Goal: Task Accomplishment & Management: Manage account settings

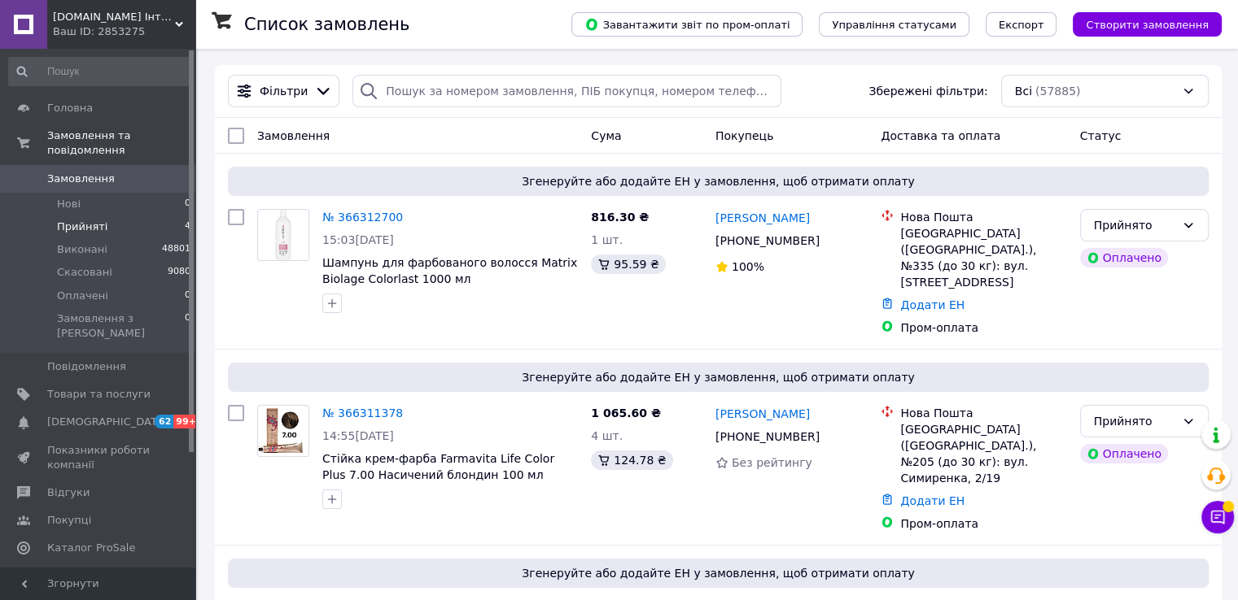
click at [100, 220] on span "Прийняті" at bounding box center [82, 227] width 50 height 15
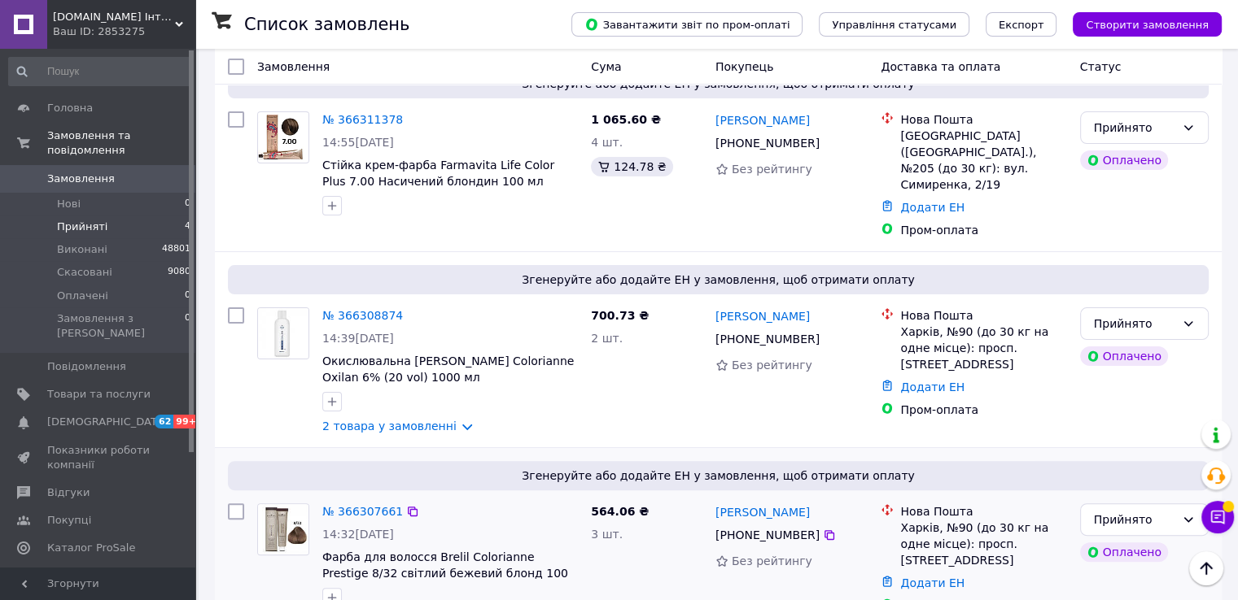
scroll to position [364, 0]
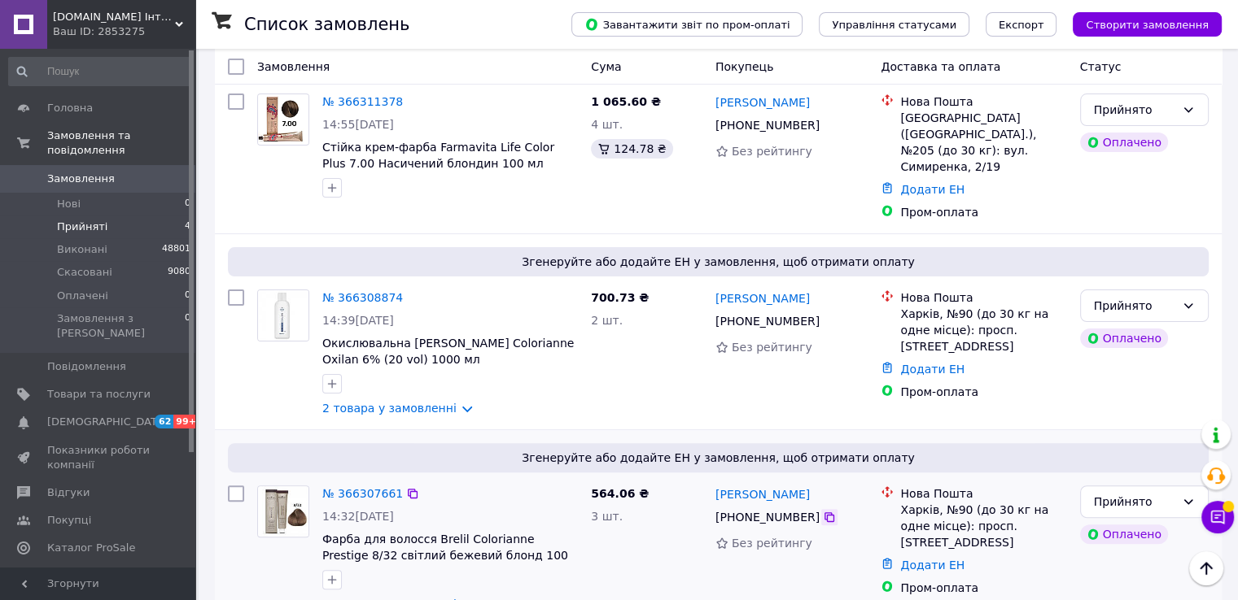
click at [823, 511] on icon at bounding box center [829, 517] width 13 height 13
click at [428, 598] on link "2 товара у замовленні" at bounding box center [389, 604] width 134 height 13
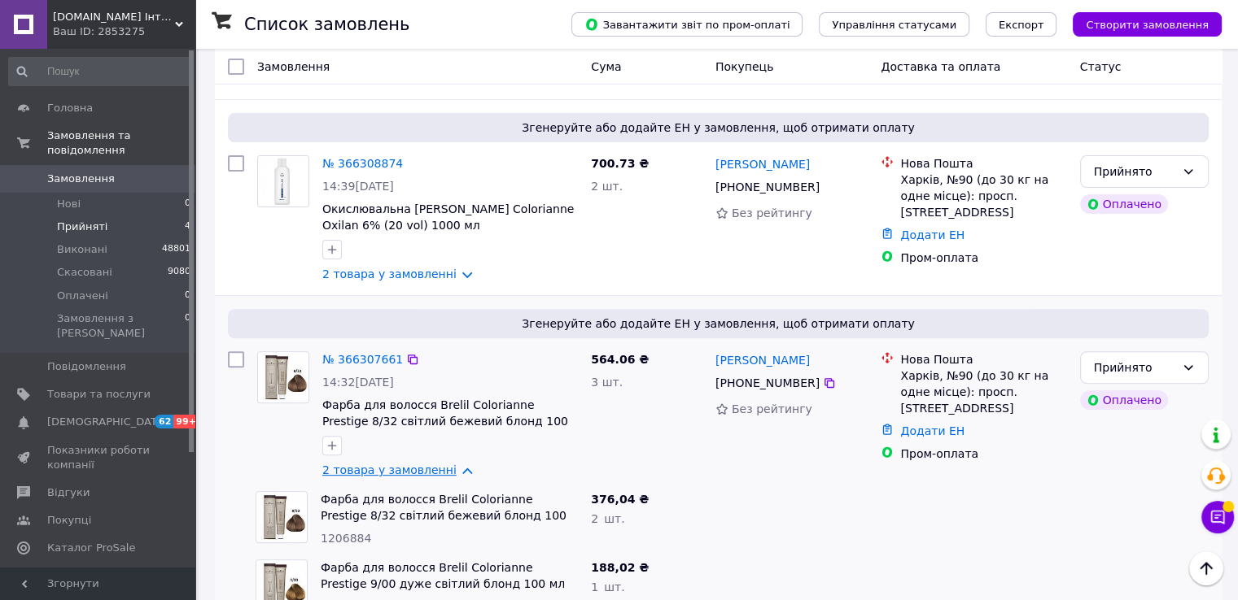
scroll to position [501, 0]
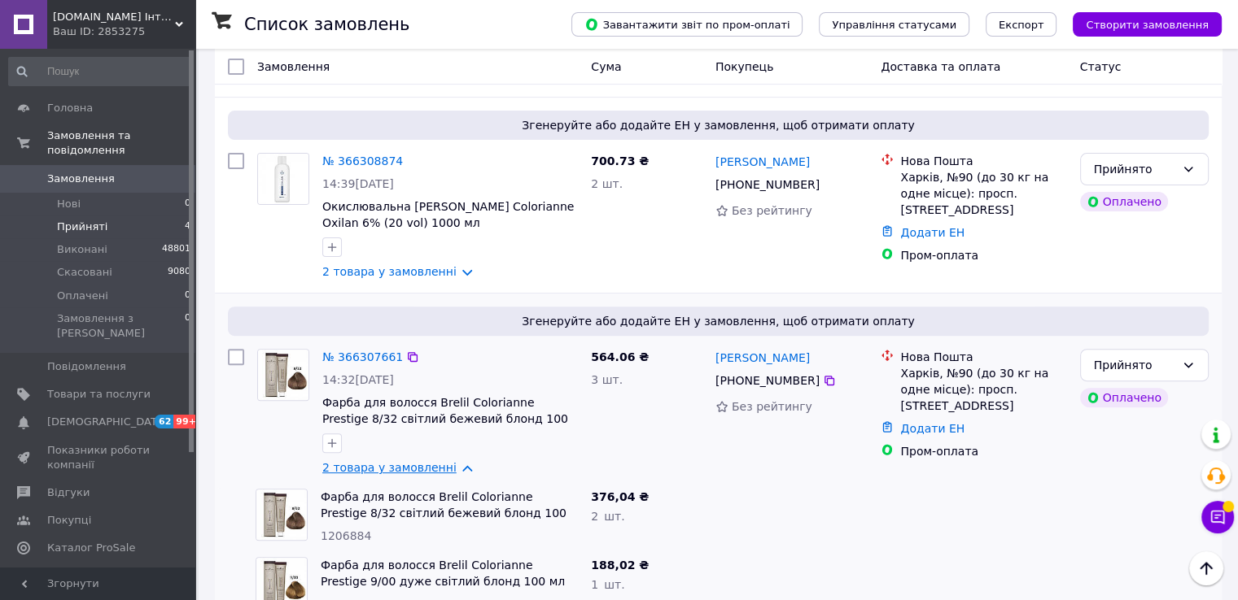
click at [417, 461] on link "2 товара у замовленні" at bounding box center [389, 467] width 134 height 13
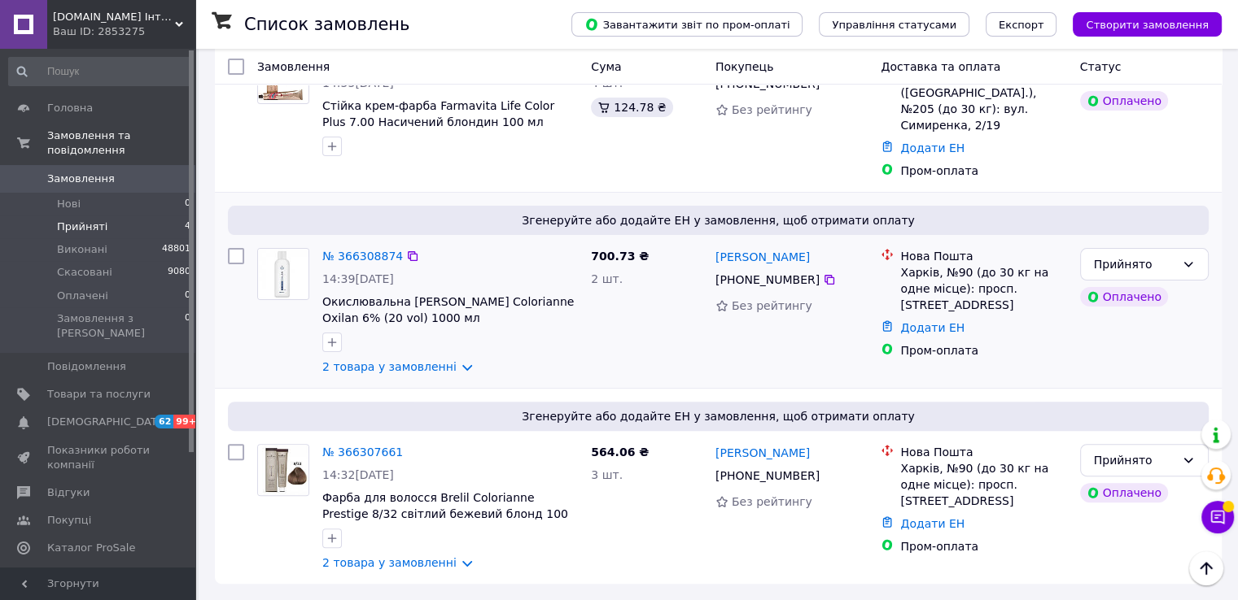
scroll to position [364, 0]
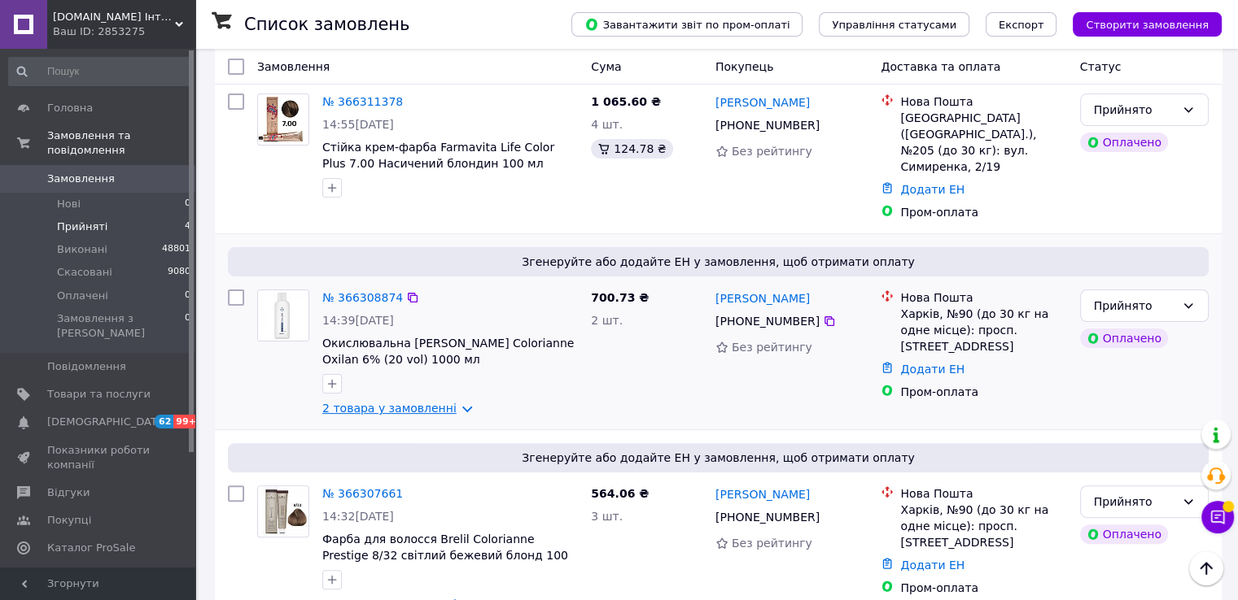
click at [382, 402] on link "2 товара у замовленні" at bounding box center [389, 408] width 134 height 13
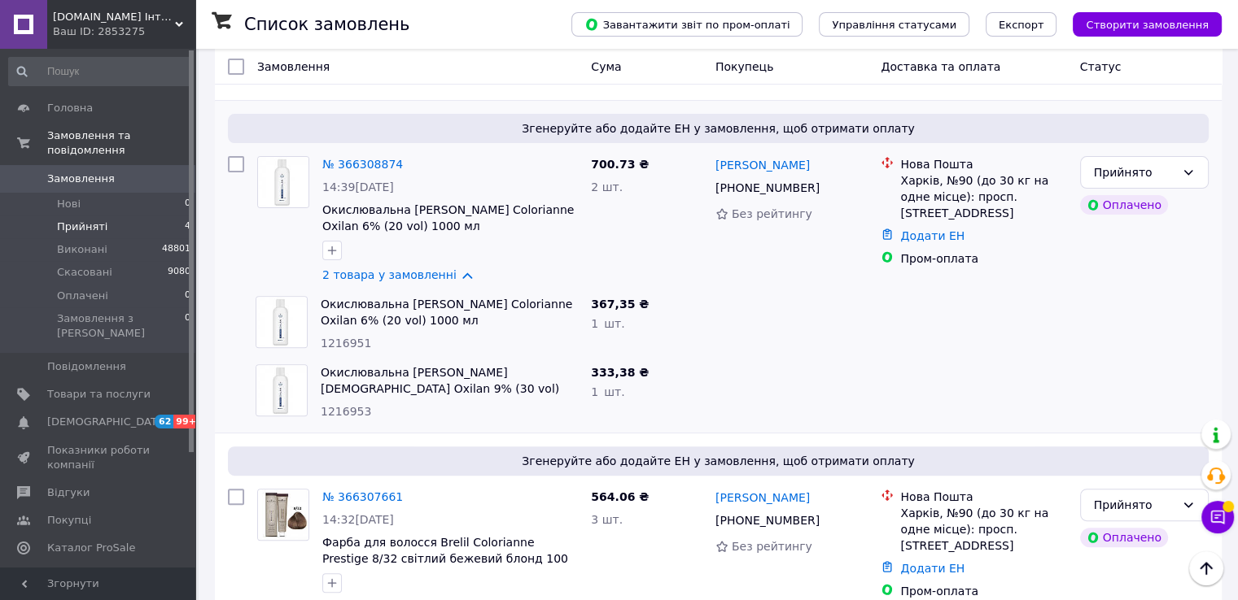
scroll to position [501, 0]
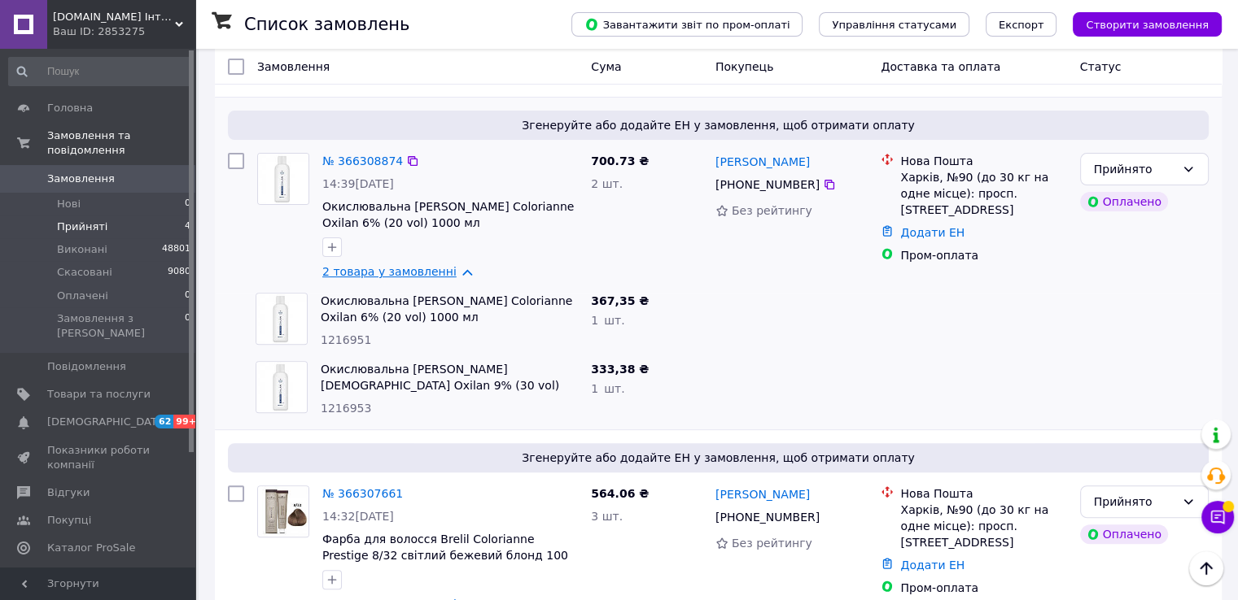
click at [397, 265] on link "2 товара у замовленні" at bounding box center [389, 271] width 134 height 13
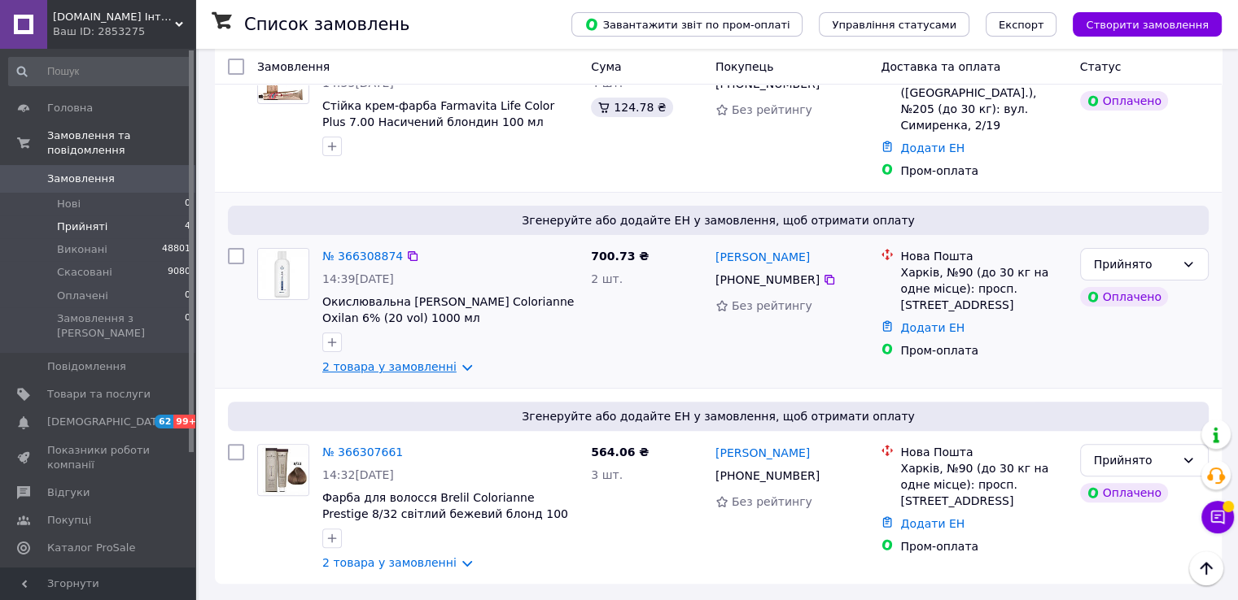
scroll to position [364, 0]
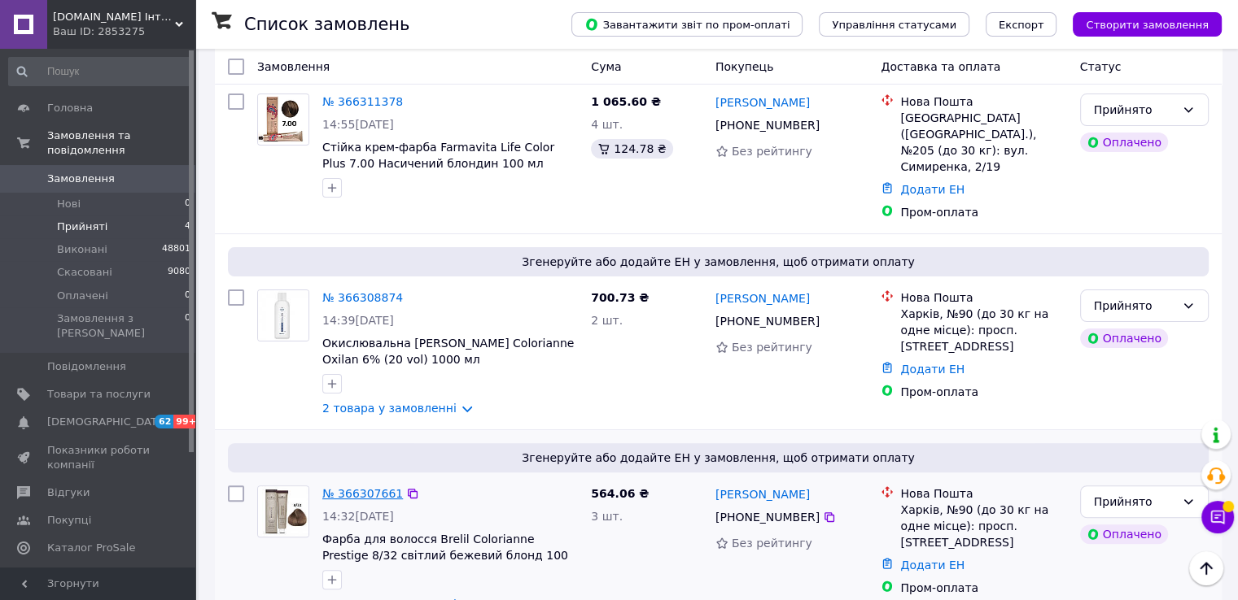
click at [363, 487] on link "№ 366307661" at bounding box center [362, 493] width 81 height 13
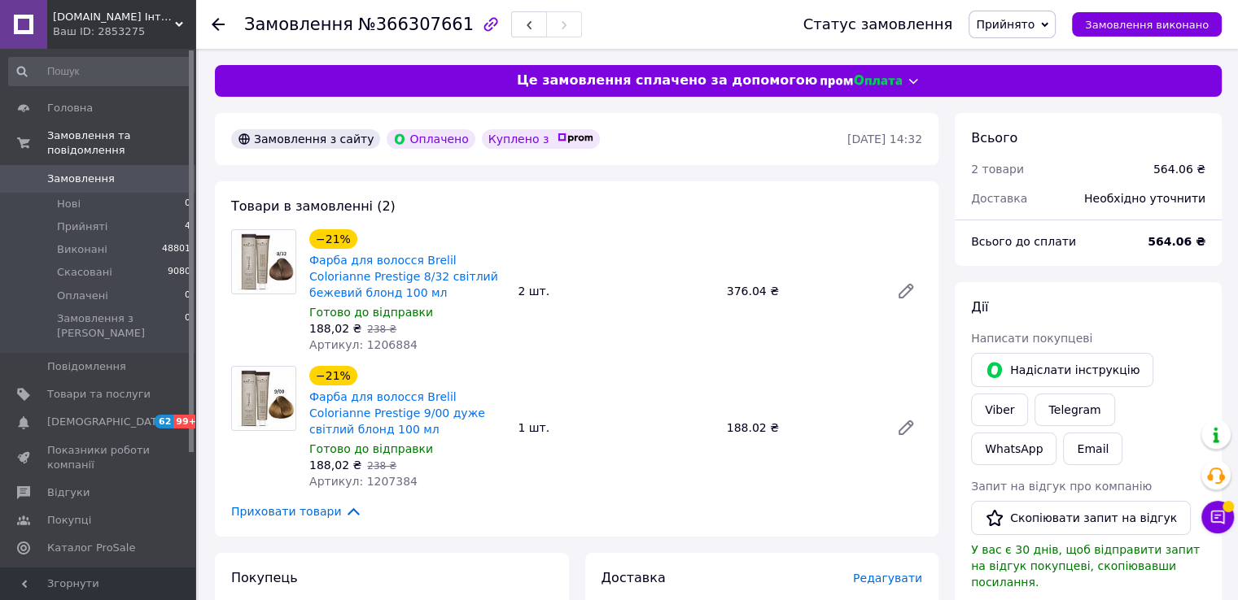
click at [388, 347] on span "Артикул: 1206884" at bounding box center [363, 344] width 108 height 13
copy span "1206884"
click at [386, 480] on span "Артикул: 1207384" at bounding box center [363, 481] width 108 height 13
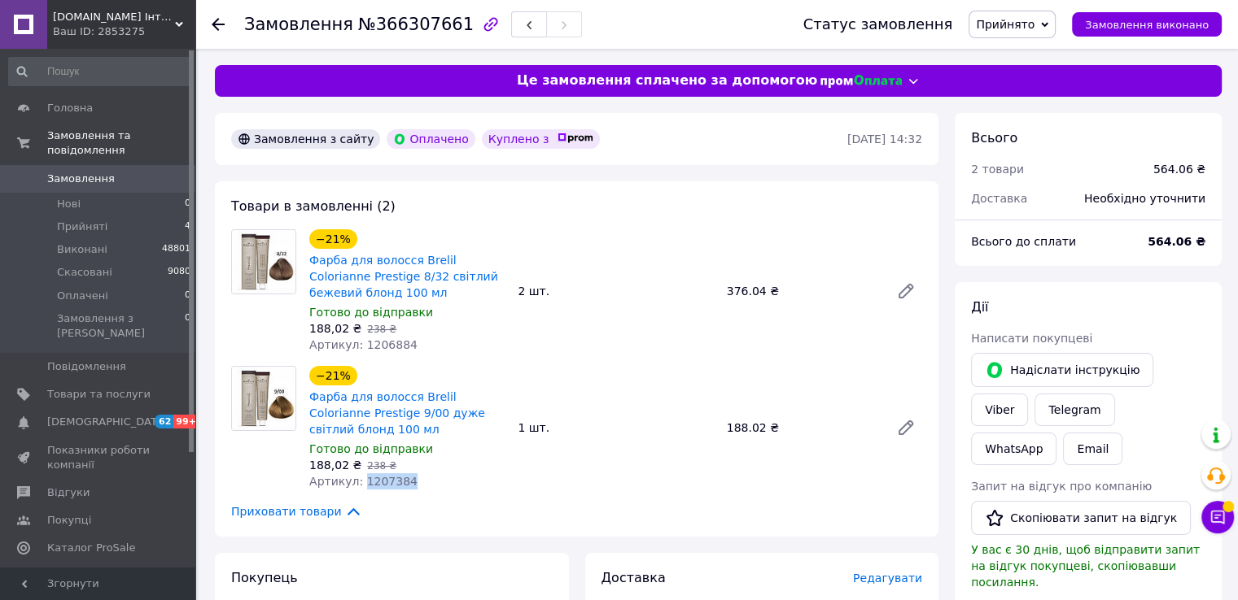
copy span "1207384"
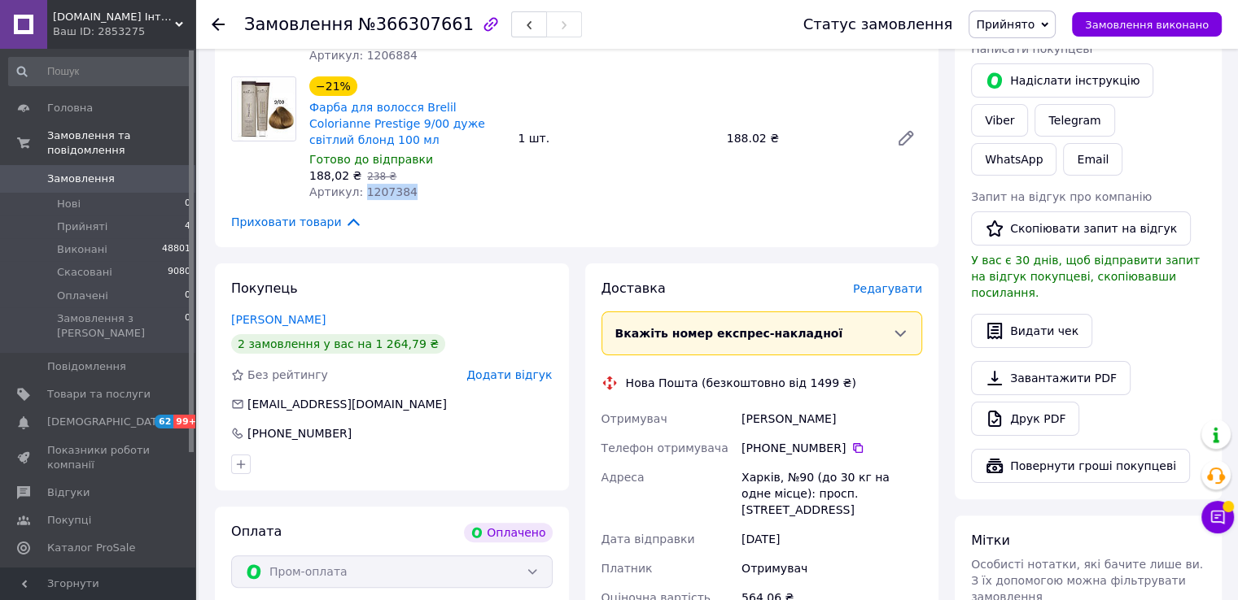
scroll to position [407, 0]
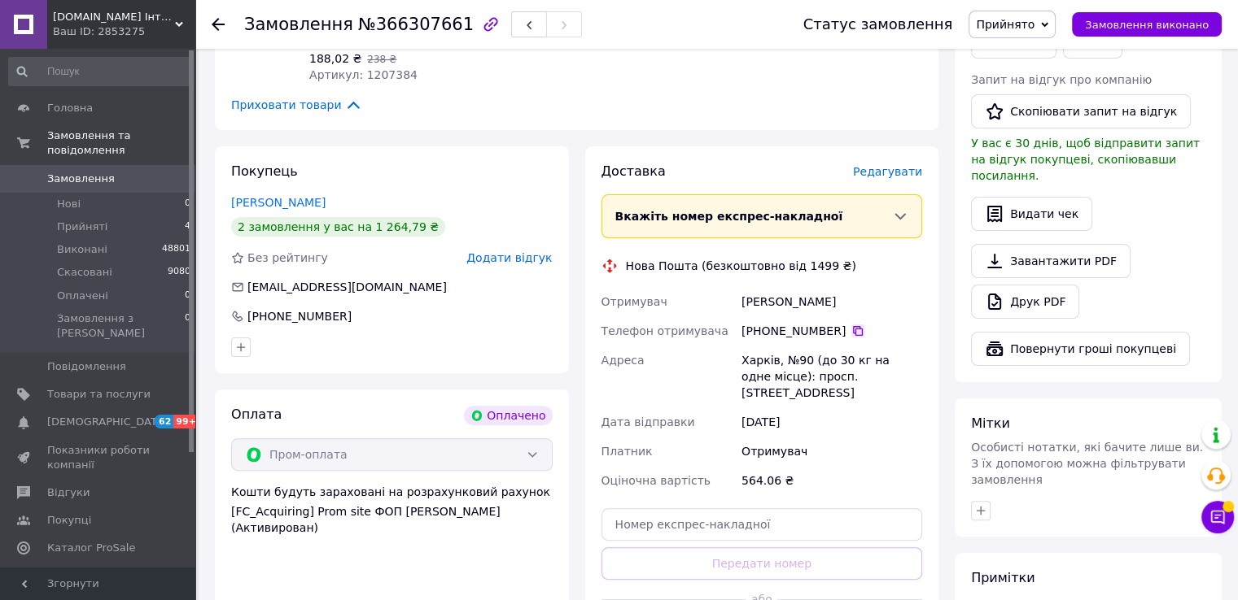
click at [851, 331] on icon at bounding box center [857, 331] width 13 height 13
drag, startPoint x: 872, startPoint y: 299, endPoint x: 716, endPoint y: 339, distance: 161.2
click at [739, 303] on div "Мирошниченко Татьяна" at bounding box center [831, 301] width 187 height 29
copy div "Мирошниченко Татьяна"
drag, startPoint x: 739, startPoint y: 361, endPoint x: 805, endPoint y: 364, distance: 66.0
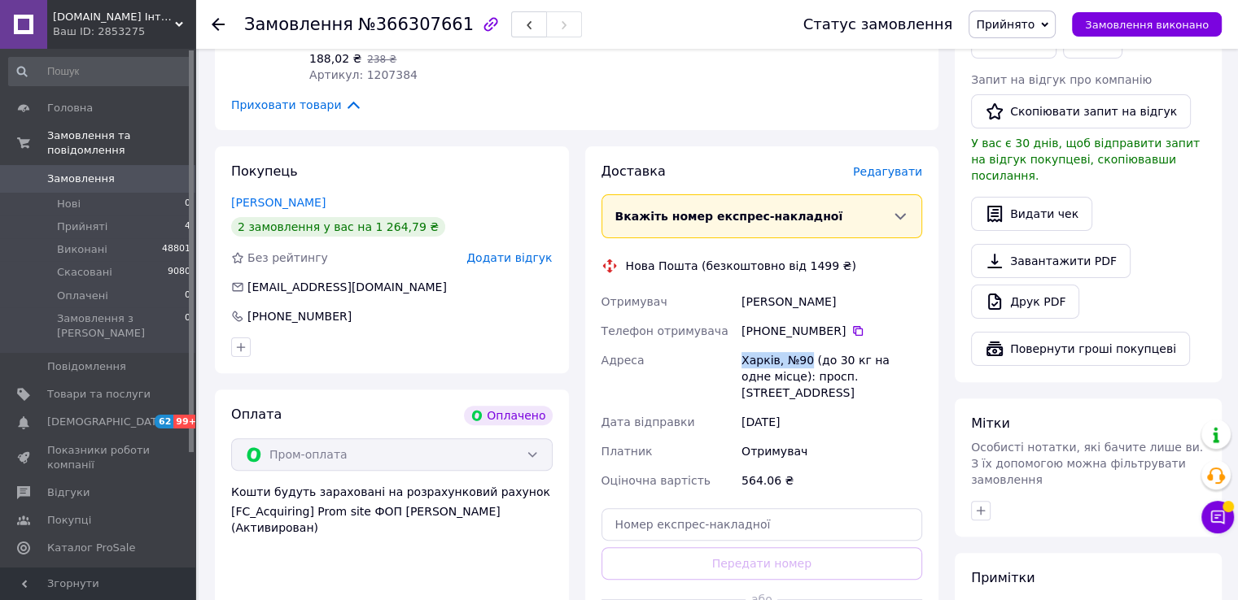
click at [805, 364] on div "Харків, №90 (до 30 кг на одне місце): просп. [STREET_ADDRESS]" at bounding box center [831, 377] width 187 height 62
copy div "Харків, №90"
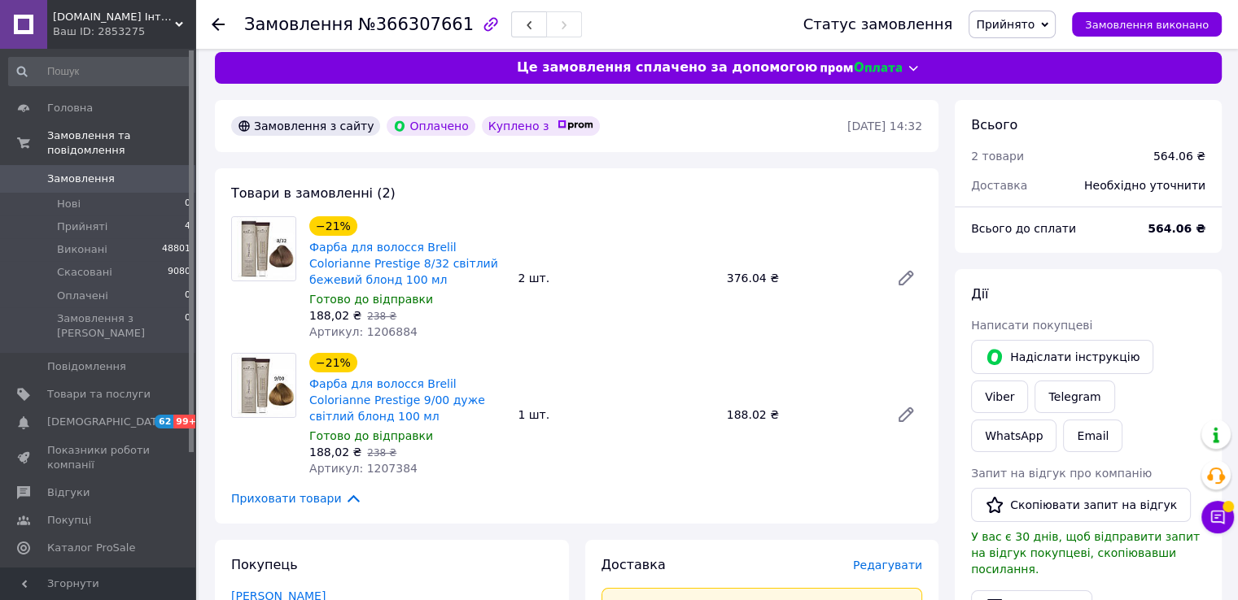
scroll to position [244, 0]
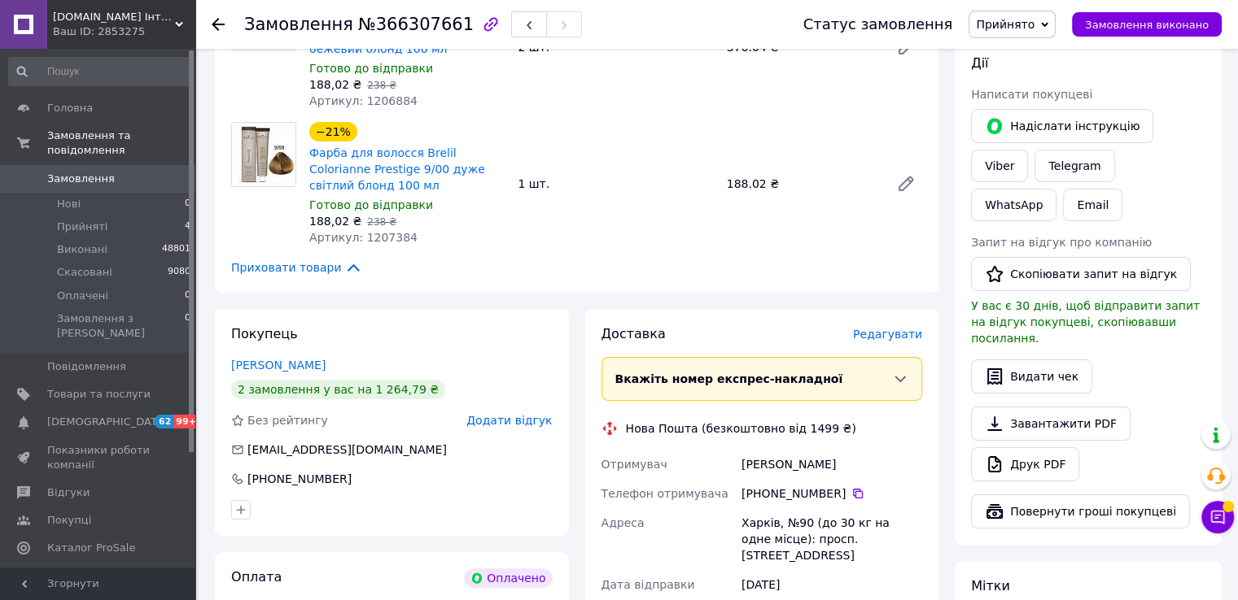
click at [847, 501] on div "[PHONE_NUMBER]" at bounding box center [831, 494] width 181 height 16
click at [852, 491] on icon at bounding box center [857, 493] width 13 height 13
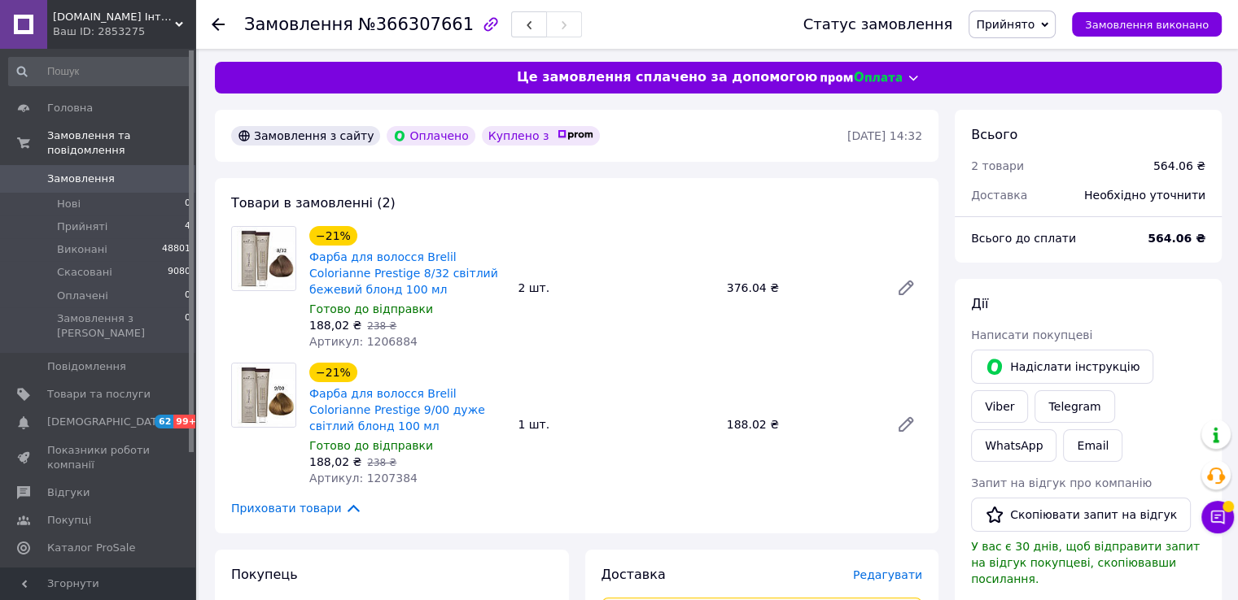
scroll to position [0, 0]
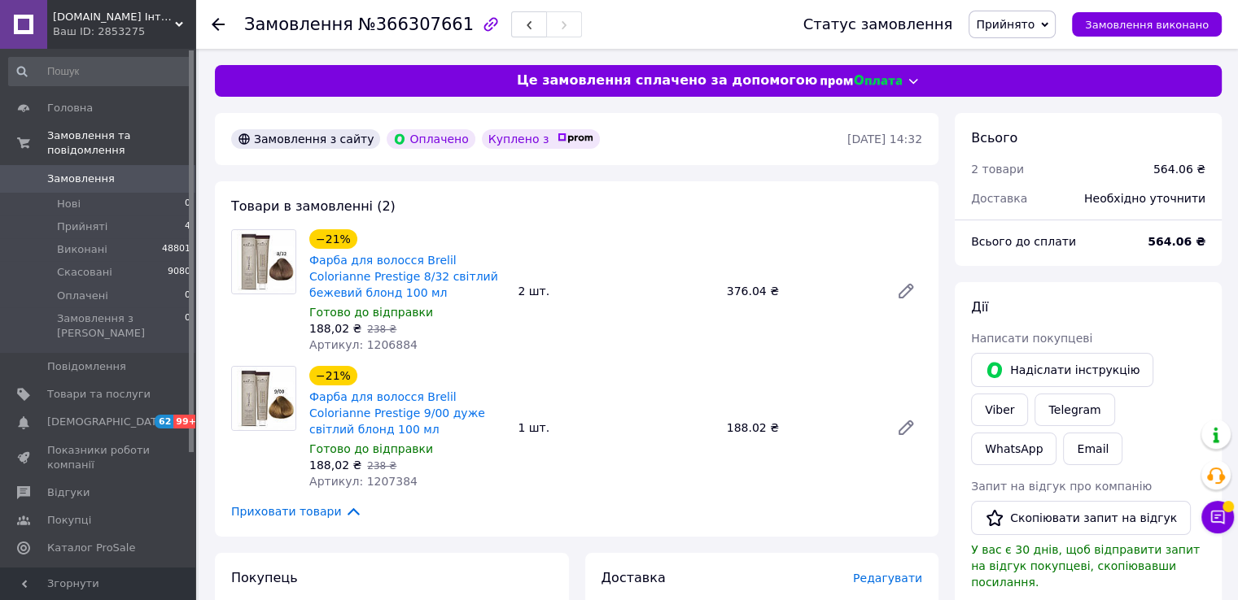
click at [94, 172] on span "Замовлення" at bounding box center [81, 179] width 68 height 15
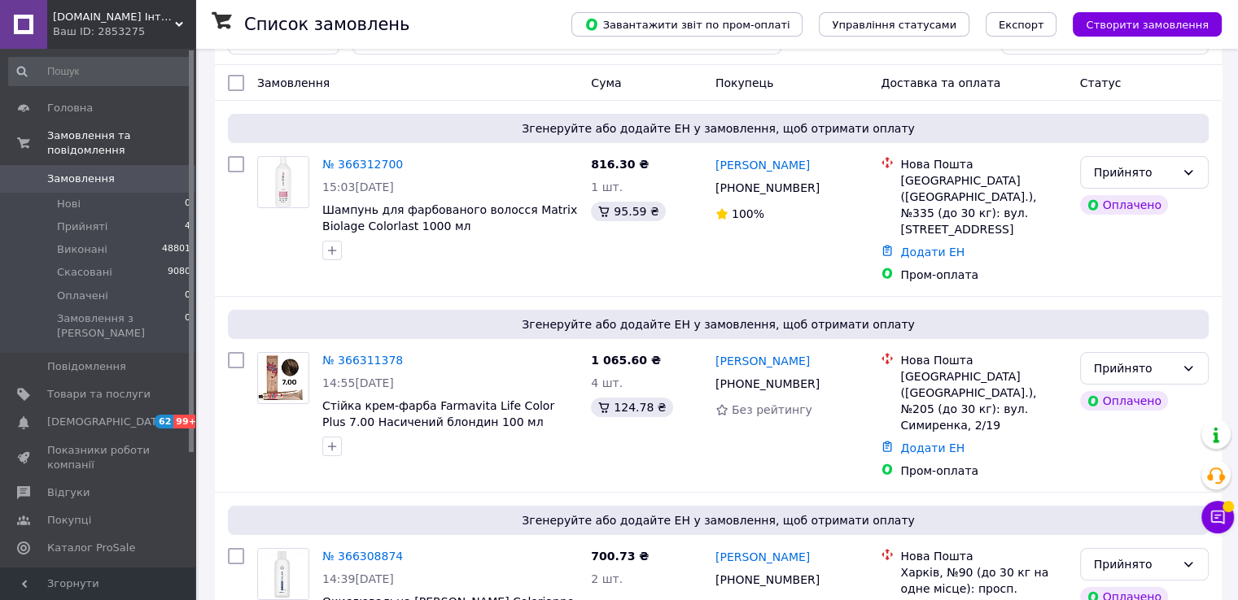
scroll to position [81, 0]
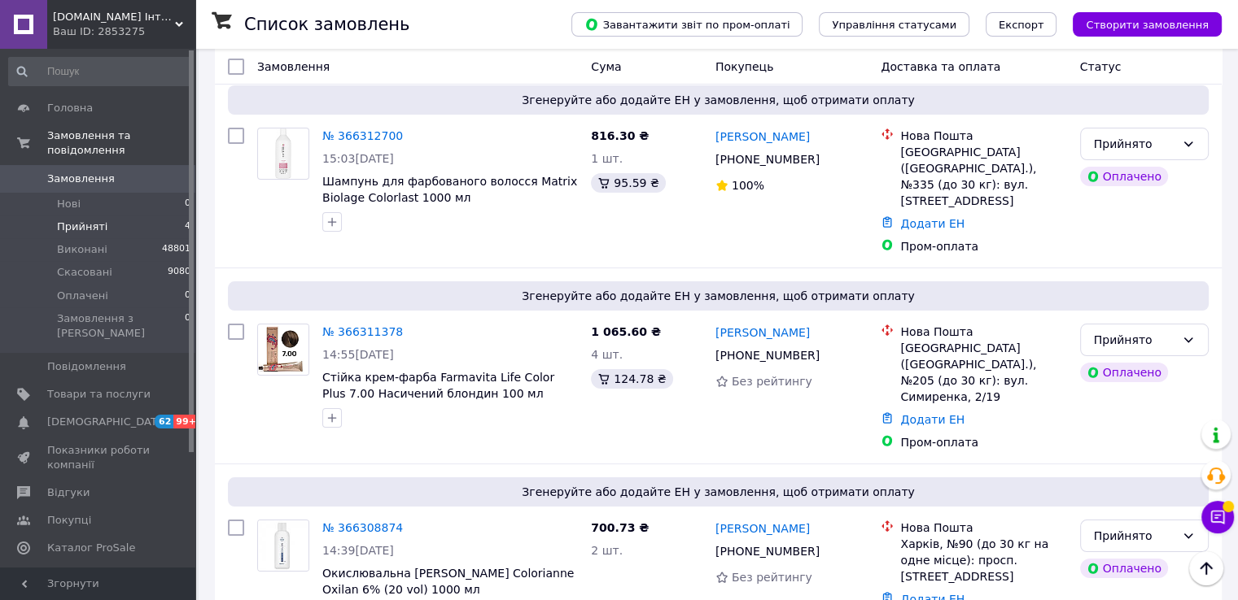
click at [89, 220] on li "Прийняті 4" at bounding box center [100, 227] width 200 height 23
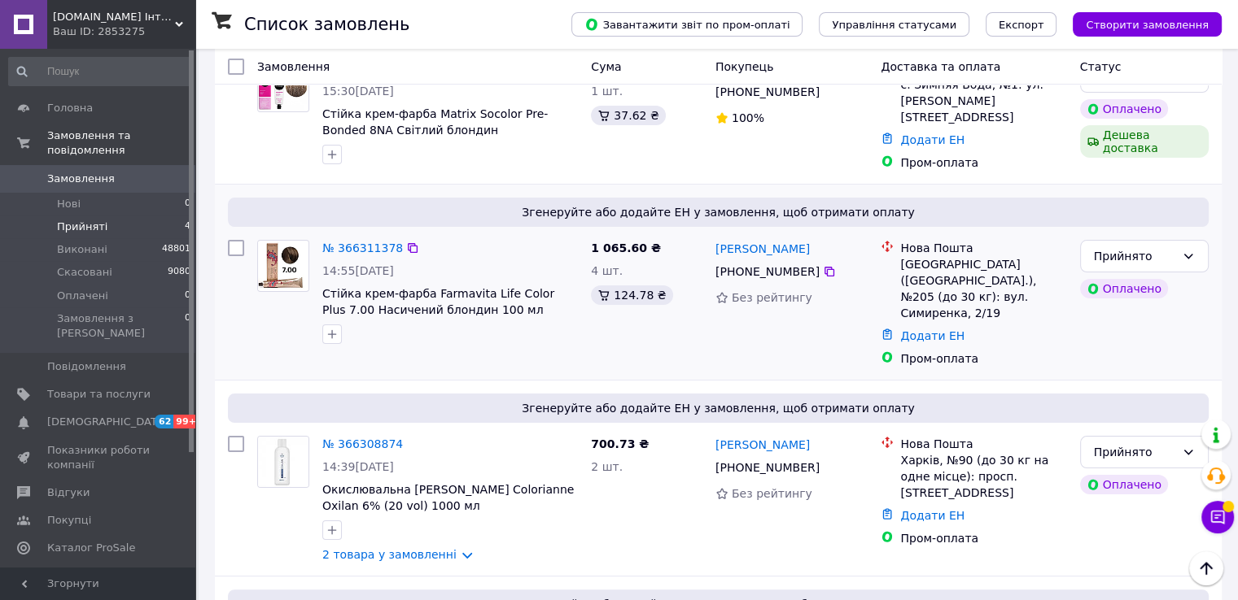
scroll to position [120, 0]
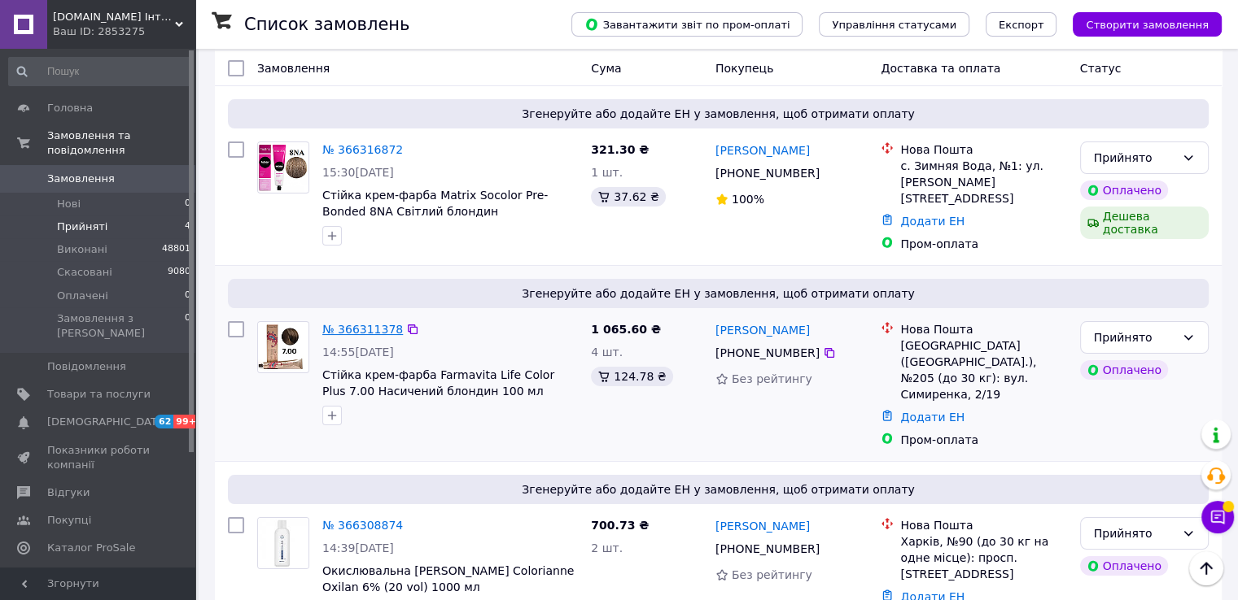
click at [373, 323] on link "№ 366311378" at bounding box center [362, 329] width 81 height 13
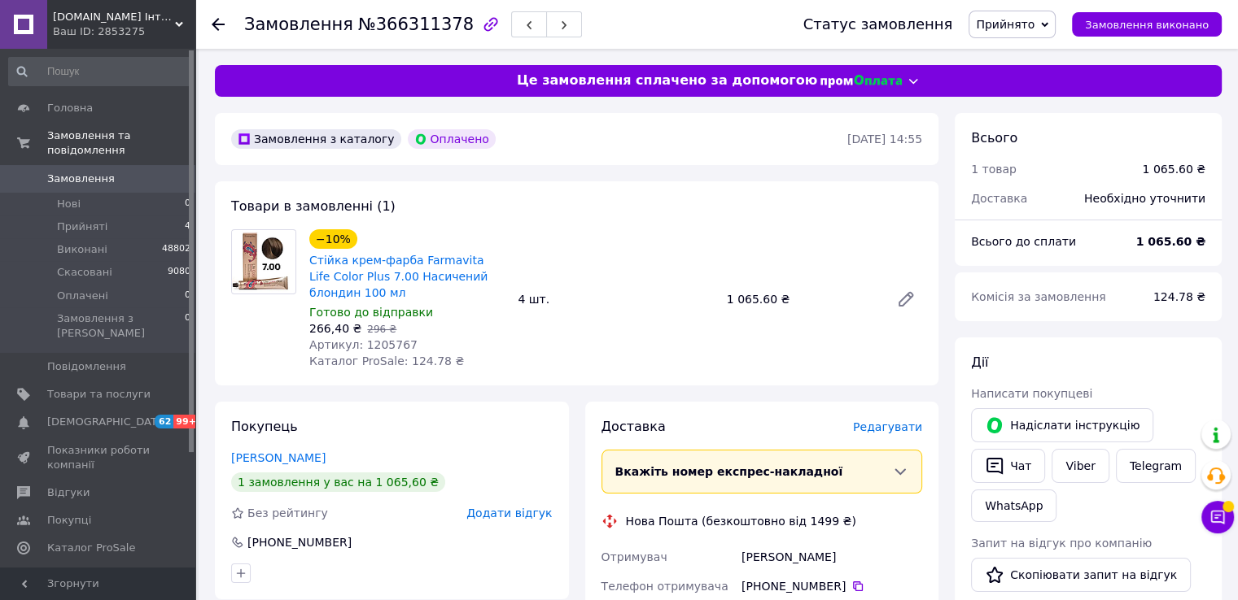
click at [378, 335] on span "296 ₴" at bounding box center [381, 329] width 29 height 11
click at [380, 346] on span "Артикул: 1205767" at bounding box center [363, 344] width 108 height 13
copy span "1205767"
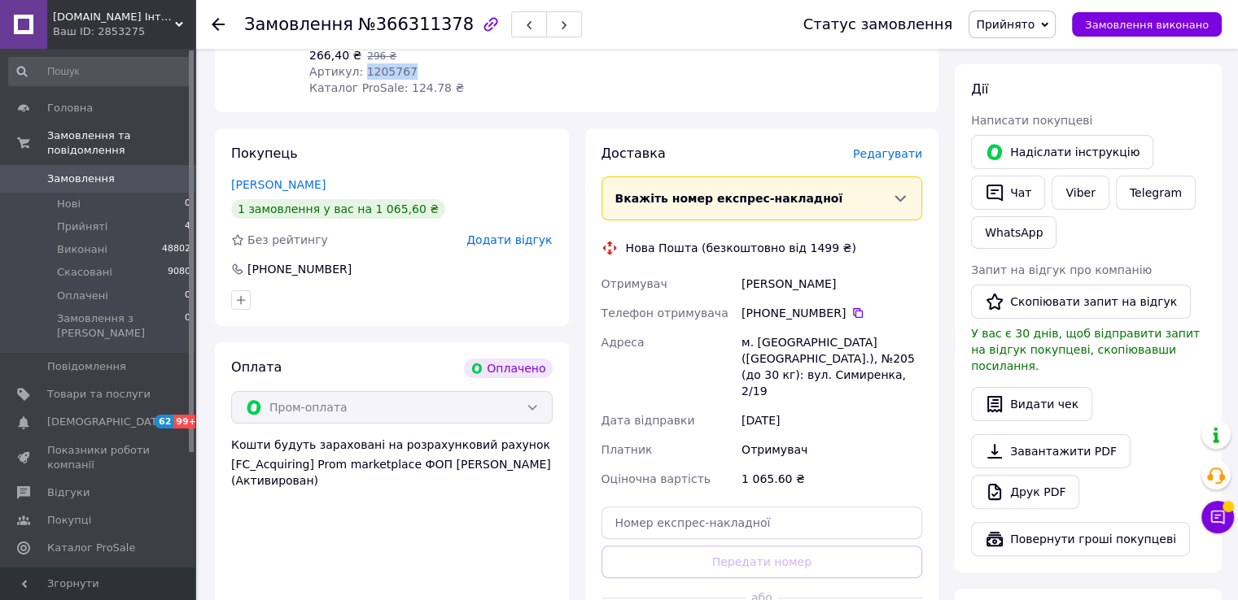
scroll to position [325, 0]
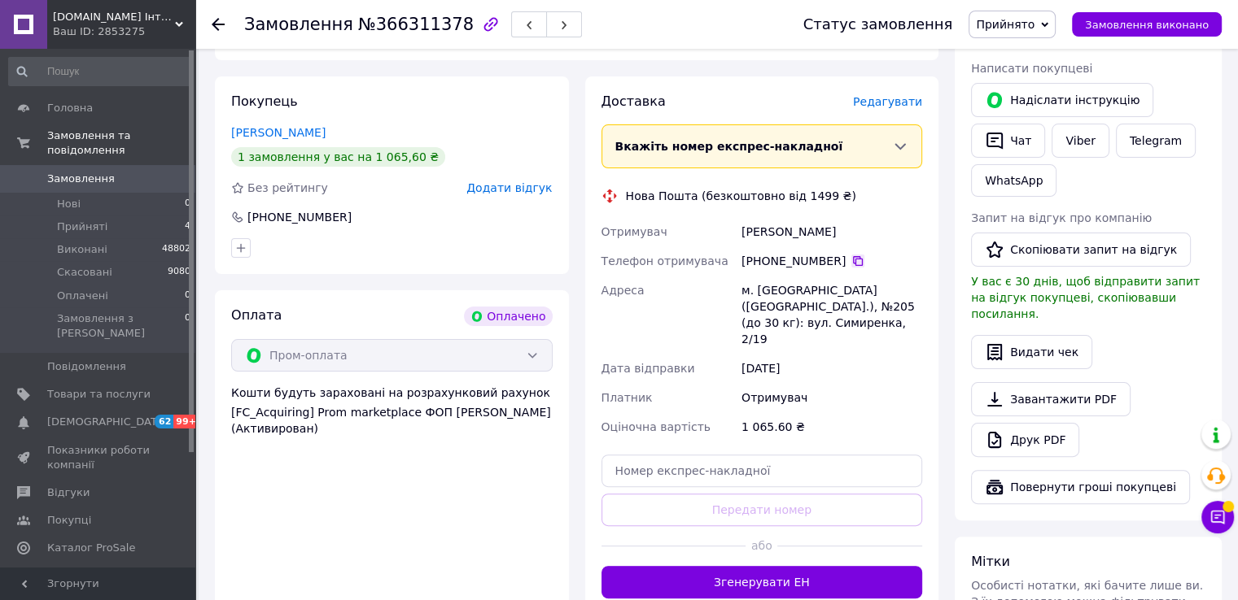
click at [851, 256] on icon at bounding box center [857, 261] width 13 height 13
click at [875, 292] on div "м. [GEOGRAPHIC_DATA] ([GEOGRAPHIC_DATA].), №205 (до 30 кг): вул. Симиренка, 2/19" at bounding box center [831, 315] width 187 height 78
copy div "205"
drag, startPoint x: 861, startPoint y: 287, endPoint x: 892, endPoint y: 289, distance: 31.0
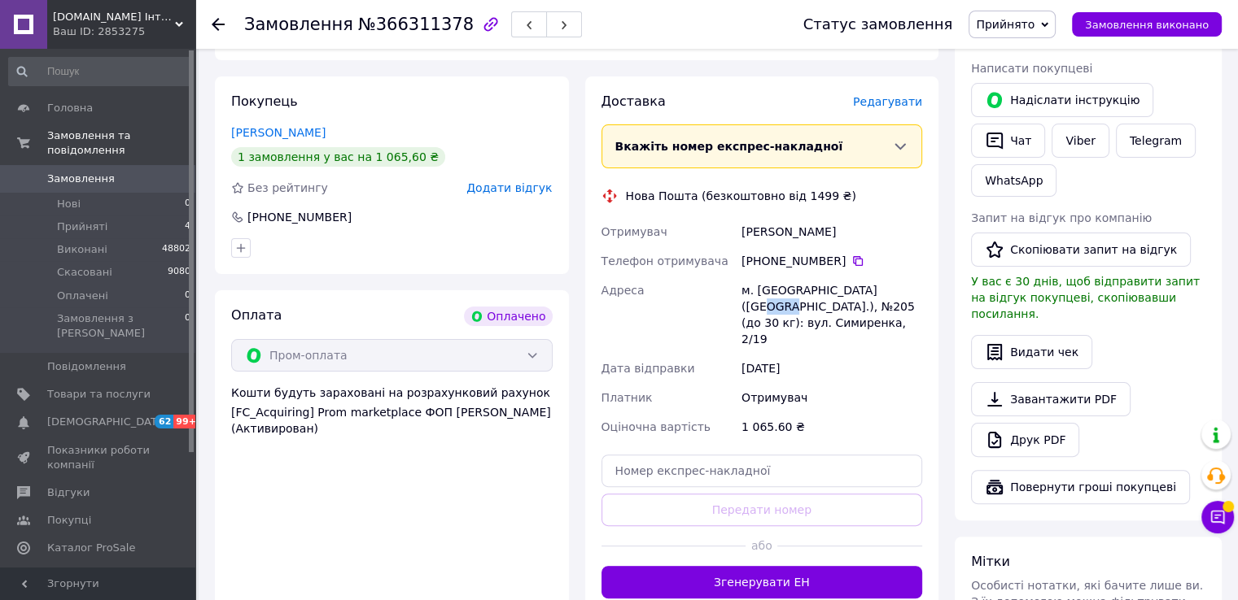
click at [892, 289] on div "м. [GEOGRAPHIC_DATA] ([GEOGRAPHIC_DATA].), №205 (до 30 кг): вул. Симиренка, 2/19" at bounding box center [831, 315] width 187 height 78
copy div "№205"
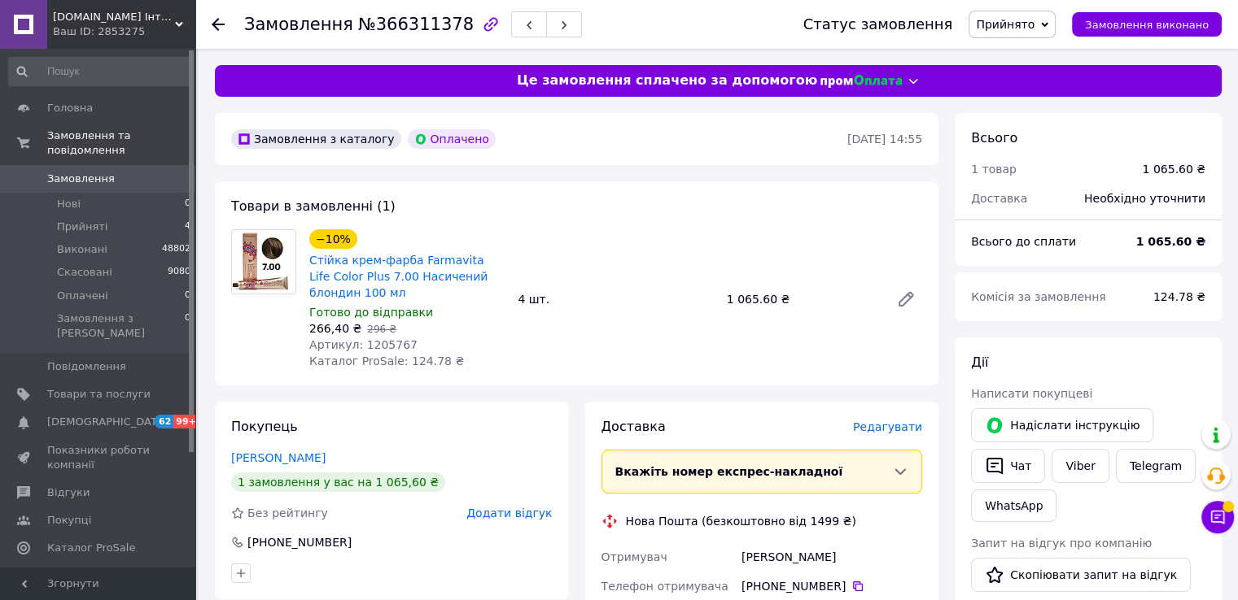
scroll to position [163, 0]
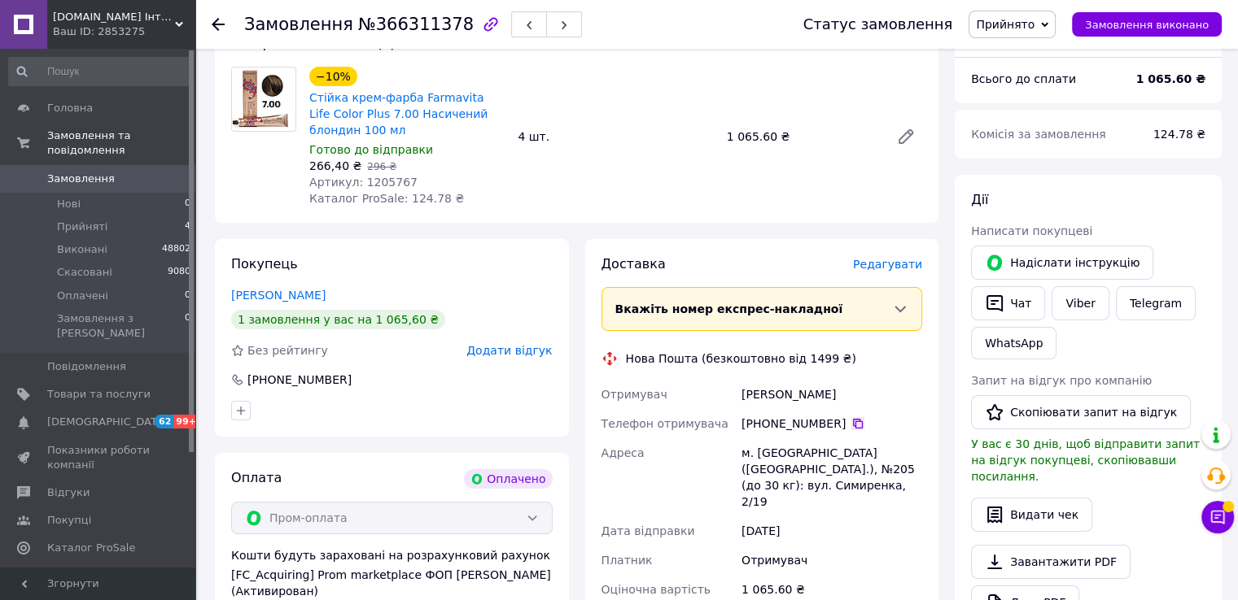
click at [851, 424] on icon at bounding box center [857, 423] width 13 height 13
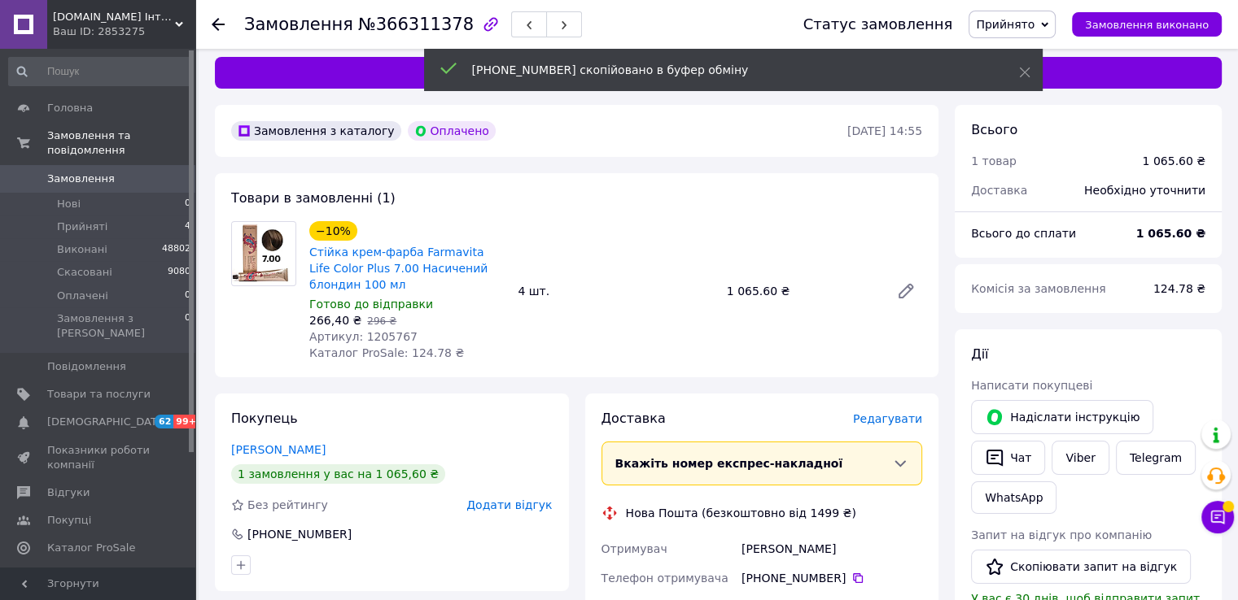
scroll to position [0, 0]
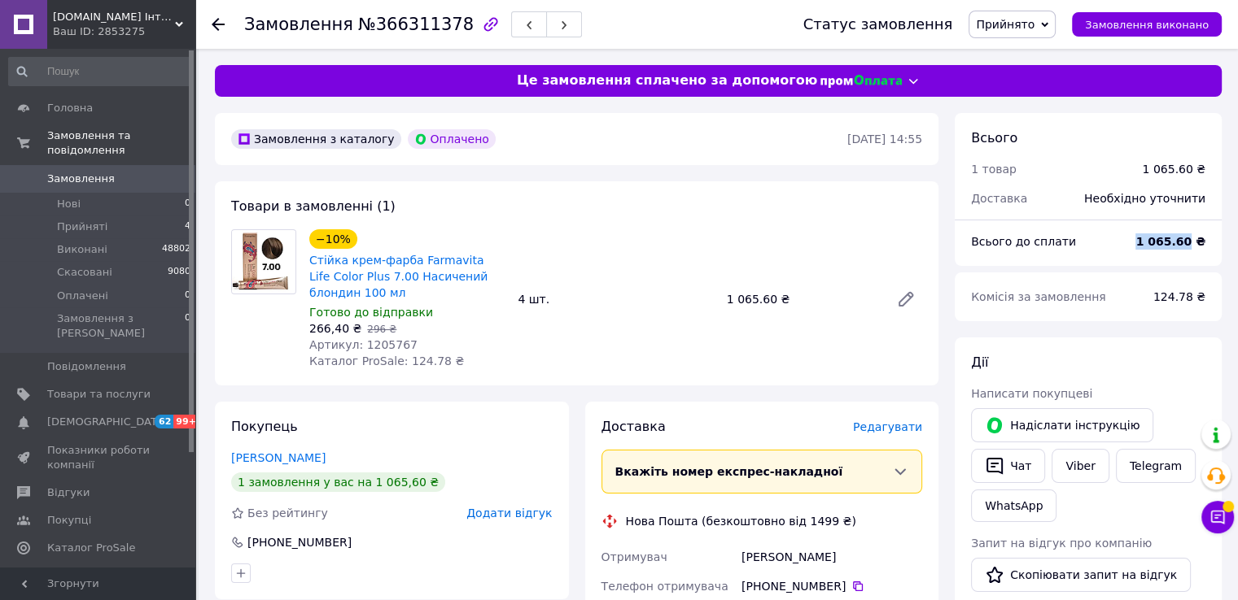
drag, startPoint x: 1194, startPoint y: 249, endPoint x: 1139, endPoint y: 245, distance: 55.5
click at [1146, 245] on div "1 065.60 ₴" at bounding box center [1169, 242] width 89 height 36
copy b "1 065.60"
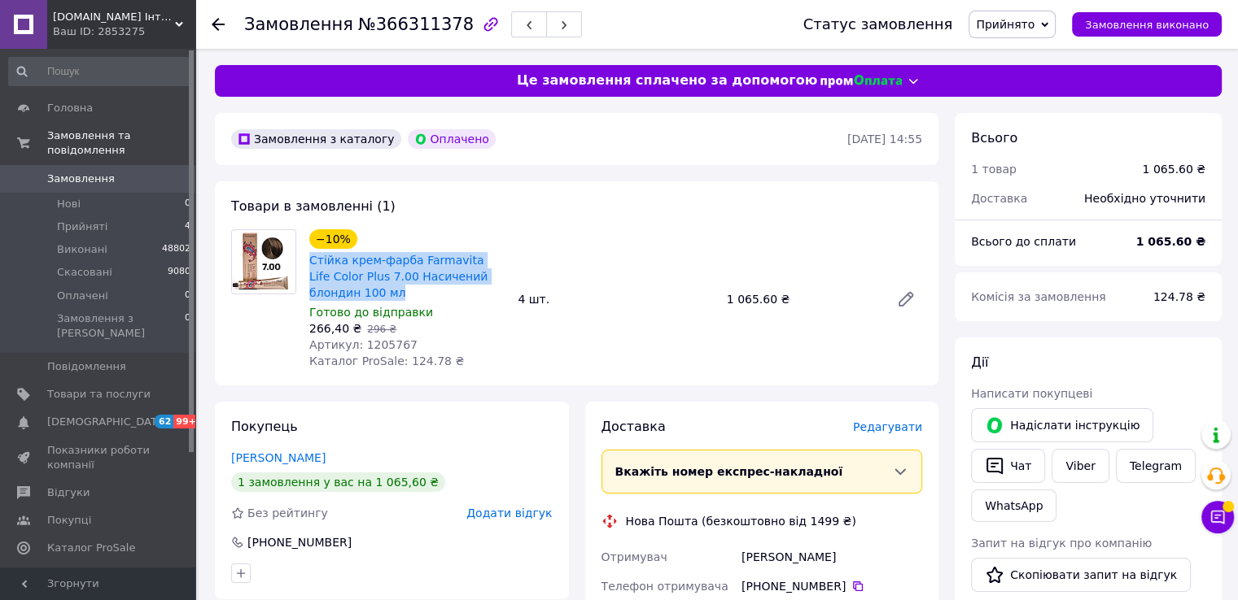
drag, startPoint x: 351, startPoint y: 294, endPoint x: 307, endPoint y: 264, distance: 53.5
click at [308, 264] on div "Стійка крем-фарба Farmavita Life Color Plus 7.00 Насичений блондин 100 мл" at bounding box center [407, 277] width 199 height 52
copy link "Стійка крем-фарба Farmavita Life Color Plus 7.00 Насичений блондин 100 мл"
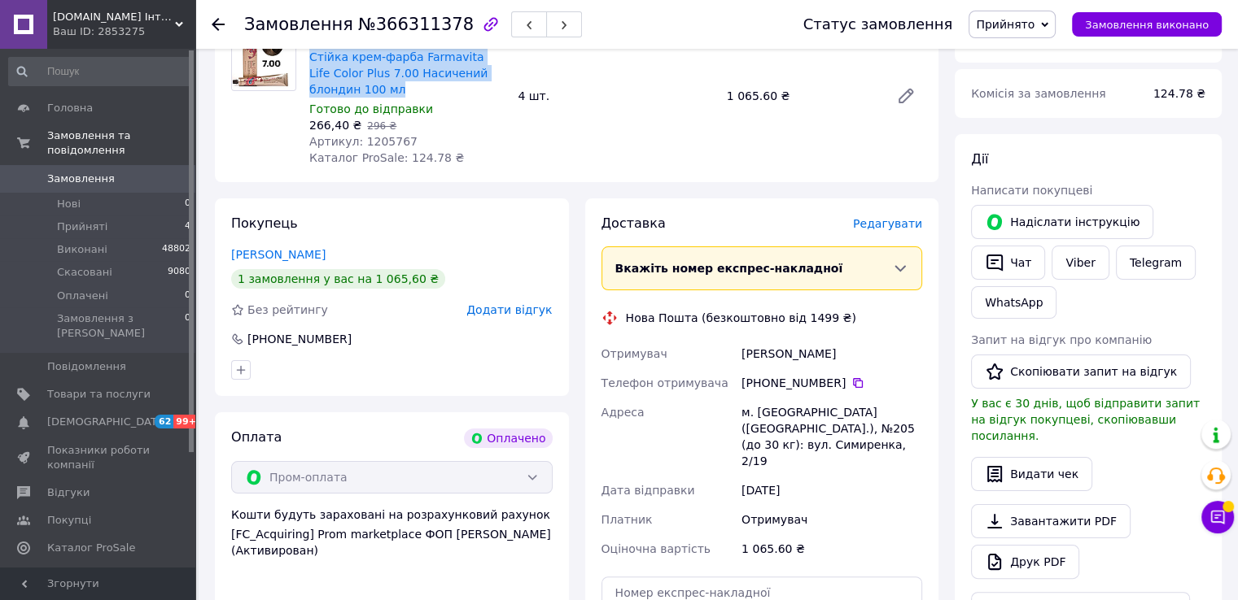
scroll to position [407, 0]
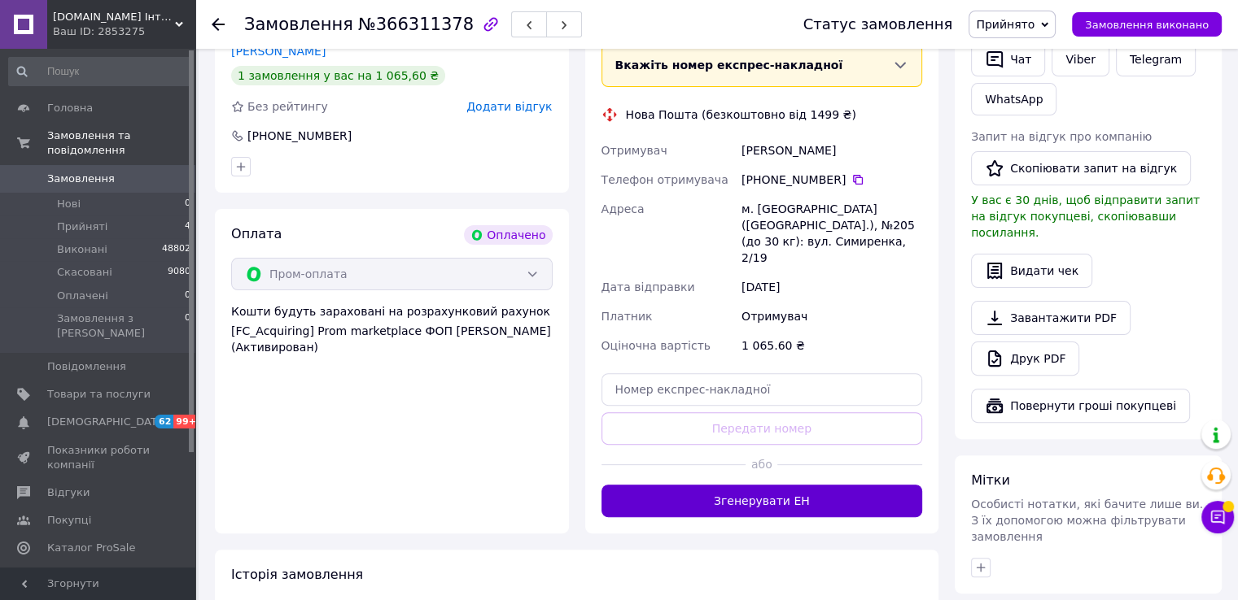
click at [776, 485] on button "Згенерувати ЕН" at bounding box center [761, 501] width 321 height 33
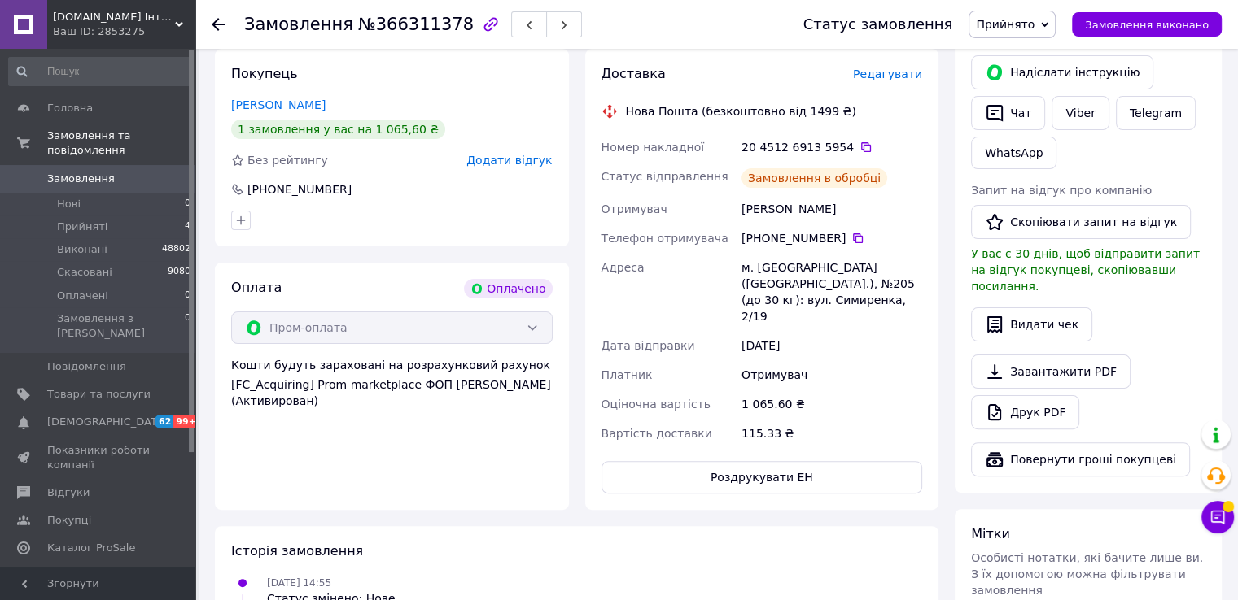
scroll to position [325, 0]
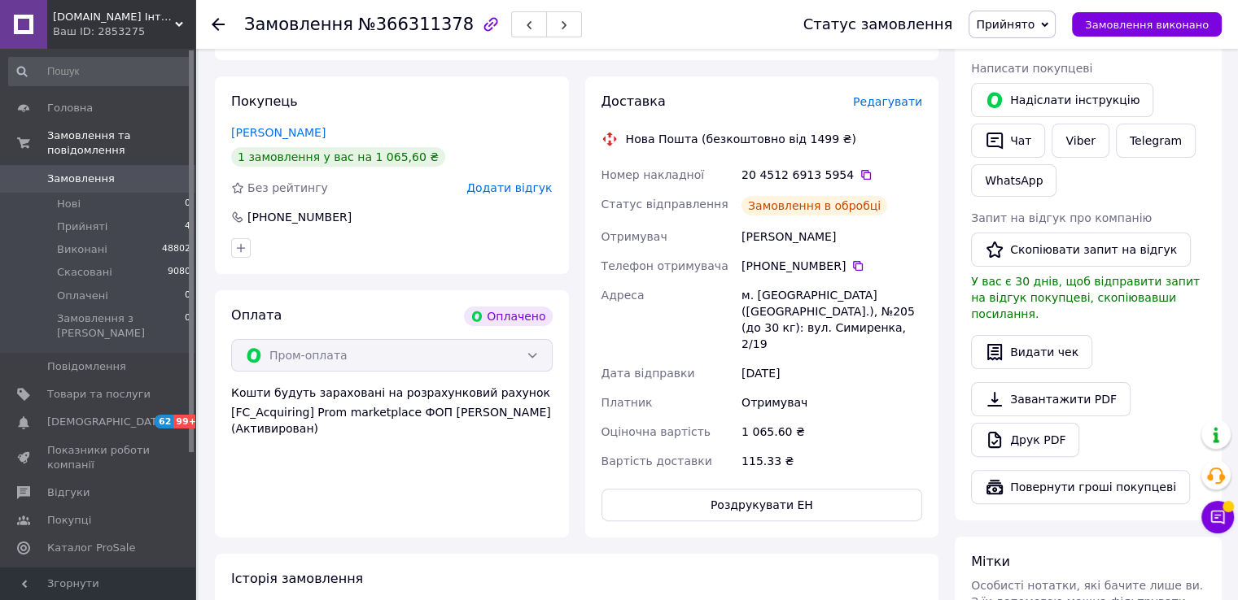
click at [856, 184] on div "20 4512 6913 5954" at bounding box center [831, 174] width 187 height 29
click at [859, 175] on icon at bounding box center [865, 174] width 13 height 13
click at [1136, 32] on button "Замовлення виконано" at bounding box center [1147, 24] width 150 height 24
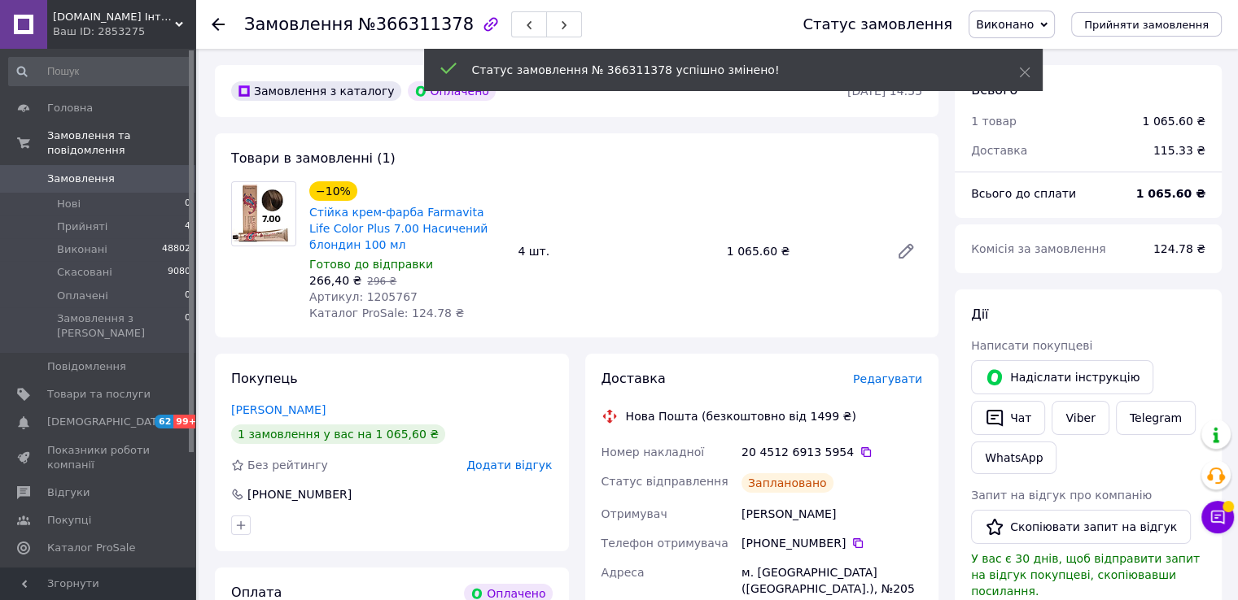
scroll to position [0, 0]
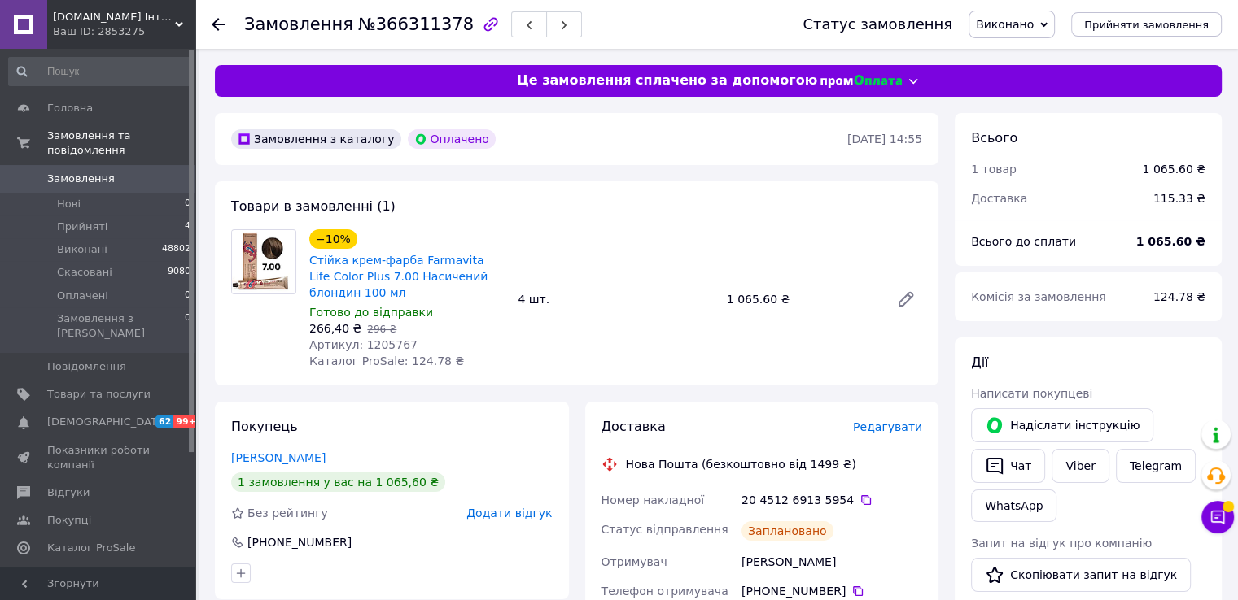
click at [111, 172] on span "Замовлення" at bounding box center [98, 179] width 103 height 15
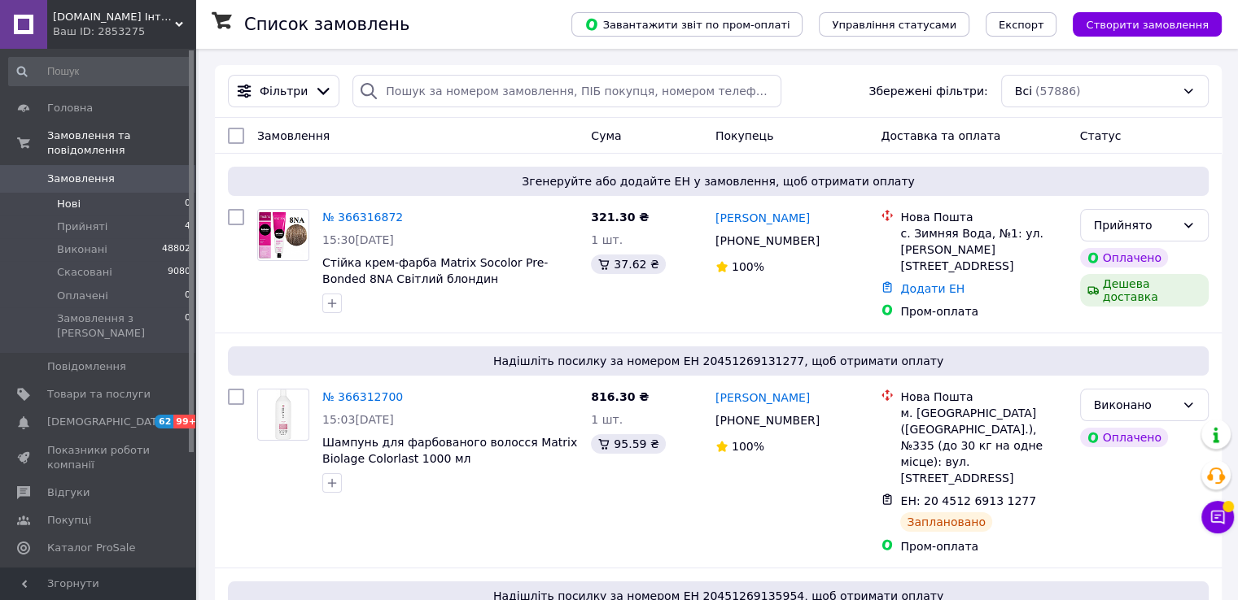
click at [68, 220] on span "Прийняті" at bounding box center [82, 227] width 50 height 15
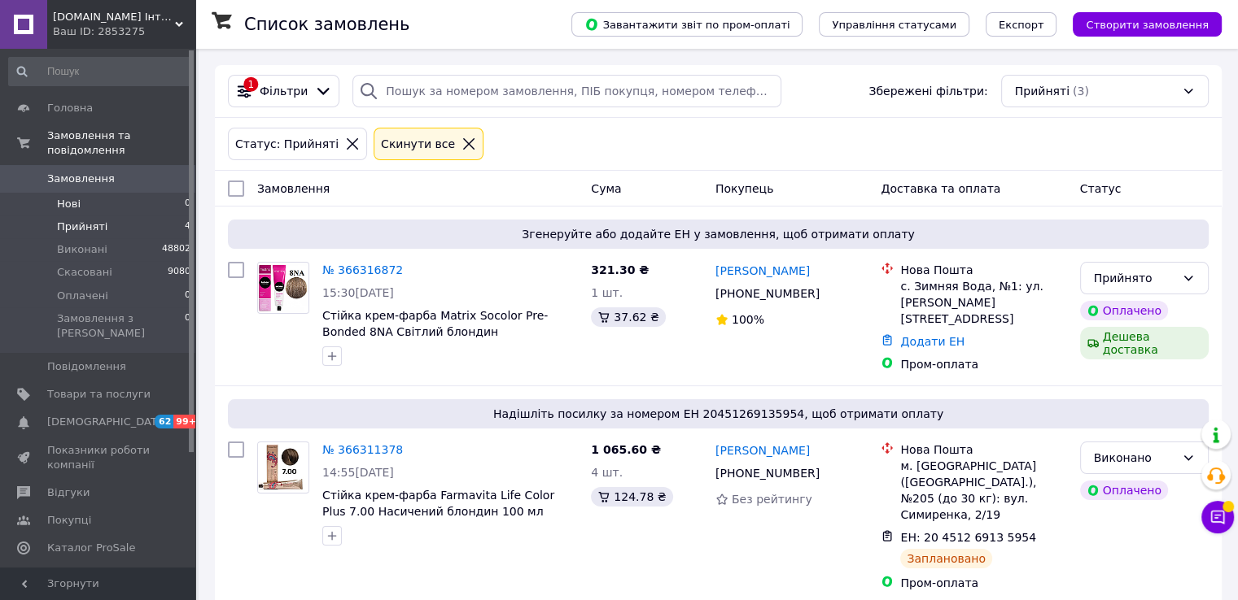
click at [85, 199] on li "Нові 0" at bounding box center [100, 204] width 200 height 23
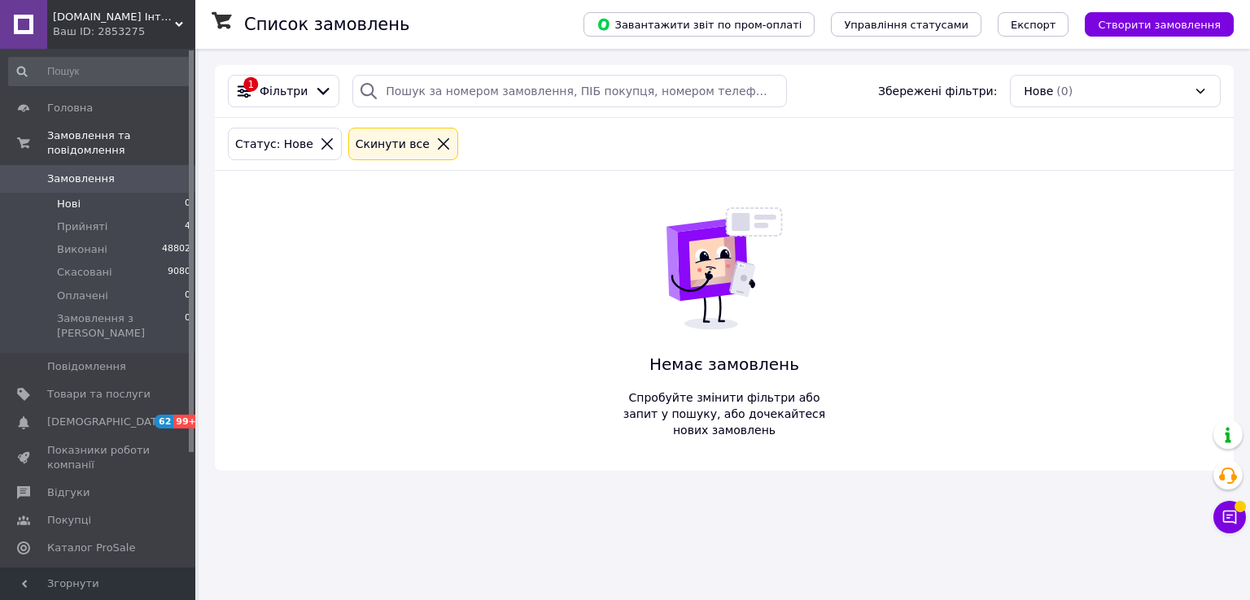
click at [104, 172] on span "Замовлення" at bounding box center [81, 179] width 68 height 15
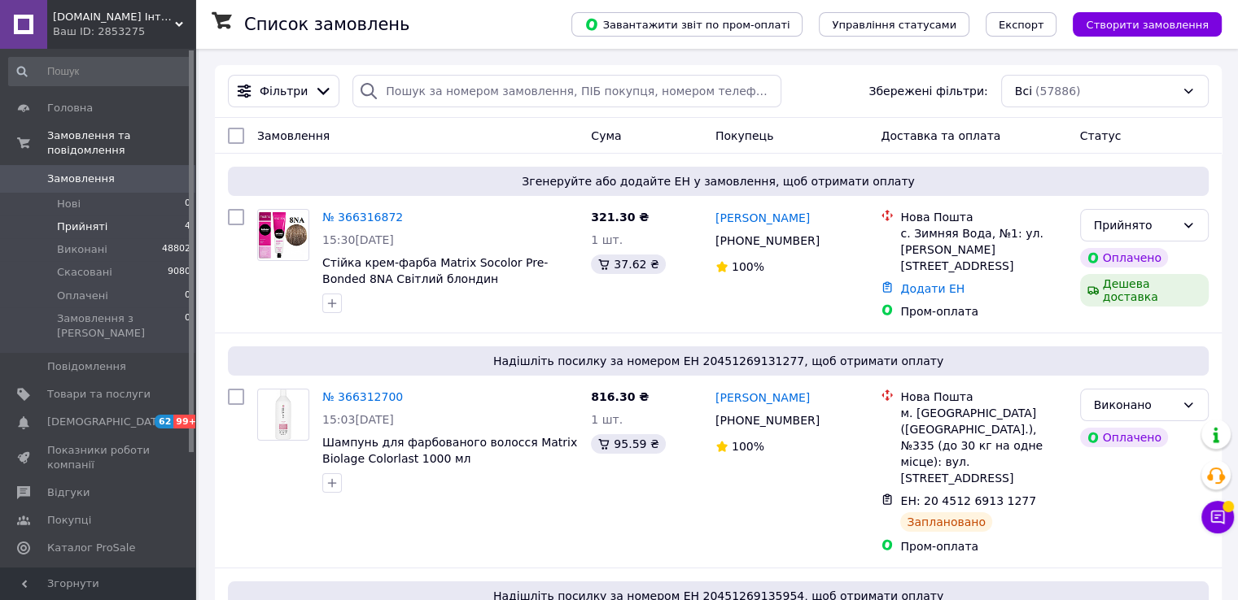
click at [130, 216] on li "Прийняті 4" at bounding box center [100, 227] width 200 height 23
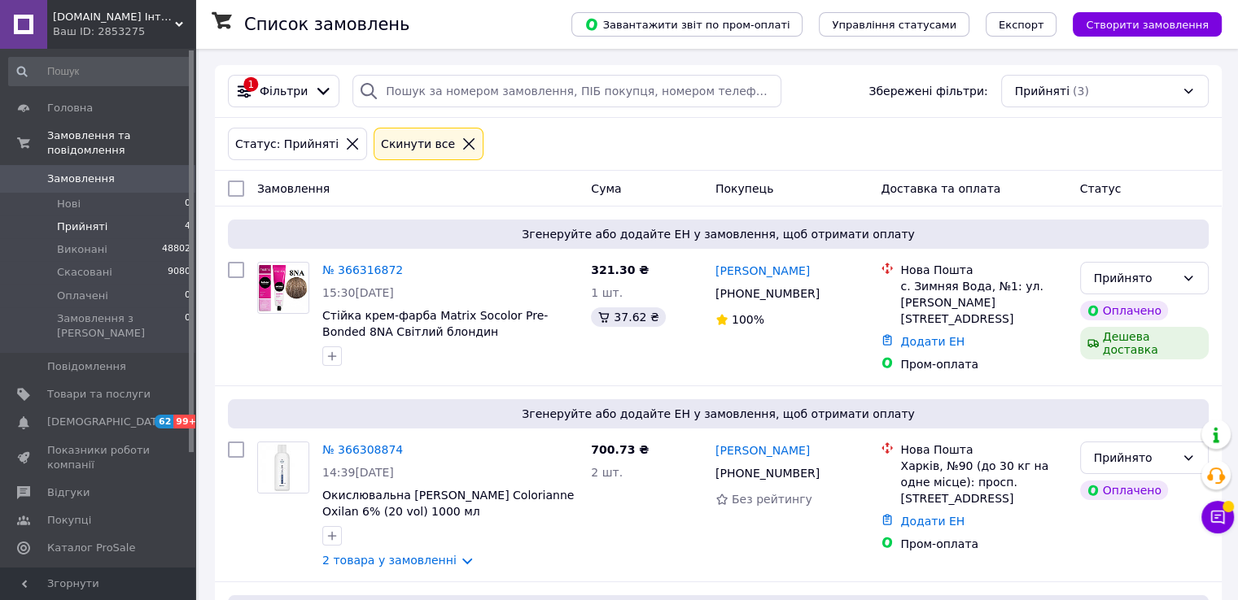
click at [135, 172] on span "Замовлення" at bounding box center [98, 179] width 103 height 15
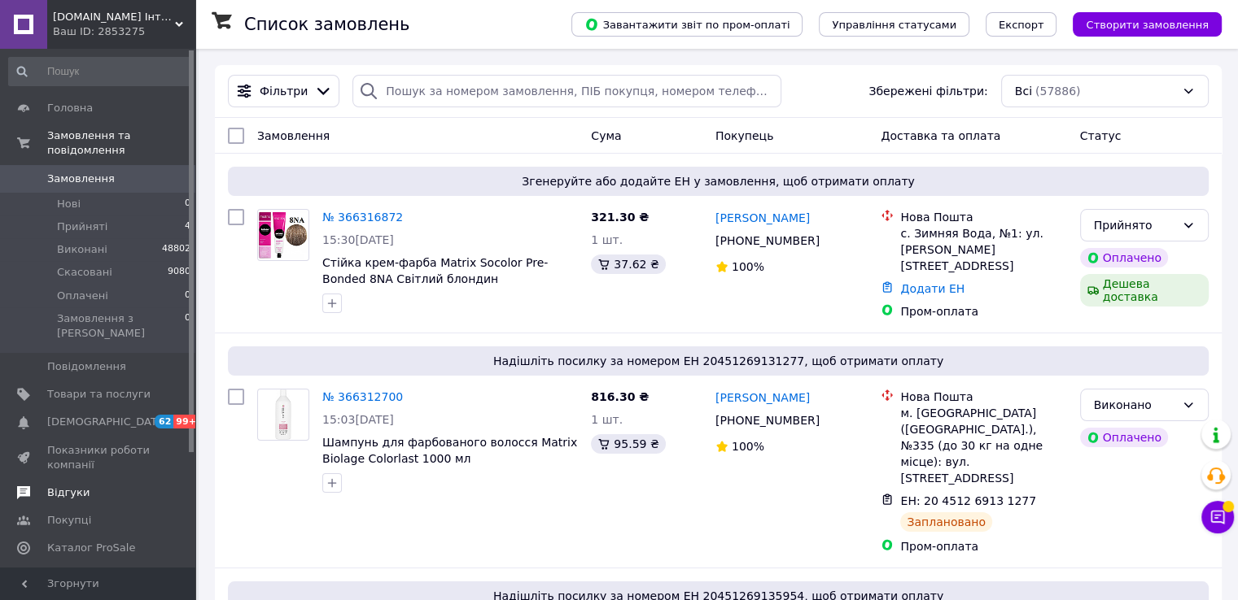
click at [63, 486] on span "Відгуки" at bounding box center [68, 493] width 42 height 15
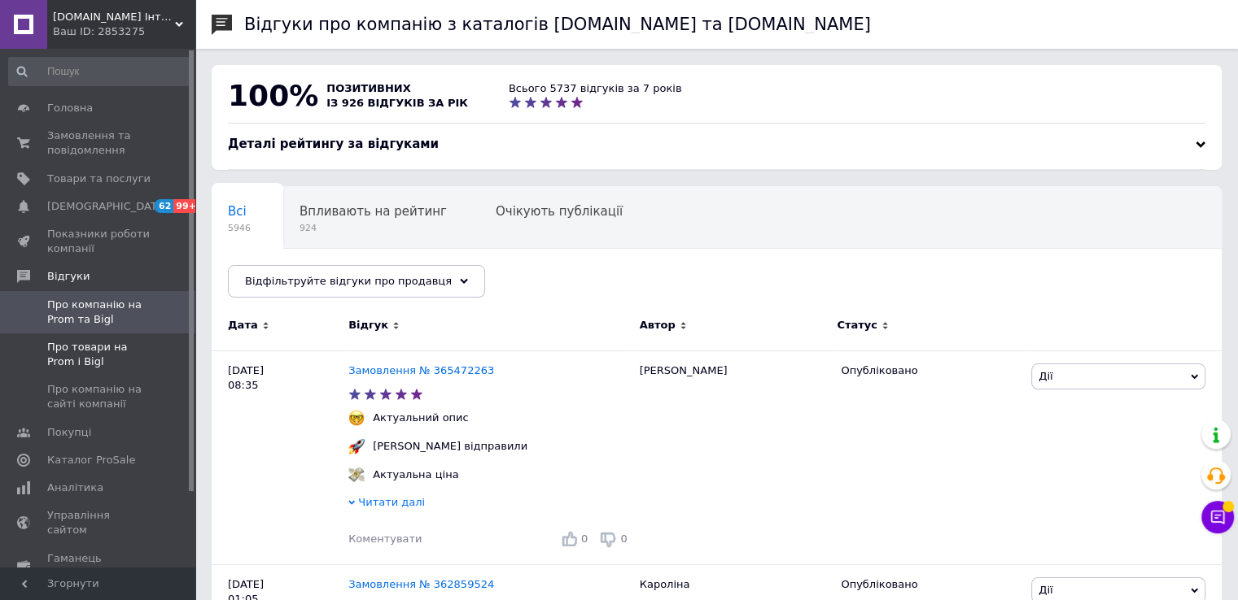
click at [115, 349] on span "Про товари на Prom і Bigl" at bounding box center [98, 354] width 103 height 29
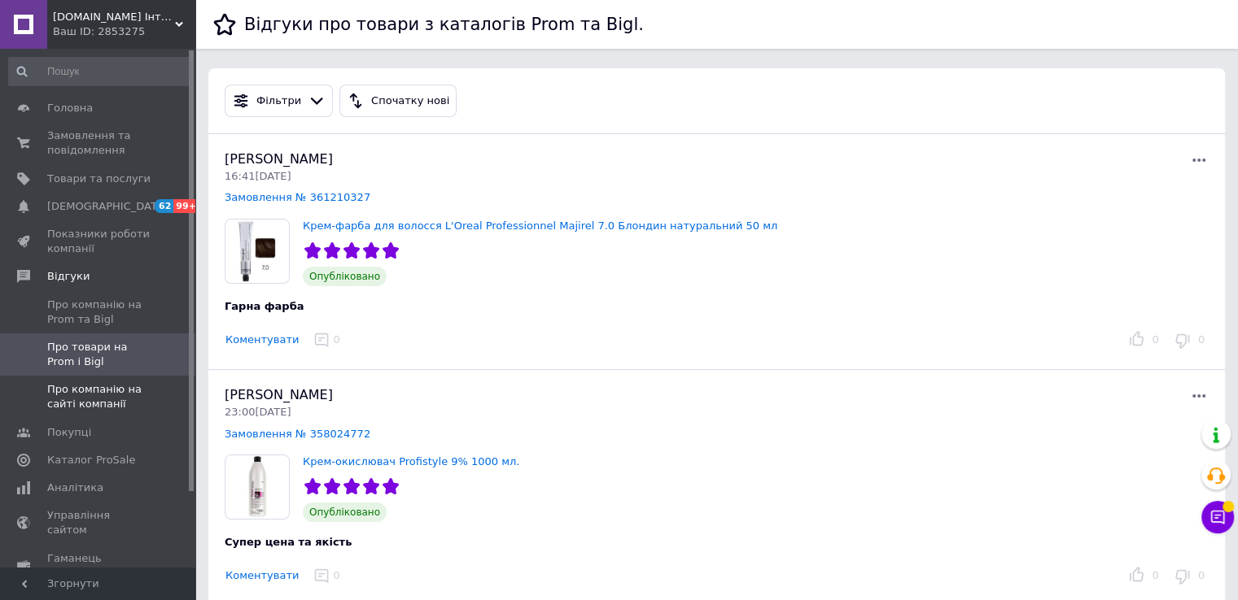
click at [81, 396] on span "Про компанію на сайті компанії" at bounding box center [98, 396] width 103 height 29
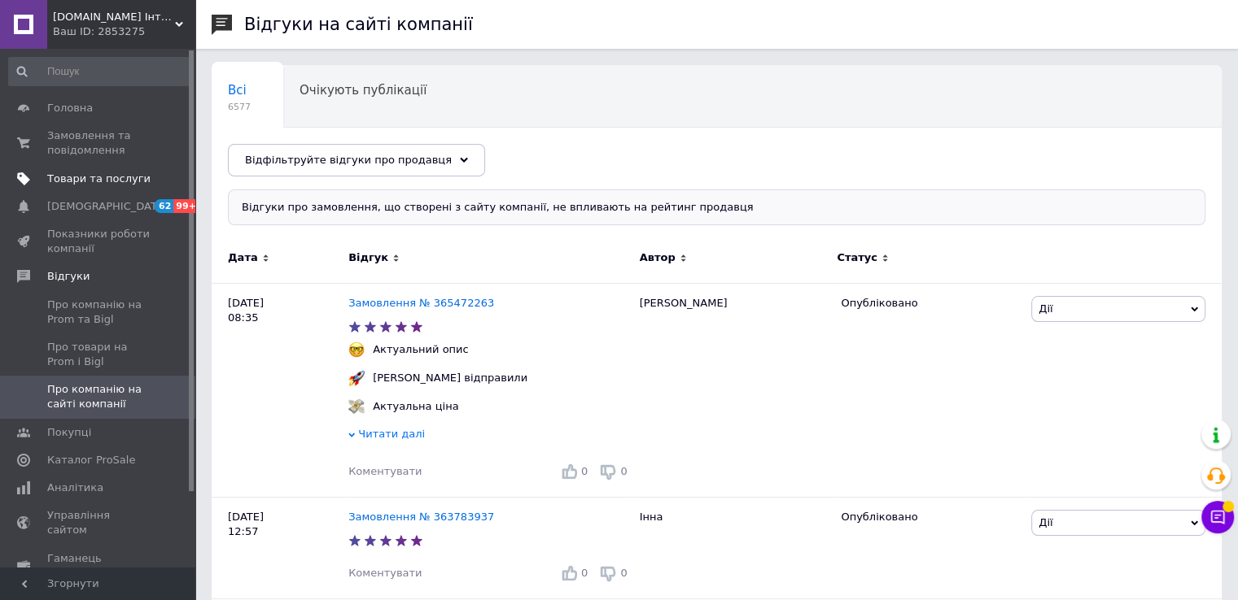
click at [98, 185] on span "Товари та послуги" at bounding box center [98, 179] width 103 height 15
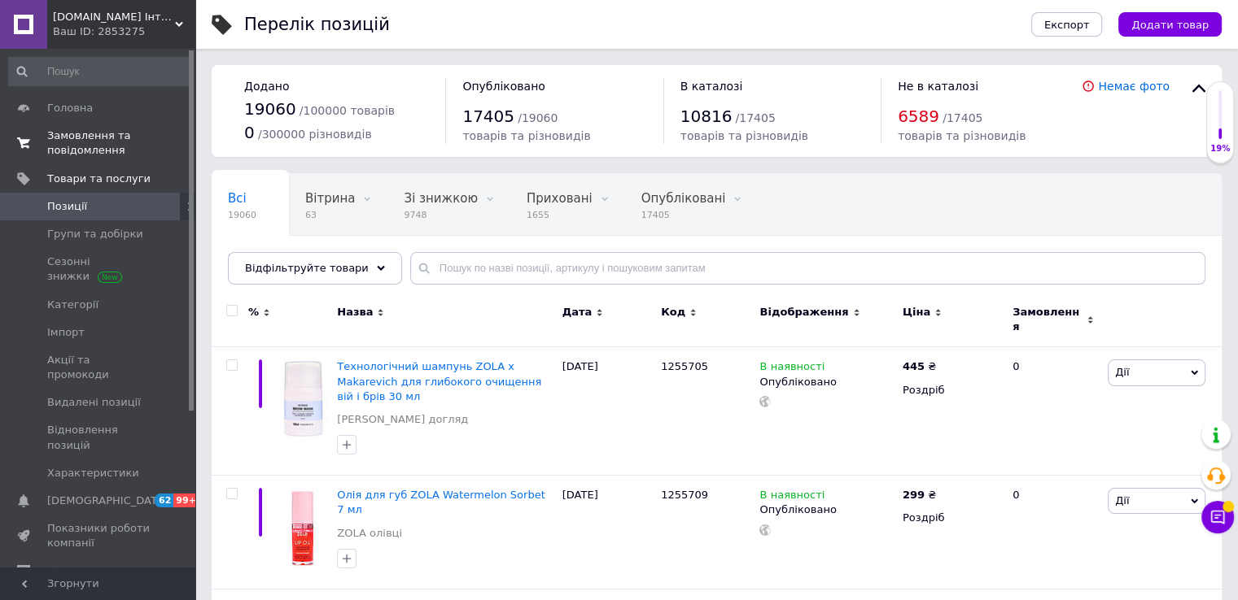
click at [78, 144] on span "Замовлення та повідомлення" at bounding box center [98, 143] width 103 height 29
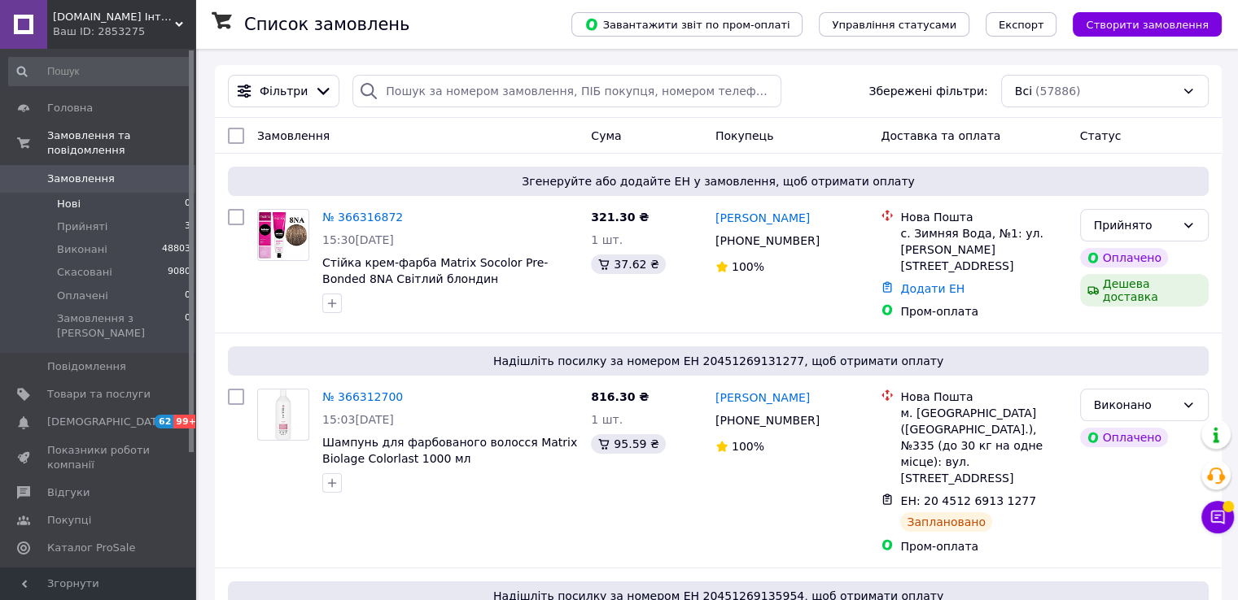
click at [114, 193] on li "Нові 0" at bounding box center [100, 204] width 200 height 23
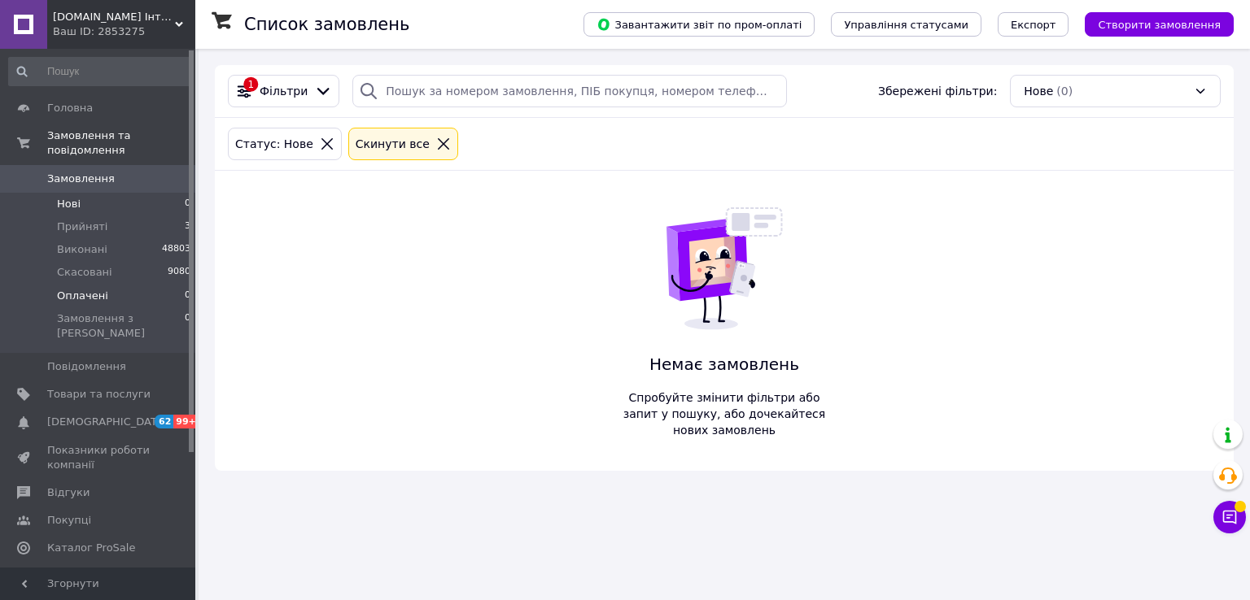
click at [98, 289] on span "Оплачені" at bounding box center [82, 296] width 51 height 15
click at [104, 216] on li "Прийняті 3" at bounding box center [100, 227] width 200 height 23
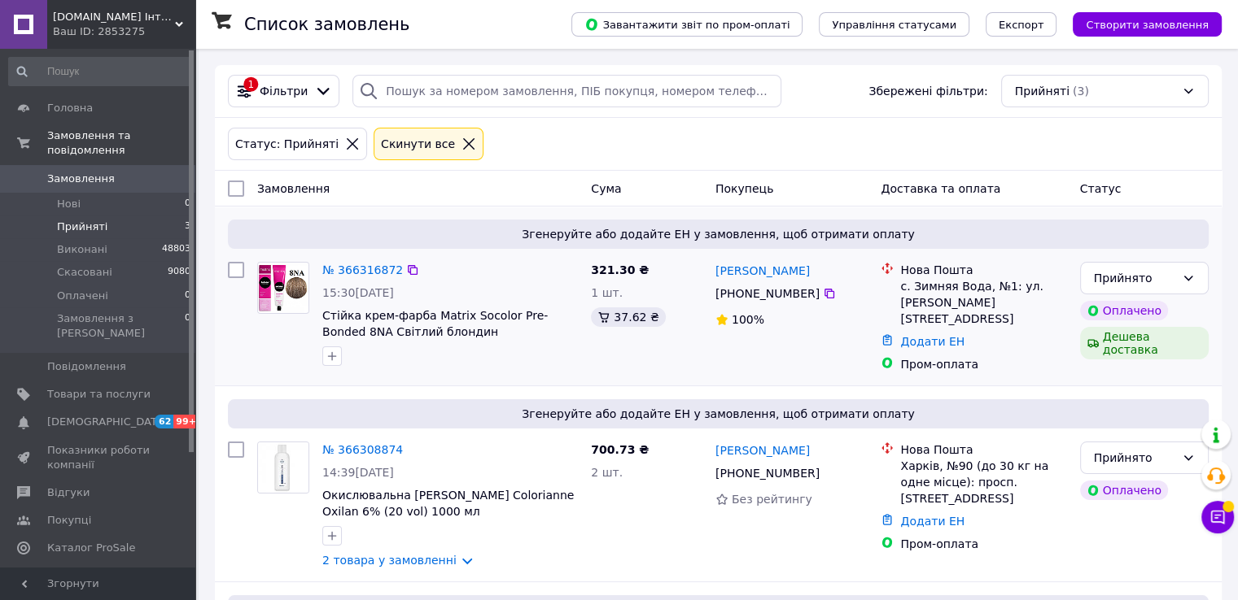
click at [367, 260] on div "№ 366316872 15:30, 12.10.2025 Стійка крем-фарба Matrix Socolor Pre-Bonded 8NA С…" at bounding box center [450, 313] width 268 height 117
click at [362, 268] on link "№ 366316872" at bounding box center [362, 270] width 81 height 13
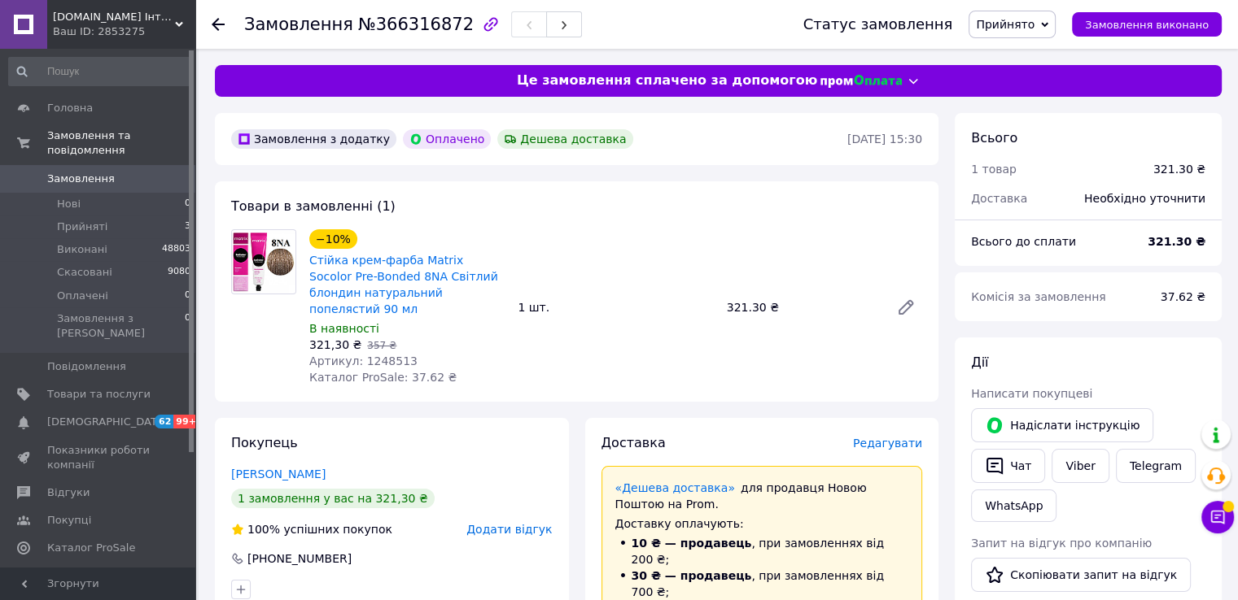
click at [386, 355] on span "Артикул: 1248513" at bounding box center [363, 361] width 108 height 13
copy span "1248513"
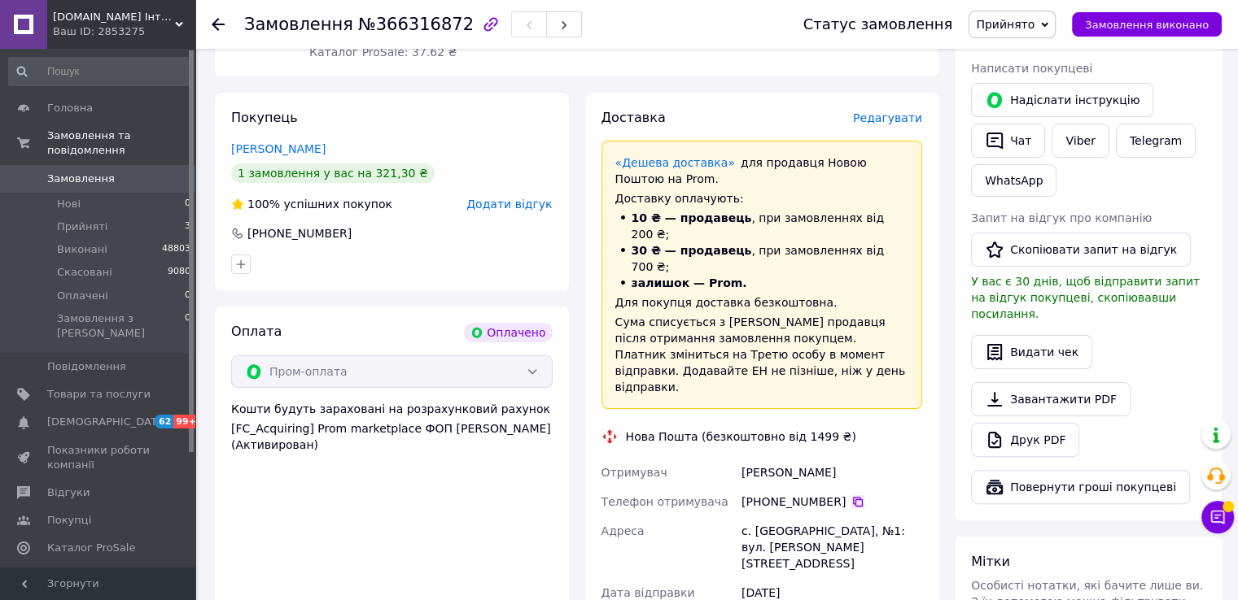
click at [853, 497] on icon at bounding box center [858, 502] width 10 height 10
click at [776, 517] on div "с. [GEOGRAPHIC_DATA], №1: вул. [PERSON_NAME][STREET_ADDRESS]" at bounding box center [831, 548] width 187 height 62
drag, startPoint x: 812, startPoint y: 466, endPoint x: 752, endPoint y: 465, distance: 60.2
click at [752, 517] on div "с. [GEOGRAPHIC_DATA], №1: вул. [PERSON_NAME][STREET_ADDRESS]" at bounding box center [831, 548] width 187 height 62
drag, startPoint x: 818, startPoint y: 404, endPoint x: 724, endPoint y: 408, distance: 94.5
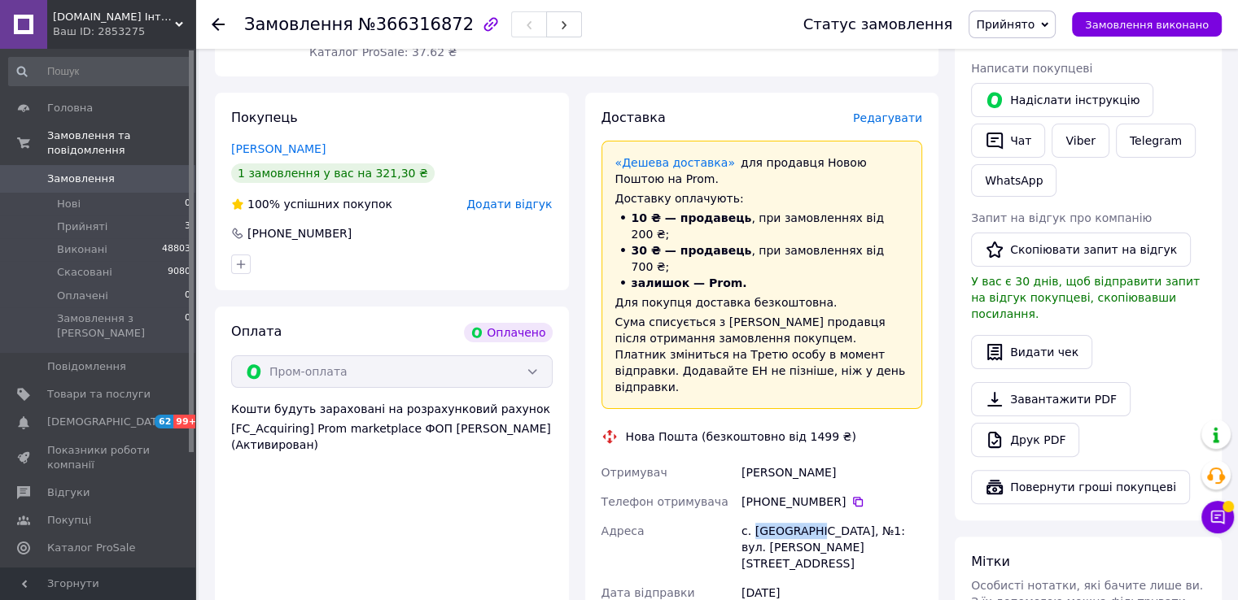
click at [724, 458] on div "Отримувач Нікітін Сергій Телефон отримувача +380 98 886 38 28   Адреса с. Зимна…" at bounding box center [762, 562] width 328 height 208
copy div "Отримувач Нікітін Сергій"
drag, startPoint x: 741, startPoint y: 465, endPoint x: 836, endPoint y: 465, distance: 95.2
click at [836, 517] on div "с. [GEOGRAPHIC_DATA], №1: вул. [PERSON_NAME][STREET_ADDRESS]" at bounding box center [831, 548] width 187 height 62
copy div "с. Зимна Вода, №1"
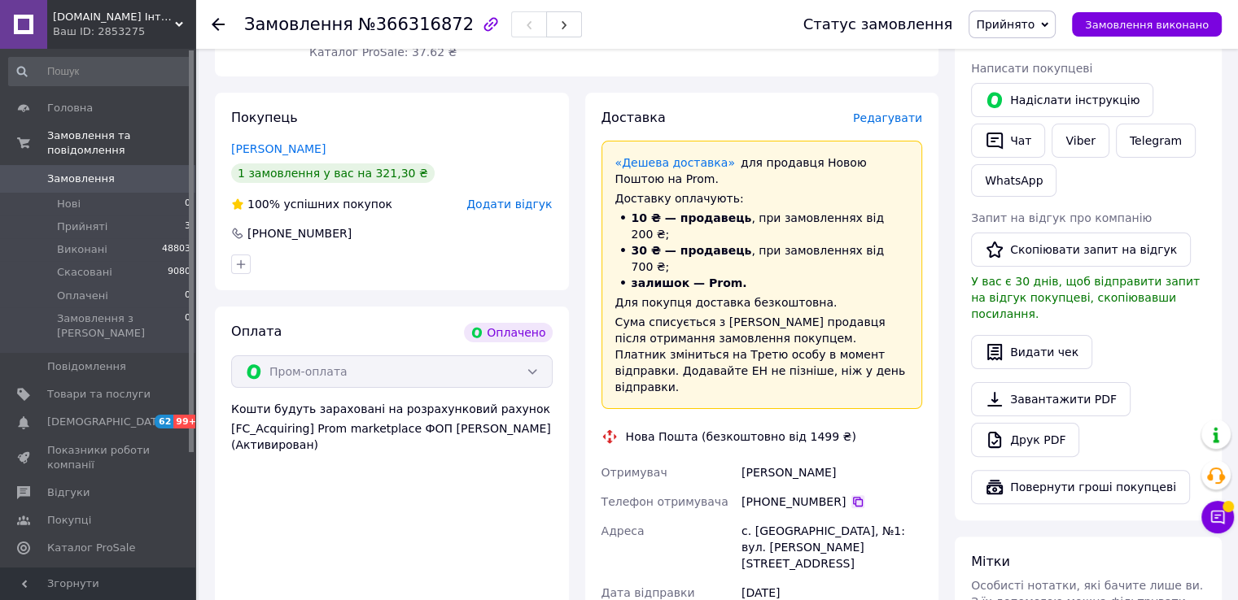
click at [851, 495] on icon at bounding box center [857, 501] width 13 height 13
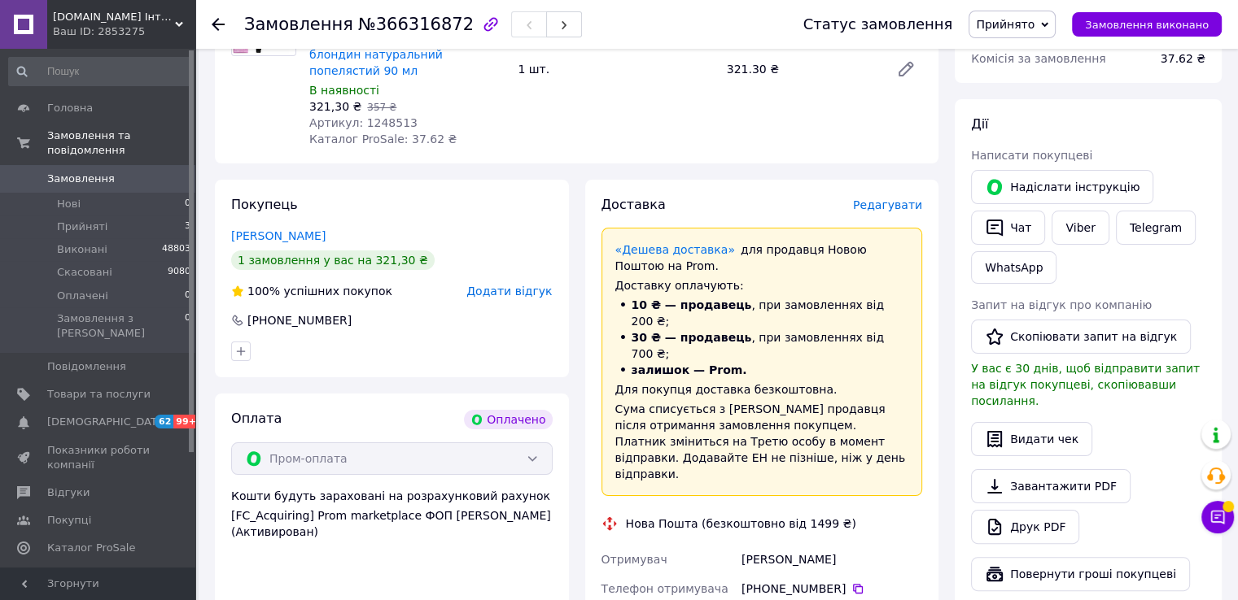
scroll to position [0, 0]
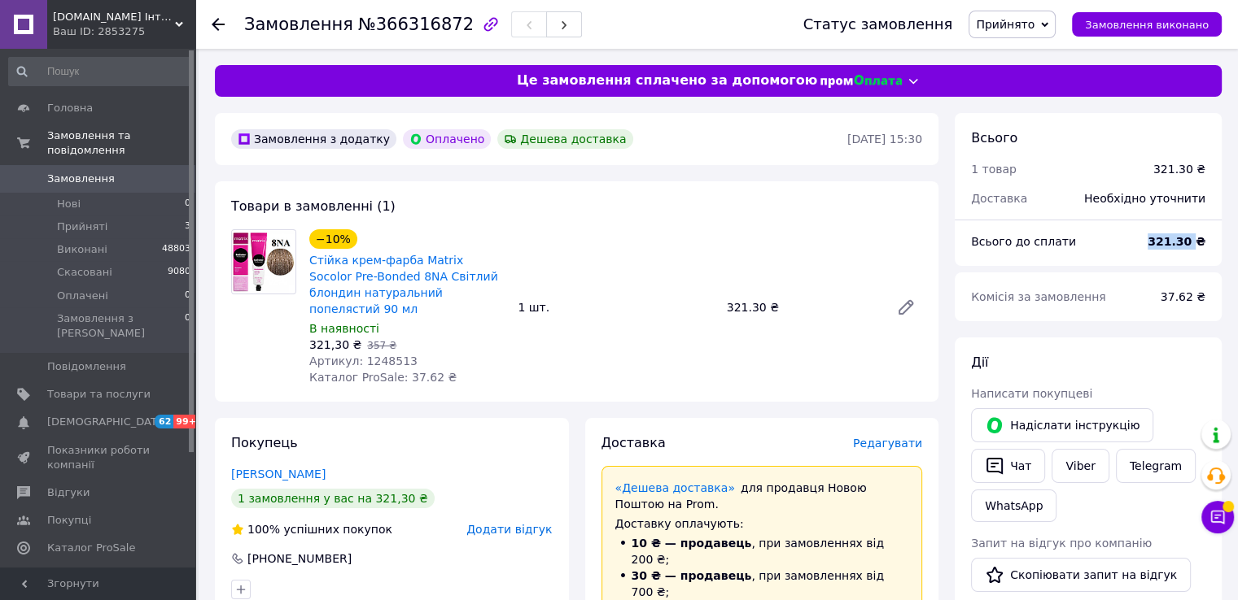
drag, startPoint x: 1199, startPoint y: 236, endPoint x: 1142, endPoint y: 236, distance: 57.0
click at [1142, 236] on div "Всього до сплати 321.30 ₴" at bounding box center [1088, 242] width 254 height 36
copy div "Всього до сплати 321.30"
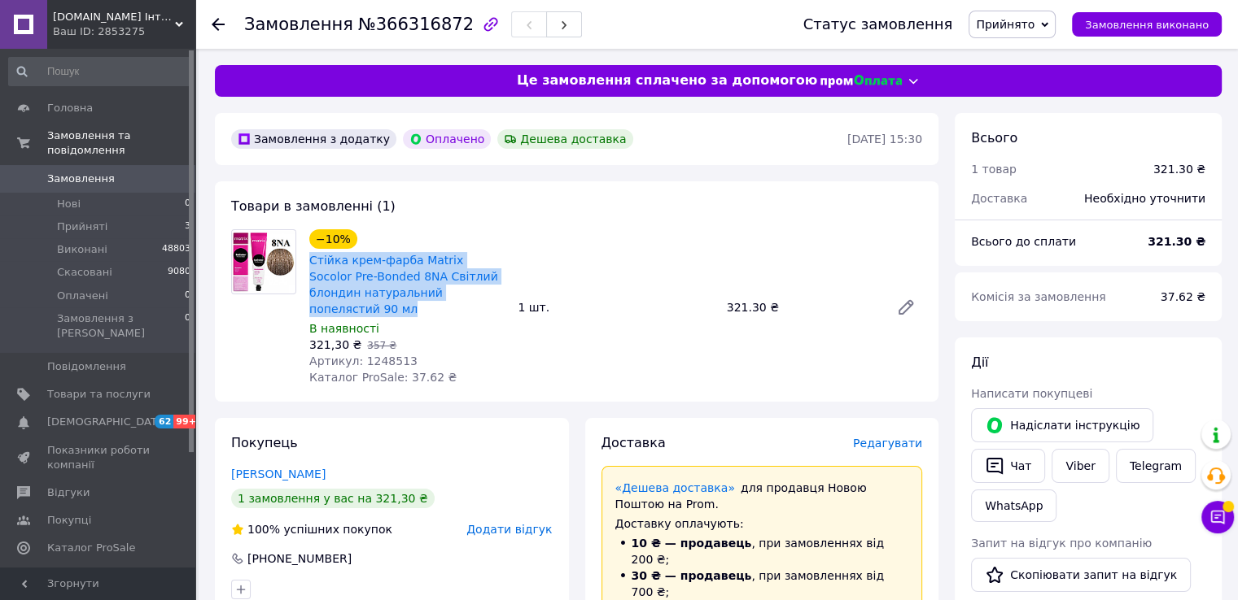
drag, startPoint x: 478, startPoint y: 294, endPoint x: 305, endPoint y: 258, distance: 177.0
click at [305, 258] on div "−10% Стійка крем-фарба Matrix Socolor Pre-Bonded 8NA Світлий блондин натуральни…" at bounding box center [407, 307] width 208 height 163
copy link "Стійка крем-фарба Matrix Socolor Pre-Bonded 8NA Світлий блондин натуральний поп…"
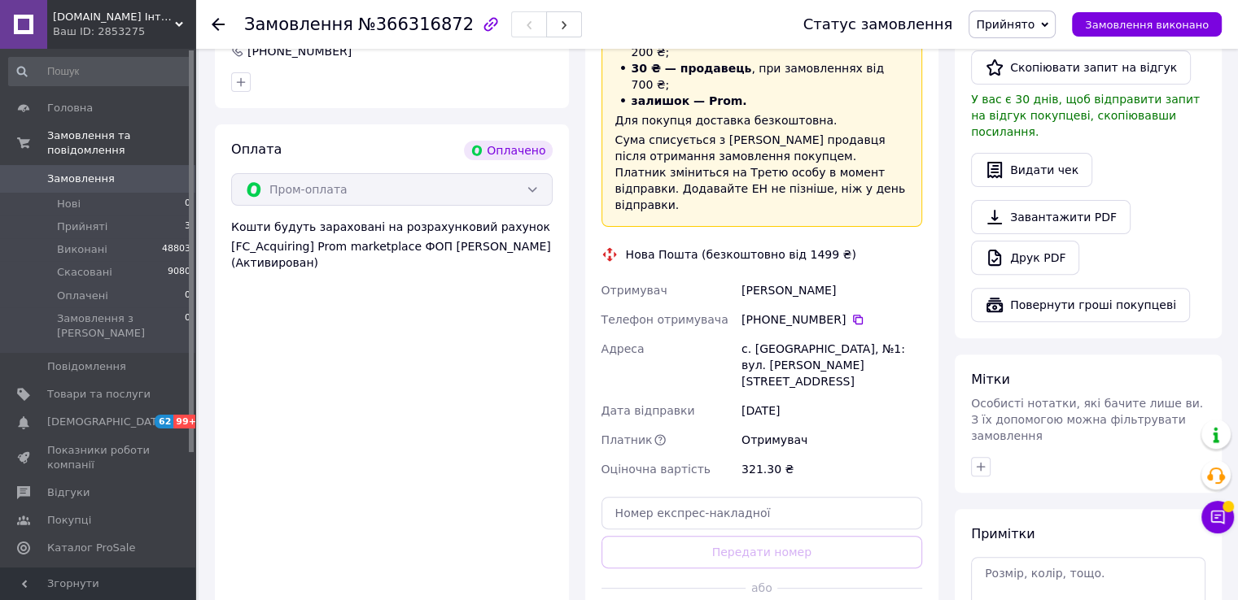
scroll to position [570, 0]
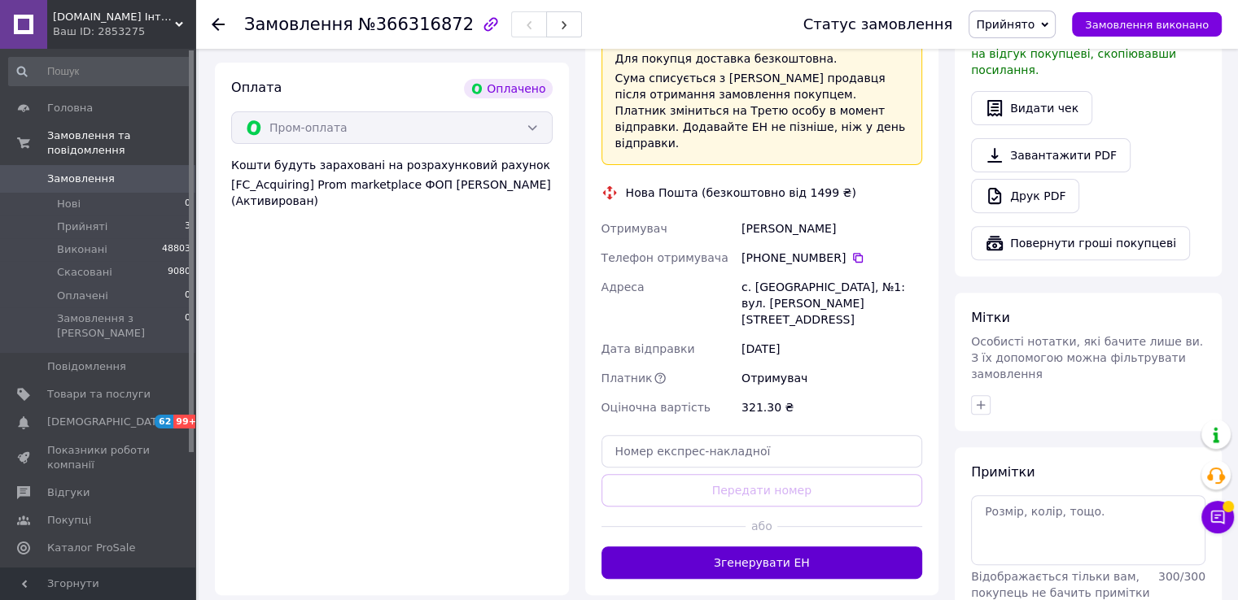
click at [797, 547] on button "Згенерувати ЕН" at bounding box center [761, 563] width 321 height 33
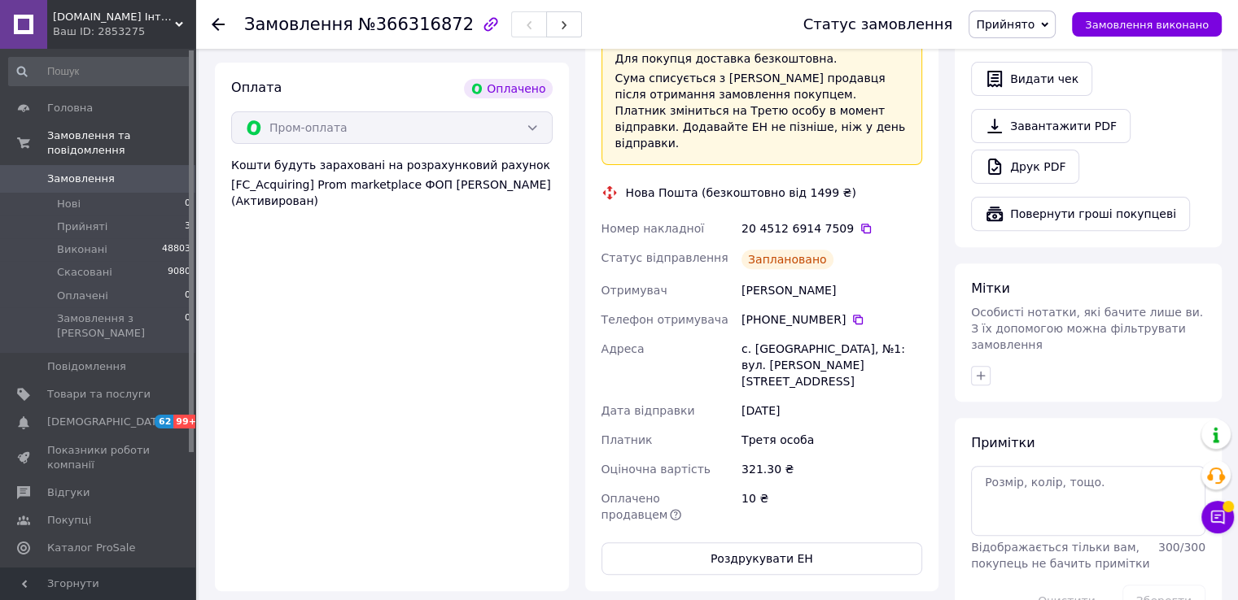
click at [853, 220] on div "20 4512 6914 7509" at bounding box center [831, 228] width 181 height 16
click at [859, 222] on icon at bounding box center [865, 228] width 13 height 13
click at [1178, 27] on span "Замовлення виконано" at bounding box center [1147, 25] width 124 height 12
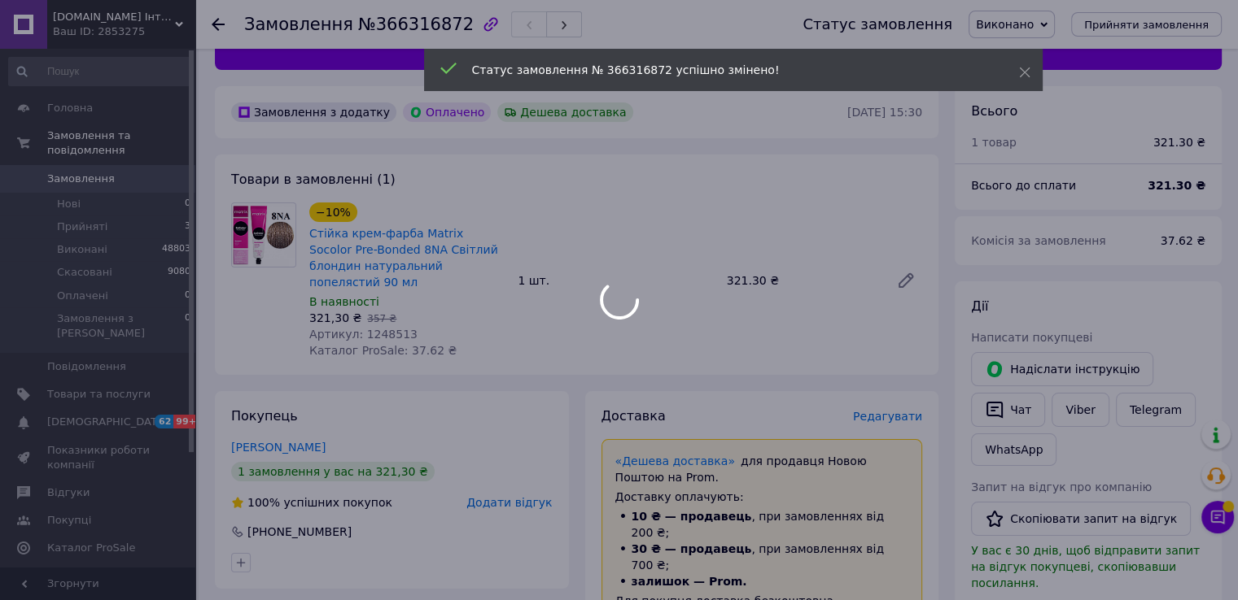
scroll to position [0, 0]
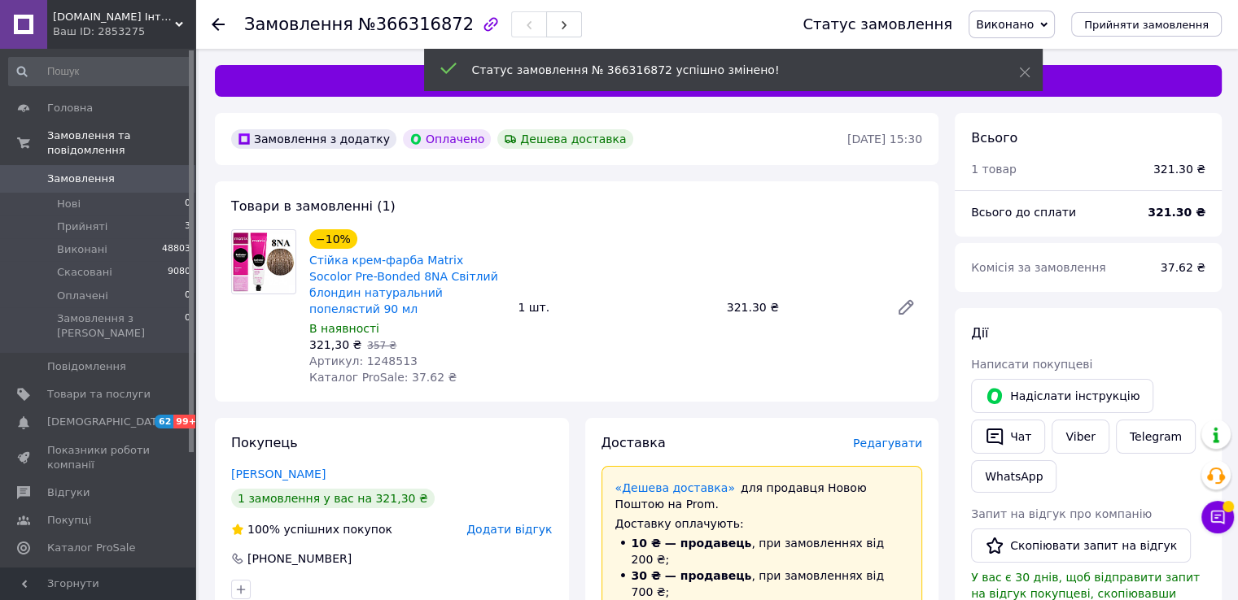
click at [85, 172] on span "Замовлення" at bounding box center [81, 179] width 68 height 15
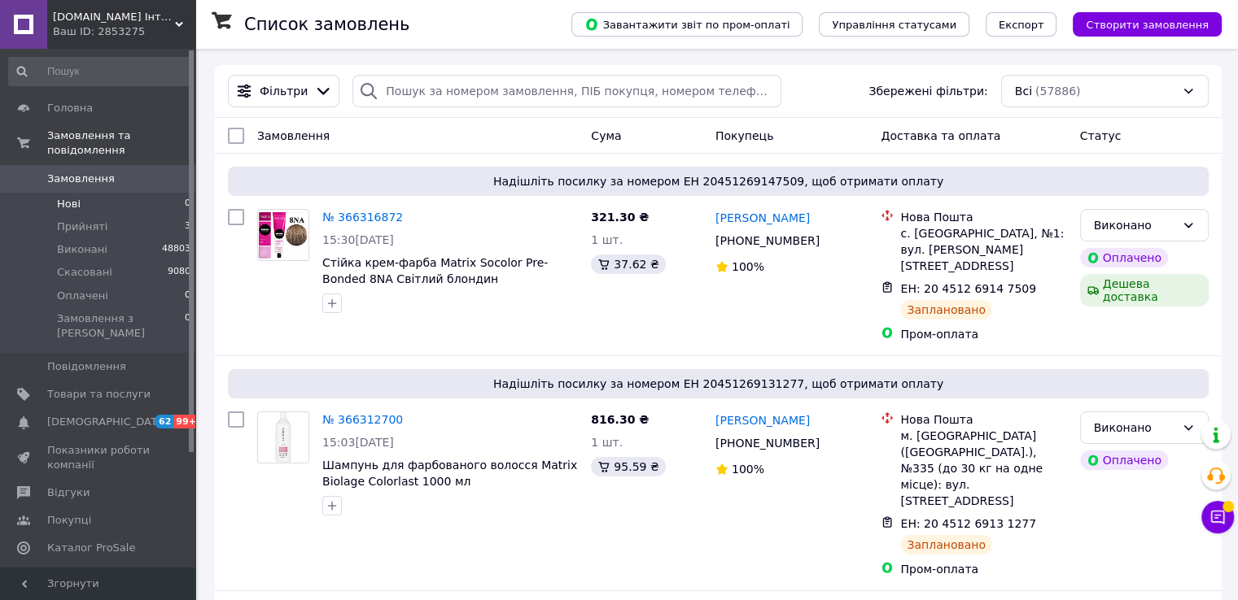
click at [46, 193] on li "Нові 0" at bounding box center [100, 204] width 200 height 23
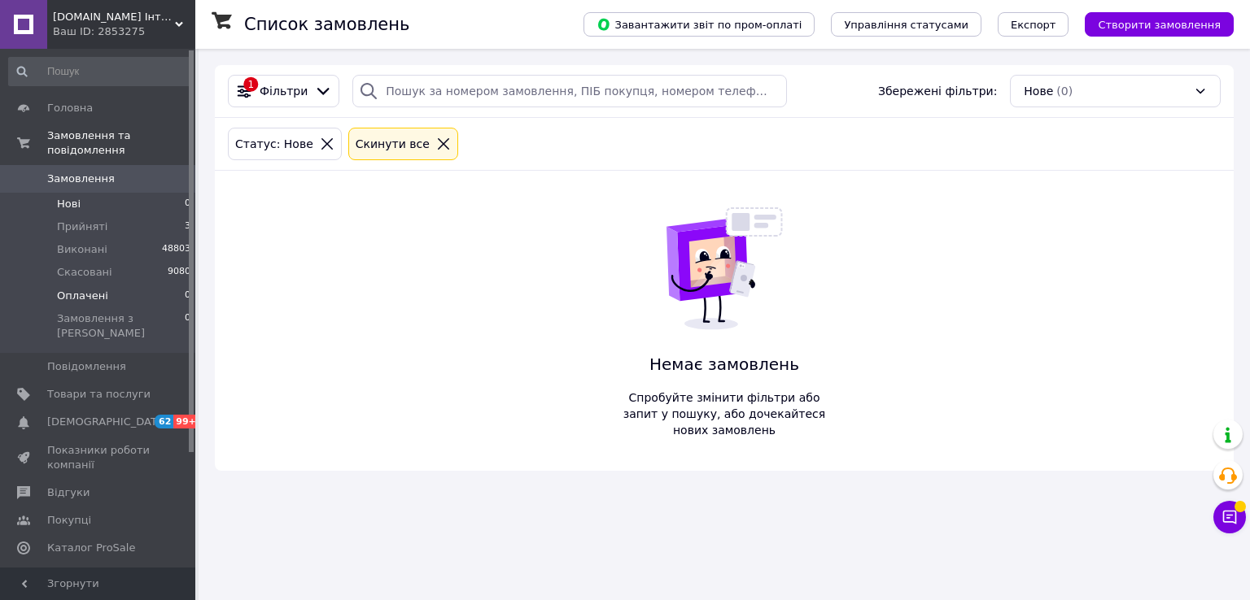
click at [102, 285] on li "Оплачені 0" at bounding box center [100, 296] width 200 height 23
click at [152, 172] on span "0" at bounding box center [173, 179] width 45 height 15
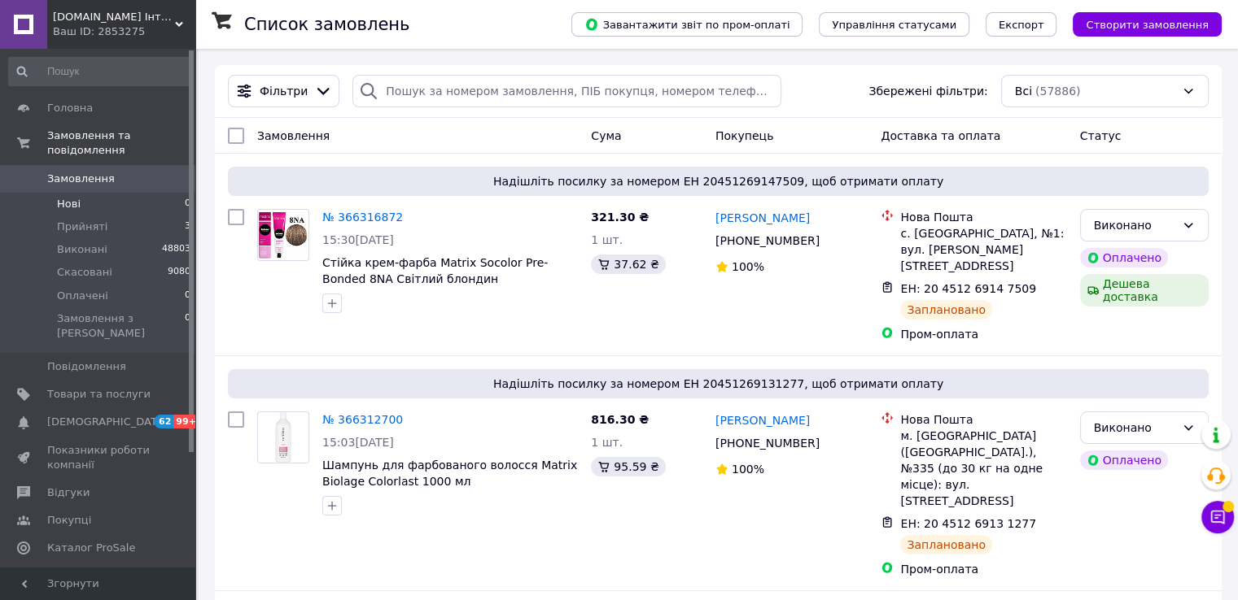
click at [75, 197] on span "Нові" at bounding box center [69, 204] width 24 height 15
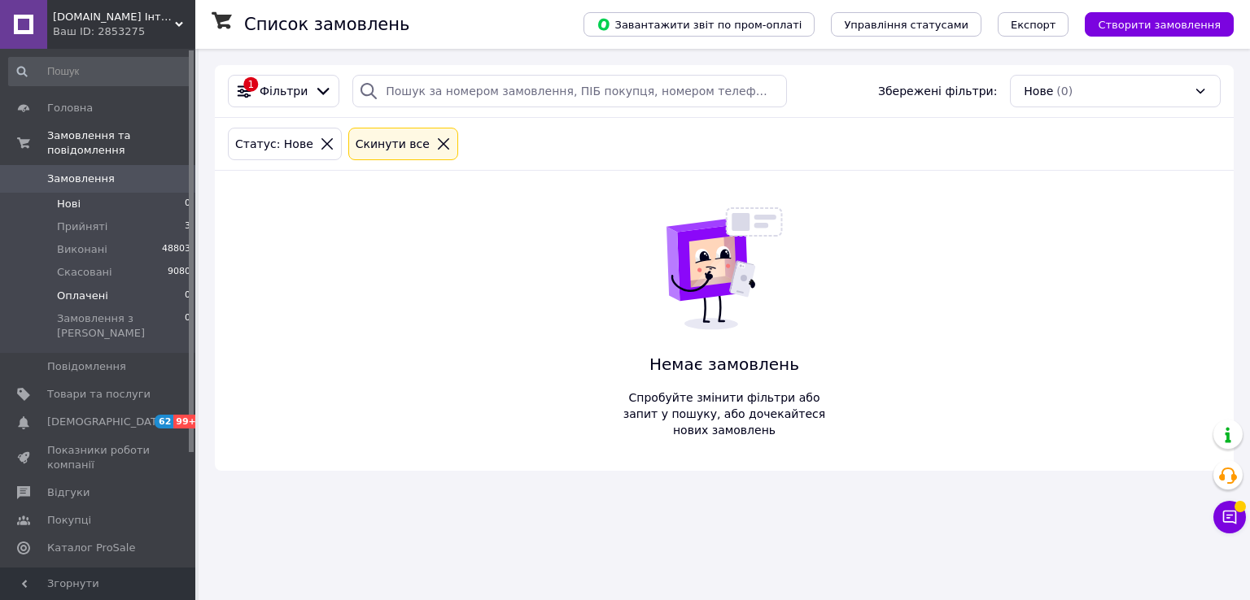
click at [102, 285] on li "Оплачені 0" at bounding box center [100, 296] width 200 height 23
click at [94, 172] on span "Замовлення" at bounding box center [81, 179] width 68 height 15
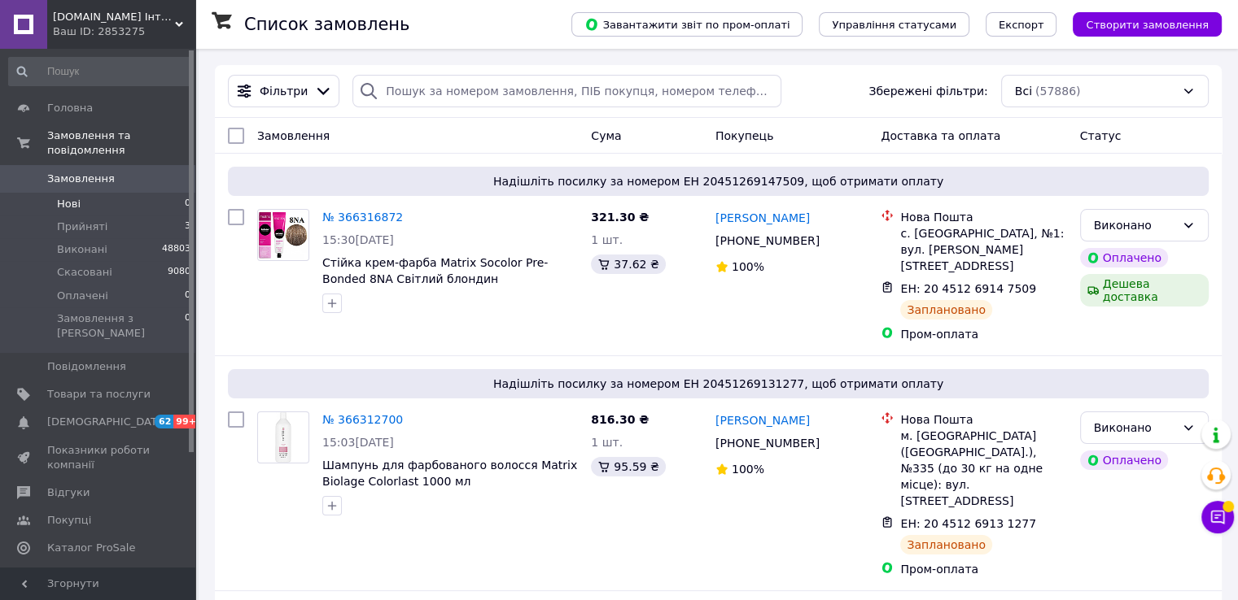
click at [89, 193] on li "Нові 0" at bounding box center [100, 204] width 200 height 23
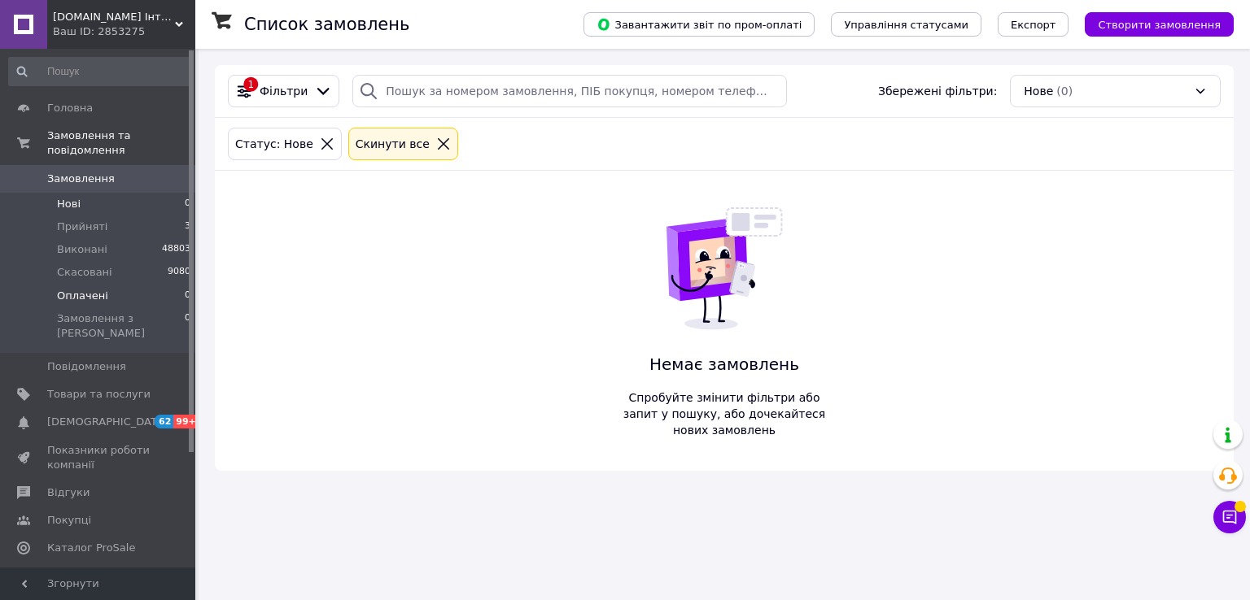
click at [100, 289] on span "Оплачені" at bounding box center [82, 296] width 51 height 15
click at [89, 220] on span "Прийняті" at bounding box center [82, 227] width 50 height 15
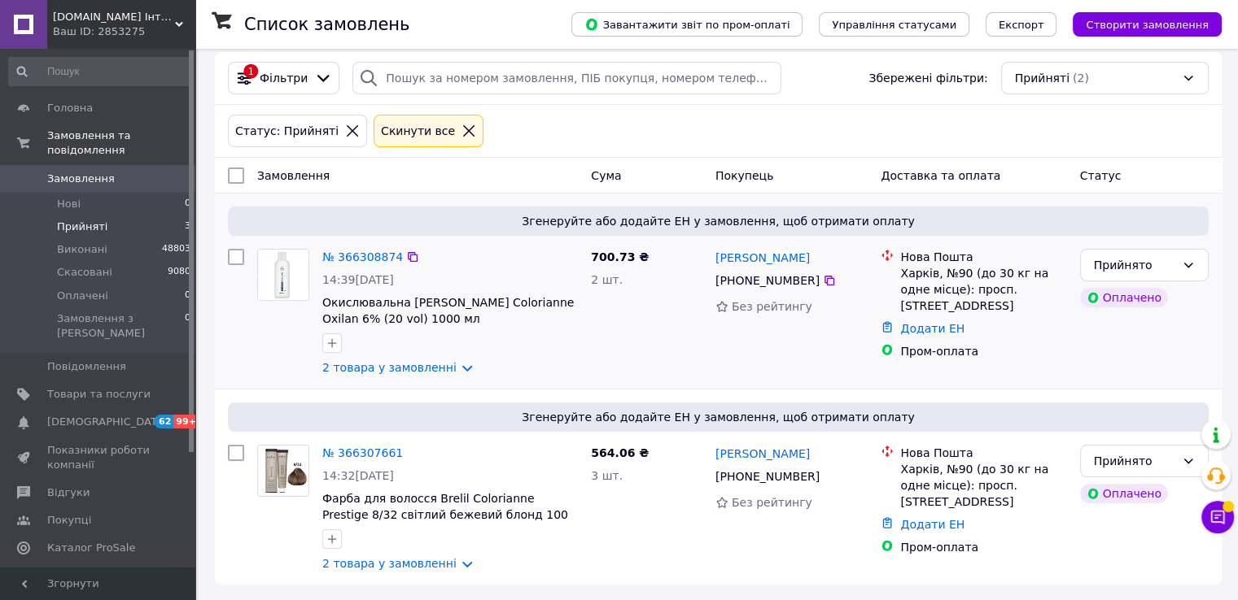
scroll to position [17, 0]
click at [374, 250] on link "№ 366308874" at bounding box center [362, 256] width 81 height 13
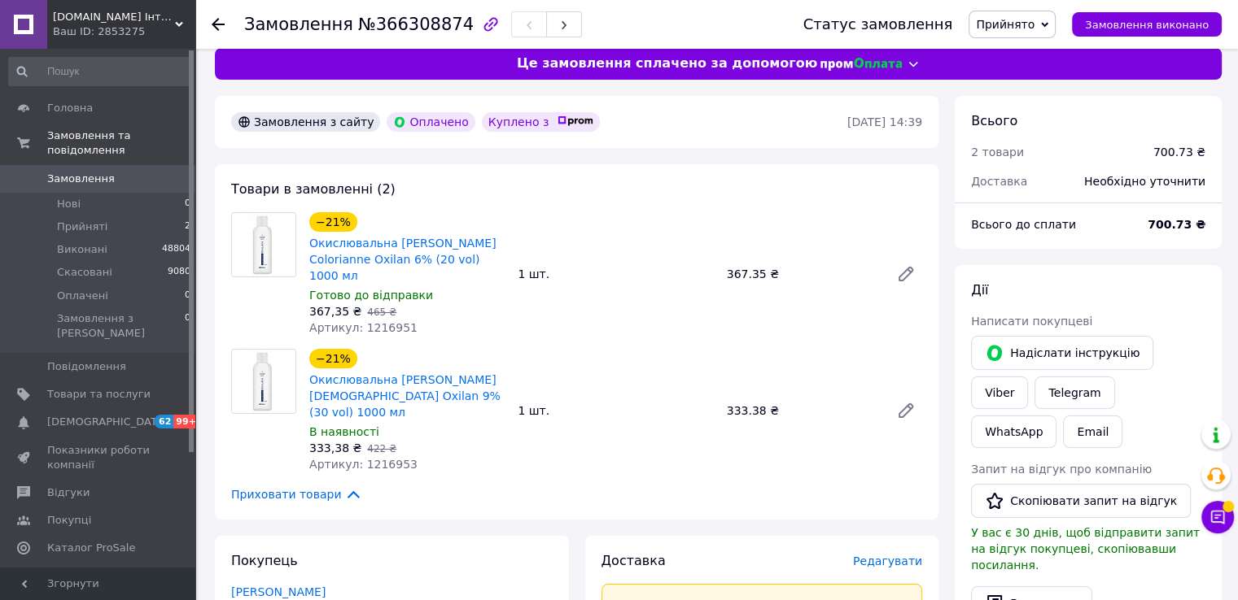
click at [373, 321] on span "Артикул: 1216951" at bounding box center [363, 327] width 108 height 13
copy span "1216951"
click at [381, 458] on span "Артикул: 1216953" at bounding box center [363, 464] width 108 height 13
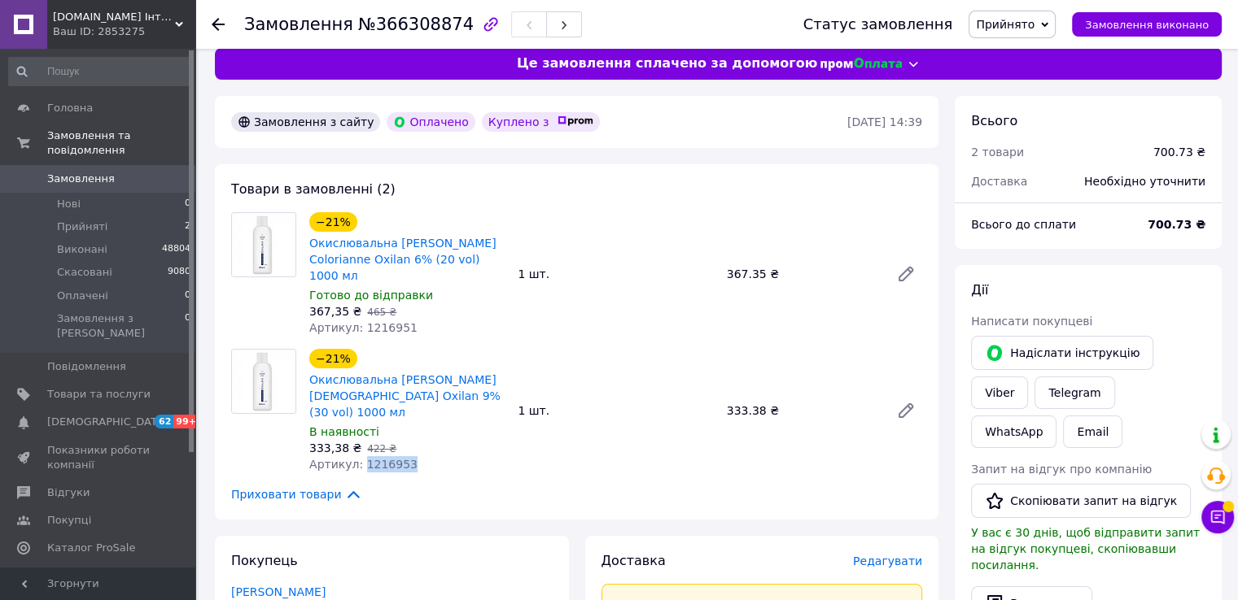
copy span "1216953"
click at [136, 172] on span "Замовлення" at bounding box center [98, 179] width 103 height 15
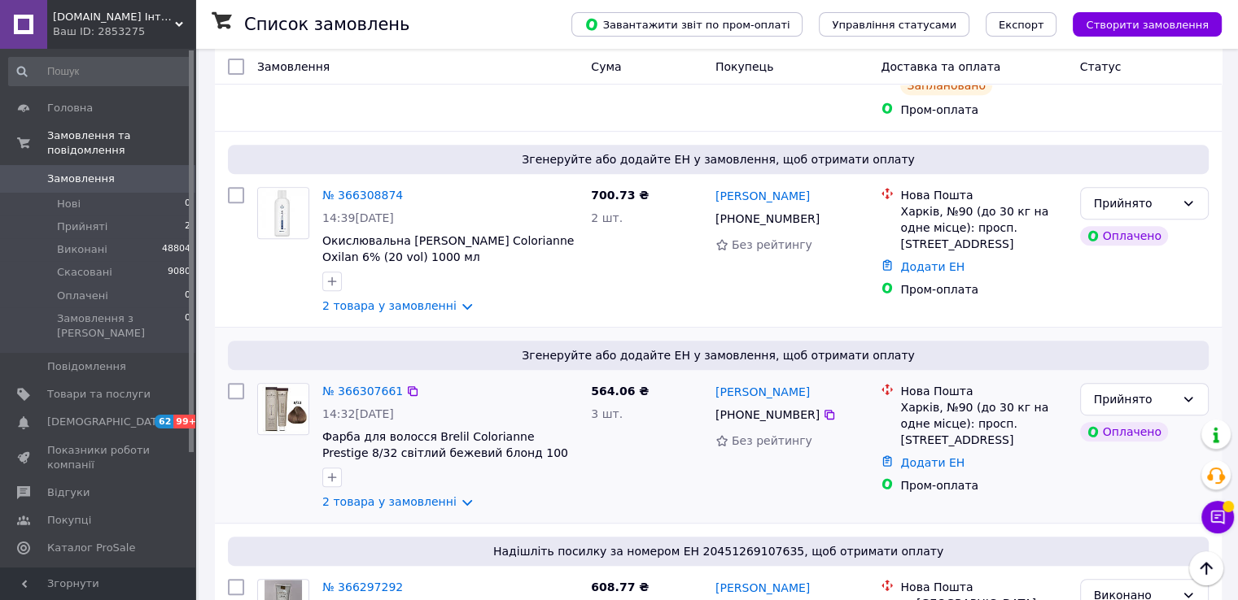
scroll to position [651, 0]
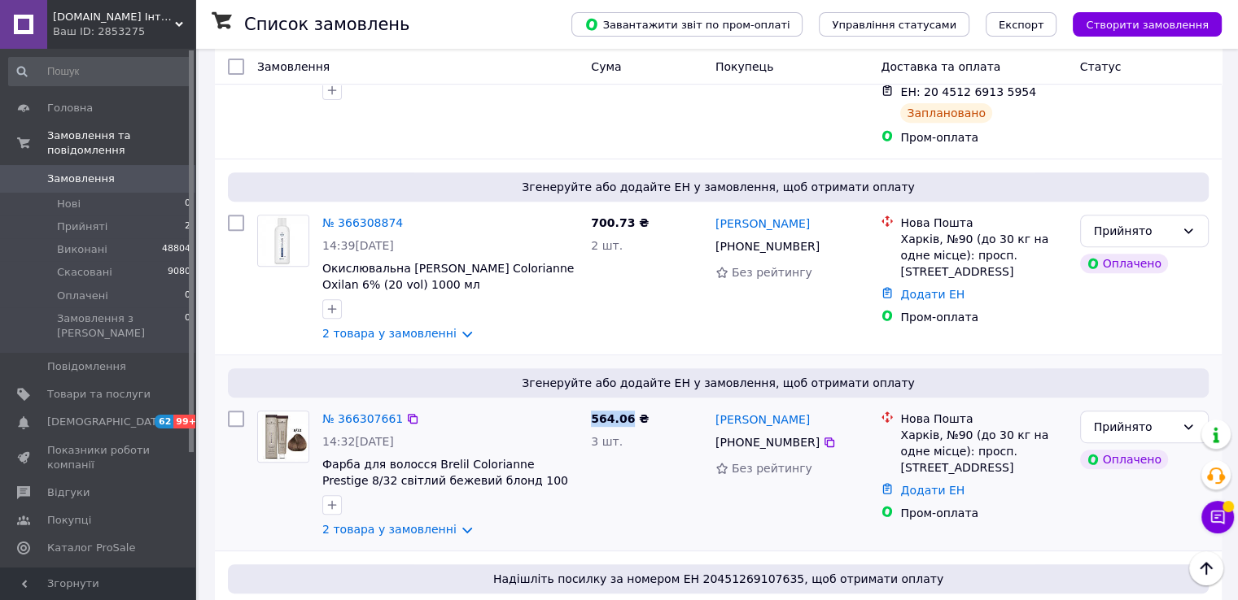
drag, startPoint x: 625, startPoint y: 337, endPoint x: 588, endPoint y: 340, distance: 36.8
click at [587, 404] on div "564.06 ₴ 3 шт." at bounding box center [646, 474] width 124 height 140
copy span "564.06"
click at [1186, 421] on icon at bounding box center [1187, 427] width 13 height 13
click at [1126, 405] on li "Скасовано" at bounding box center [1143, 412] width 127 height 29
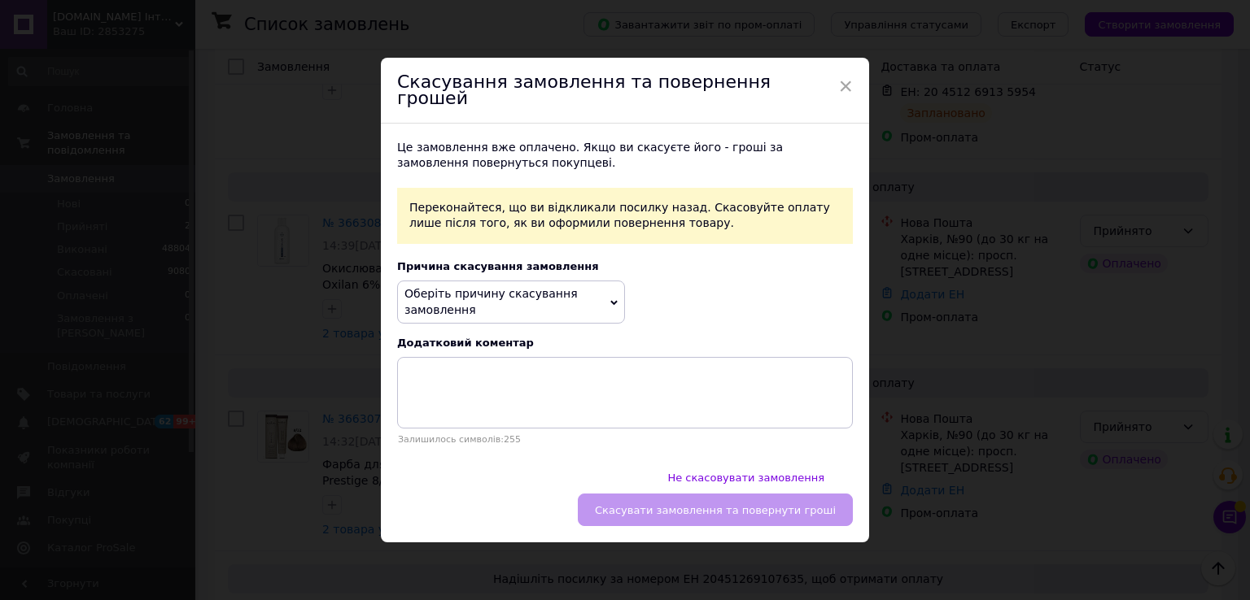
click at [498, 304] on span "Оберіть причину скасування замовлення" at bounding box center [490, 301] width 173 height 29
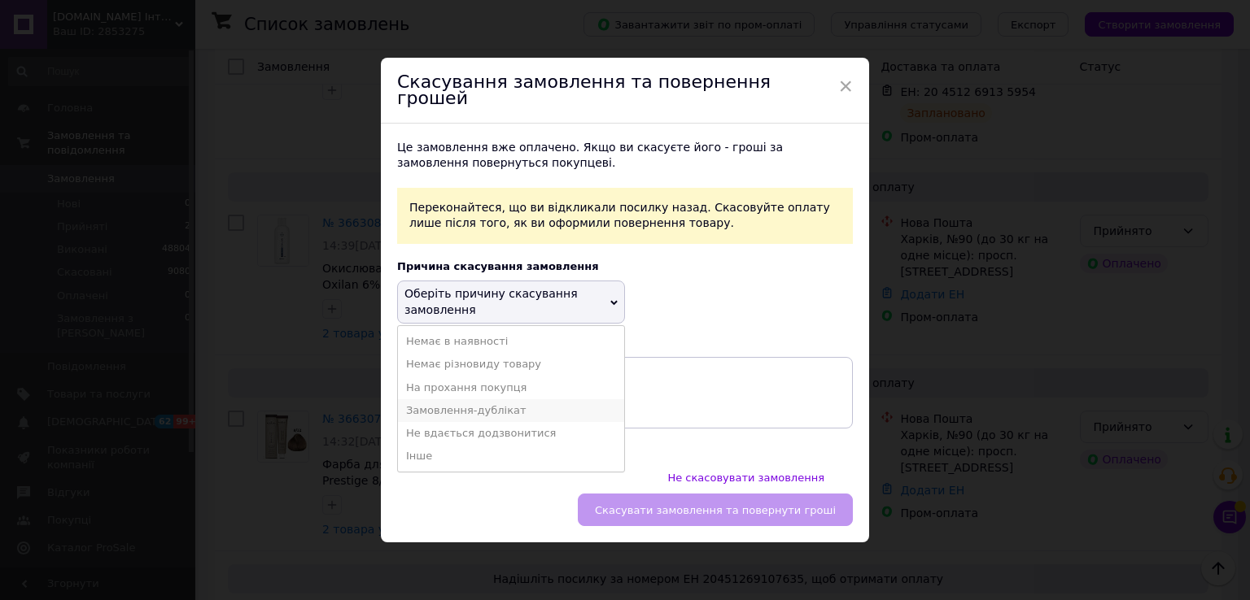
click at [478, 415] on li "Замовлення-дублікат" at bounding box center [511, 410] width 226 height 23
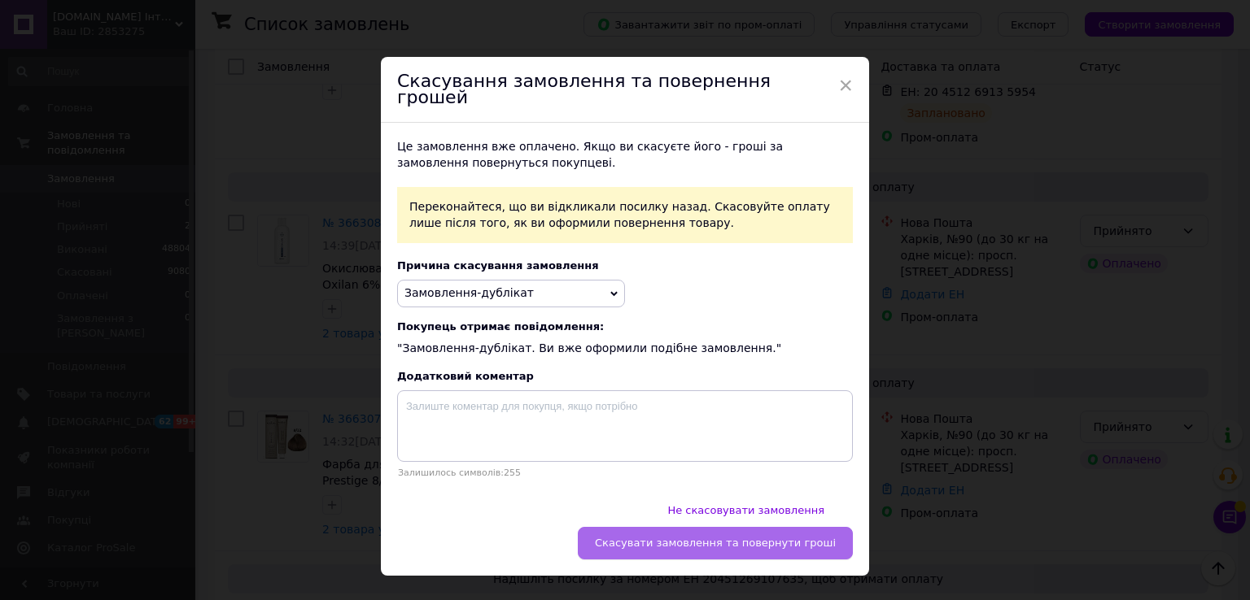
click at [705, 527] on button "Скасувати замовлення та повернути гроші" at bounding box center [715, 543] width 275 height 33
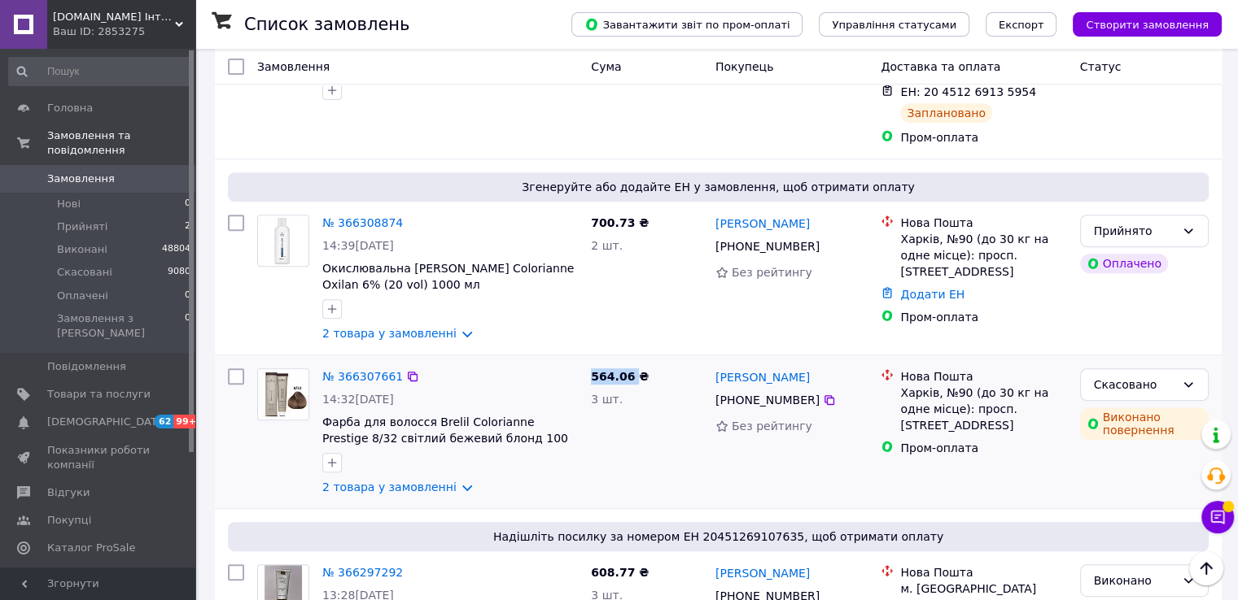
drag, startPoint x: 629, startPoint y: 301, endPoint x: 585, endPoint y: 297, distance: 44.1
click at [587, 362] on div "564.06 ₴ 3 шт." at bounding box center [646, 432] width 124 height 140
copy span "564.06"
click at [1188, 225] on icon at bounding box center [1187, 231] width 13 height 13
click at [1155, 186] on li "Виконано" at bounding box center [1143, 185] width 127 height 29
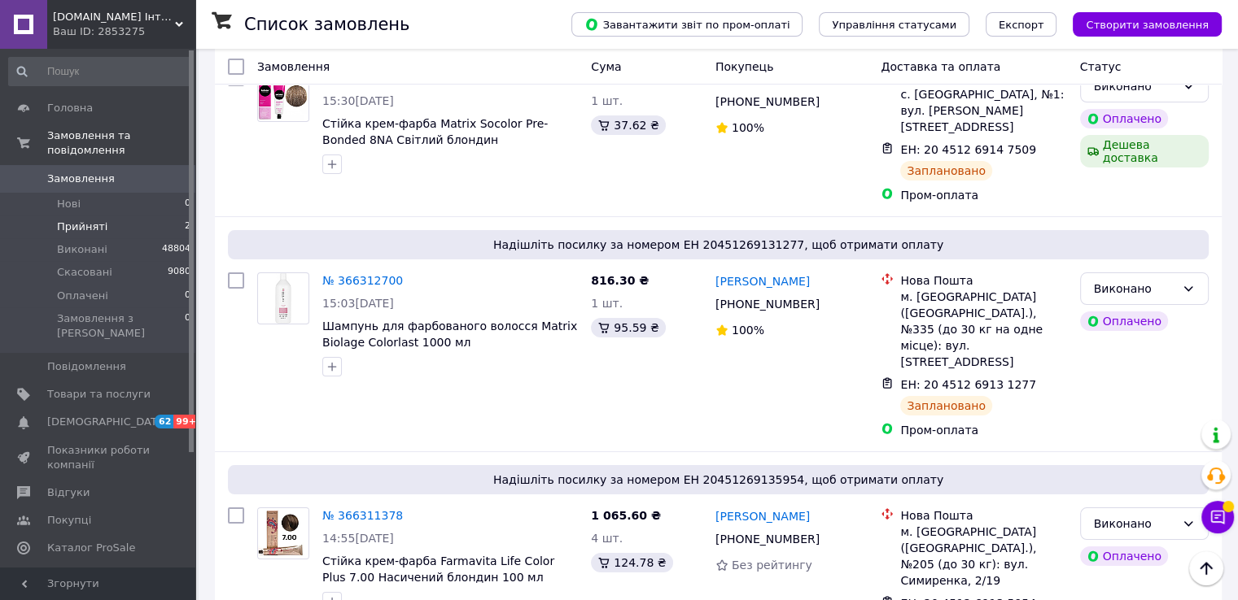
scroll to position [0, 0]
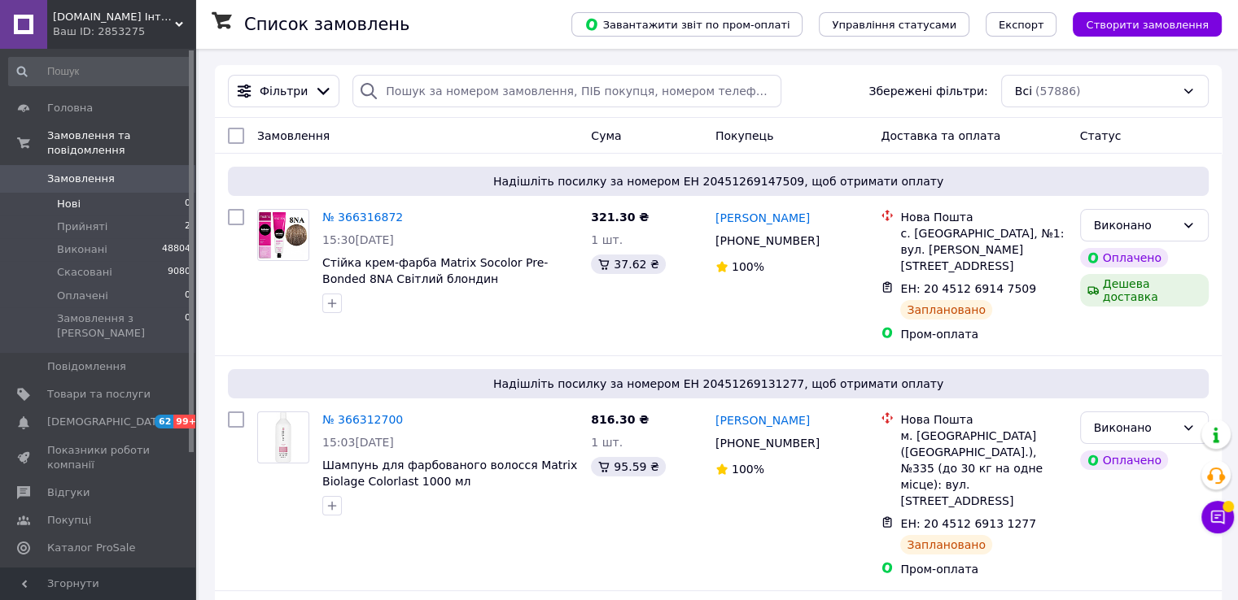
click at [138, 193] on li "Нові 0" at bounding box center [100, 204] width 200 height 23
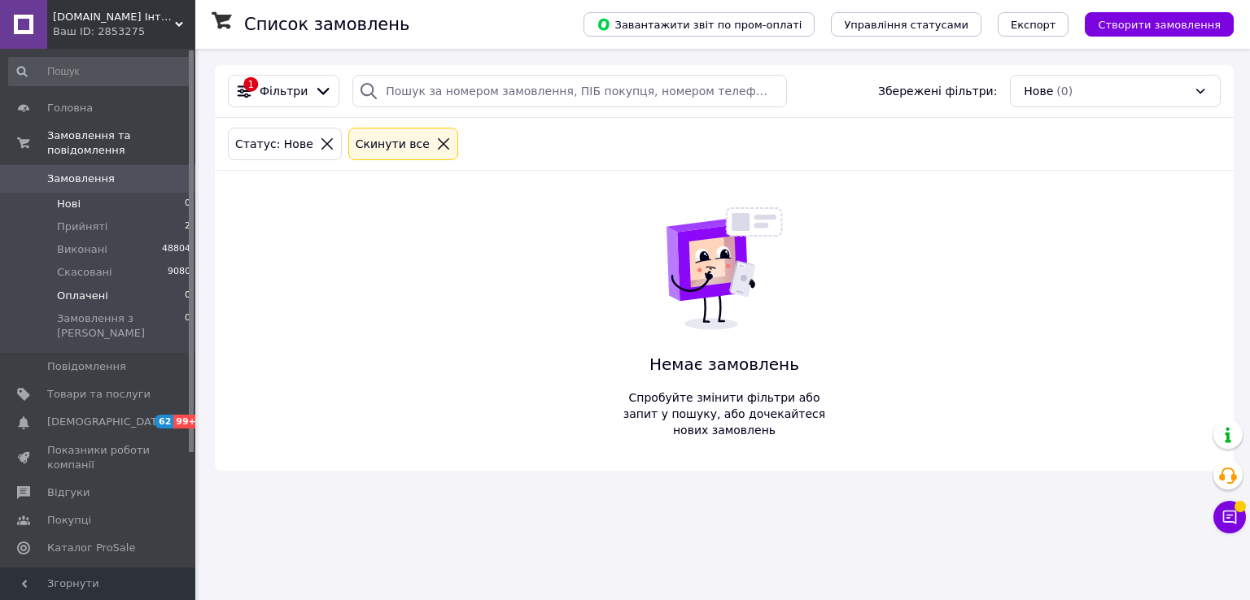
click at [111, 286] on li "Оплачені 0" at bounding box center [100, 296] width 200 height 23
click at [126, 172] on span "Замовлення" at bounding box center [98, 179] width 103 height 15
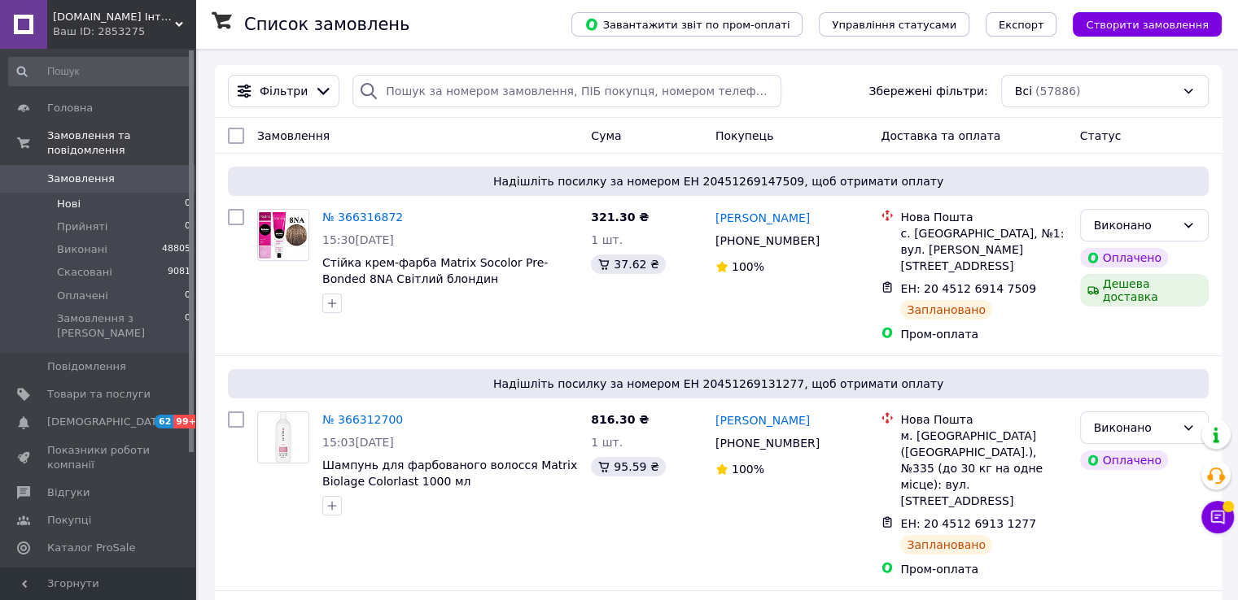
click at [116, 193] on li "Нові 0" at bounding box center [100, 204] width 200 height 23
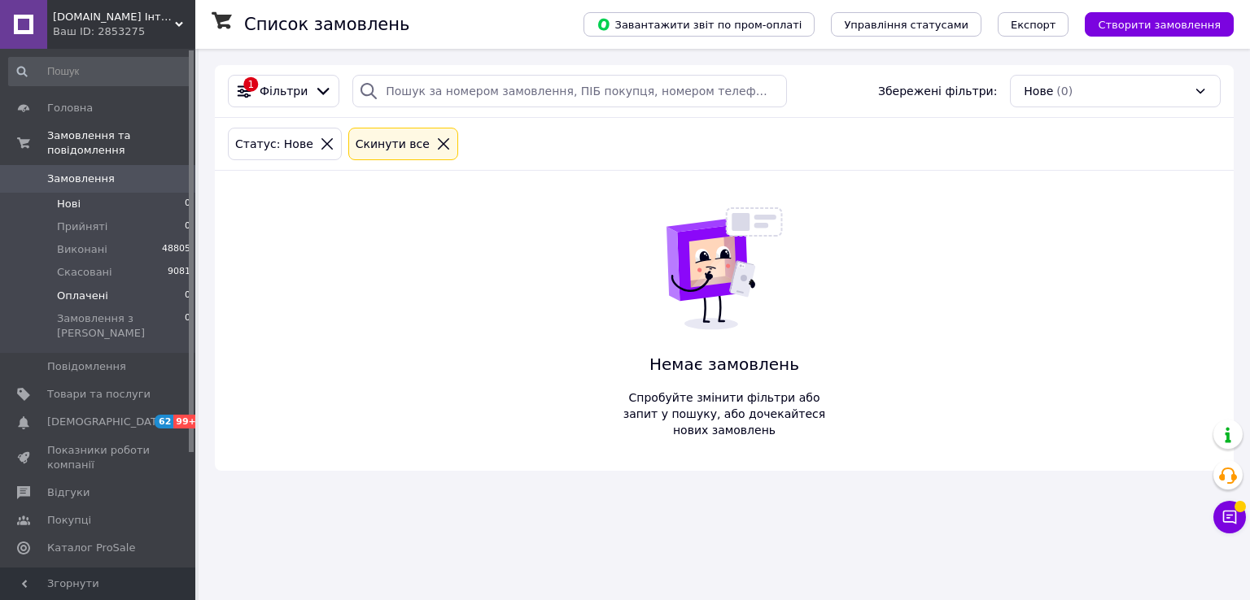
click at [80, 289] on span "Оплачені" at bounding box center [82, 296] width 51 height 15
click at [138, 172] on span "Замовлення" at bounding box center [98, 179] width 103 height 15
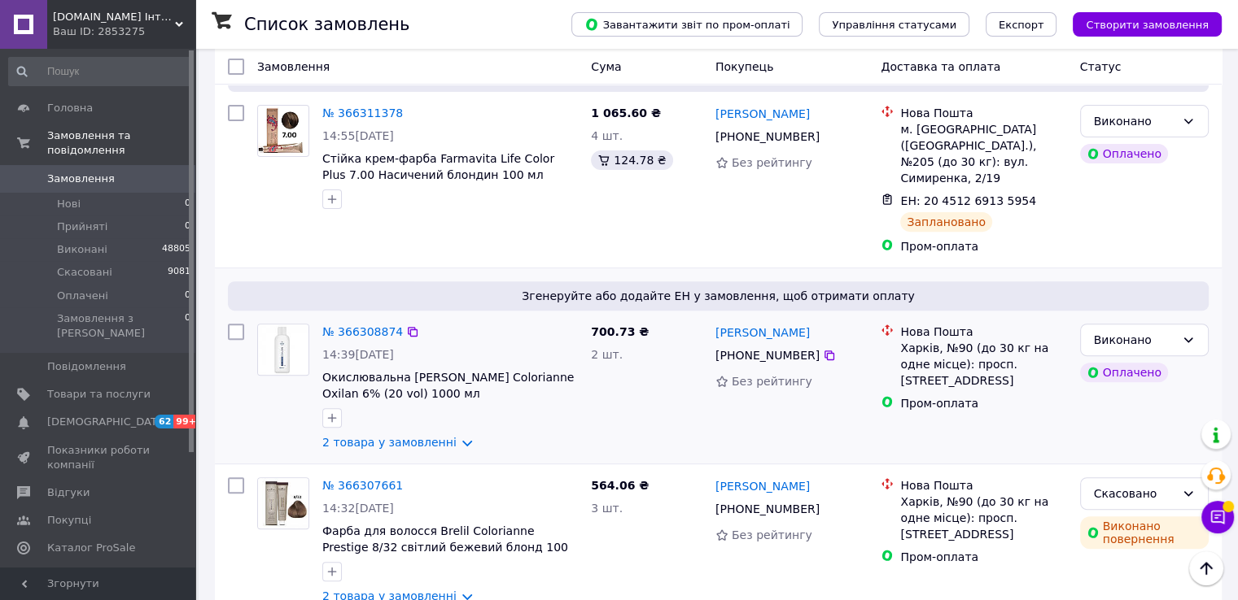
scroll to position [570, 0]
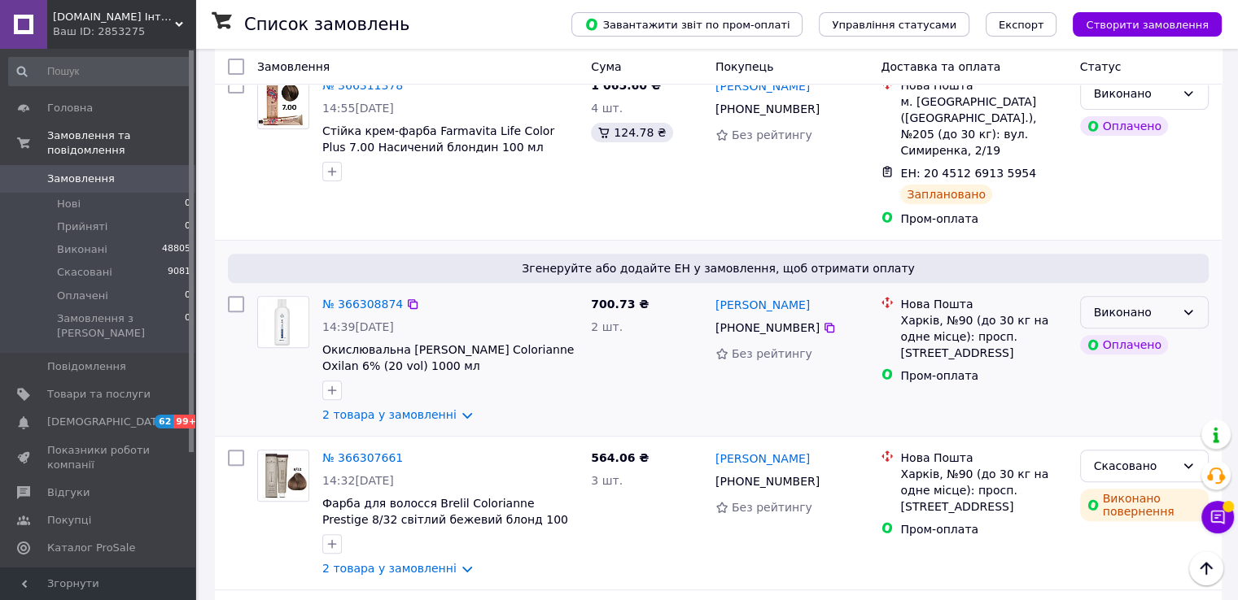
click at [1194, 296] on div "Виконано" at bounding box center [1144, 312] width 129 height 33
click at [1124, 264] on li "Прийнято" at bounding box center [1143, 266] width 127 height 29
click at [358, 298] on link "№ 366308874" at bounding box center [362, 304] width 81 height 13
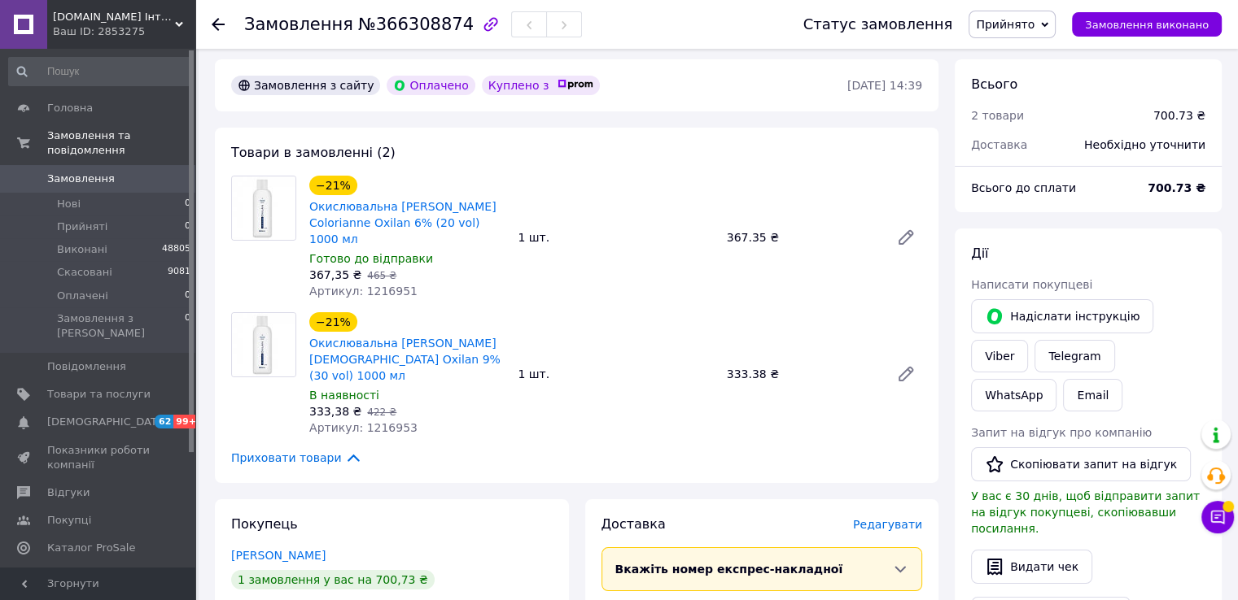
scroll to position [81, 0]
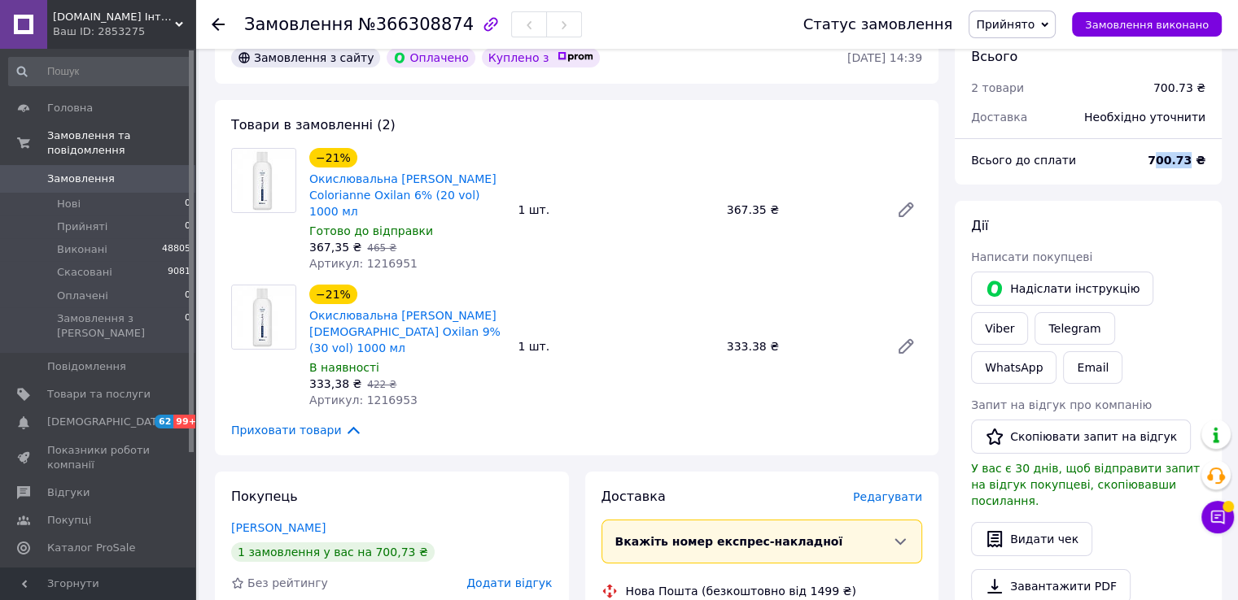
drag, startPoint x: 1194, startPoint y: 162, endPoint x: 1100, endPoint y: 226, distance: 114.2
click at [1163, 161] on b "700.73 ₴" at bounding box center [1176, 160] width 58 height 13
click at [1137, 176] on div "Всього до сплати" at bounding box center [1049, 160] width 177 height 36
click at [1137, 174] on div "Всього до сплати" at bounding box center [1049, 160] width 177 height 36
drag, startPoint x: 1194, startPoint y: 157, endPoint x: 1159, endPoint y: 155, distance: 35.8
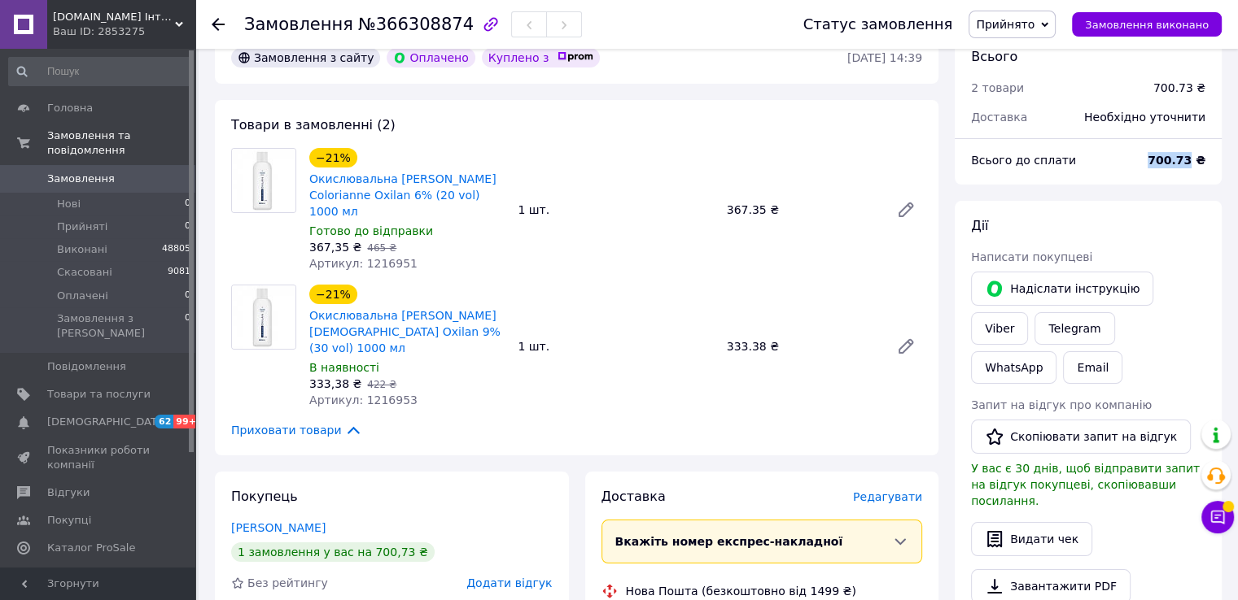
click at [1159, 155] on div "700.73 ₴" at bounding box center [1175, 160] width 77 height 36
copy b "700.73"
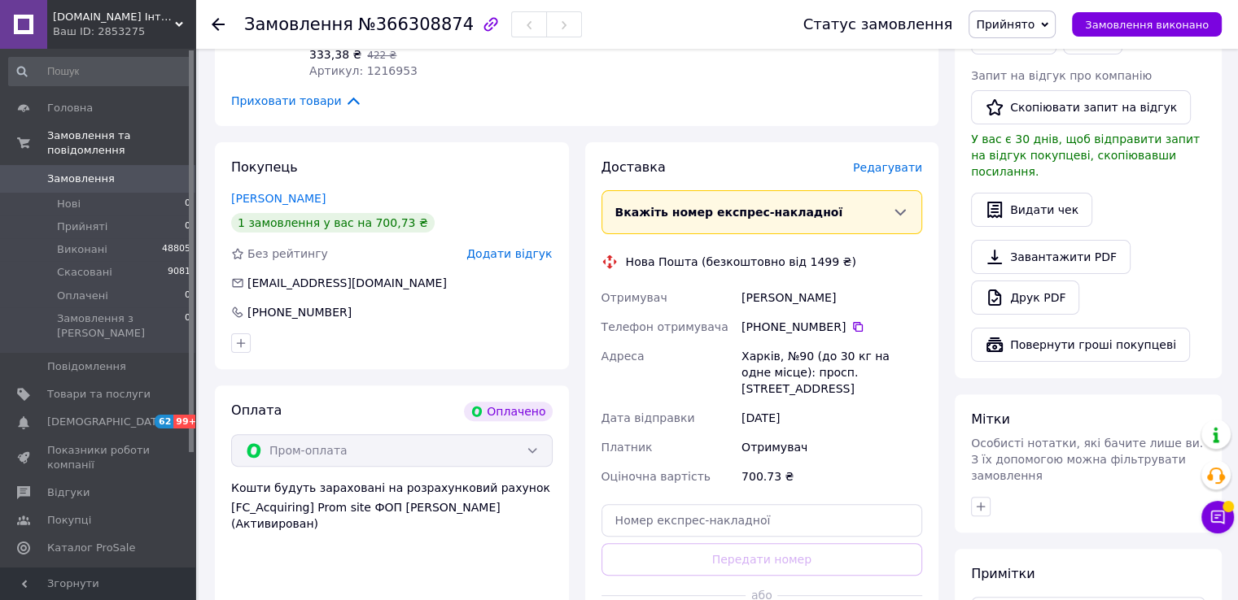
scroll to position [732, 0]
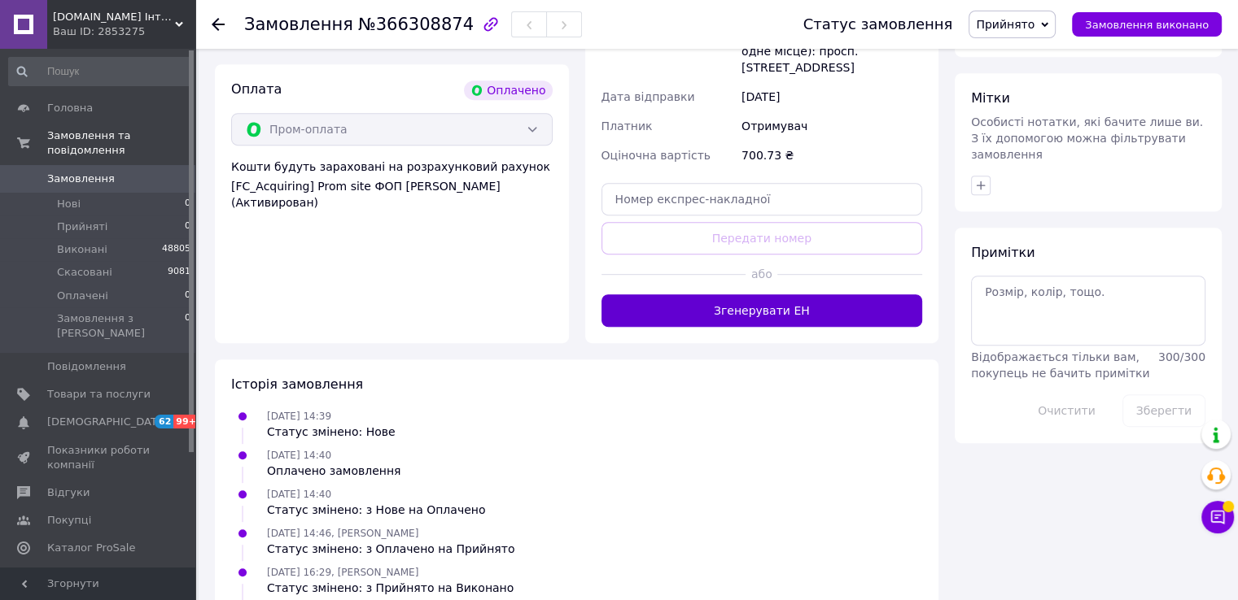
click at [814, 295] on button "Згенерувати ЕН" at bounding box center [761, 311] width 321 height 33
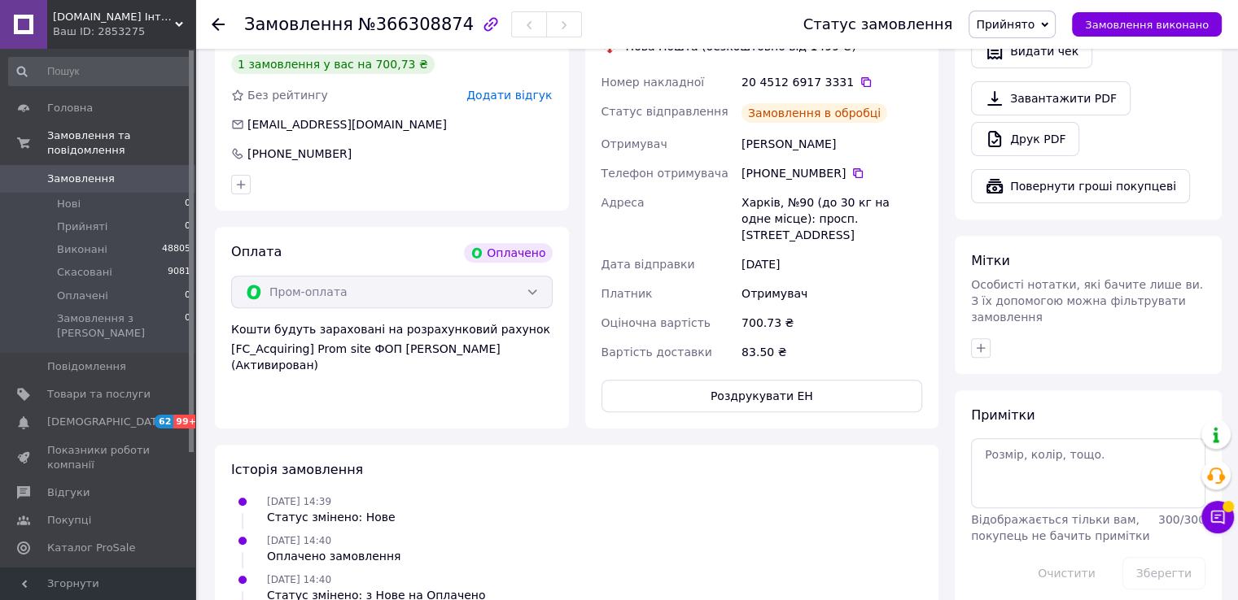
scroll to position [488, 0]
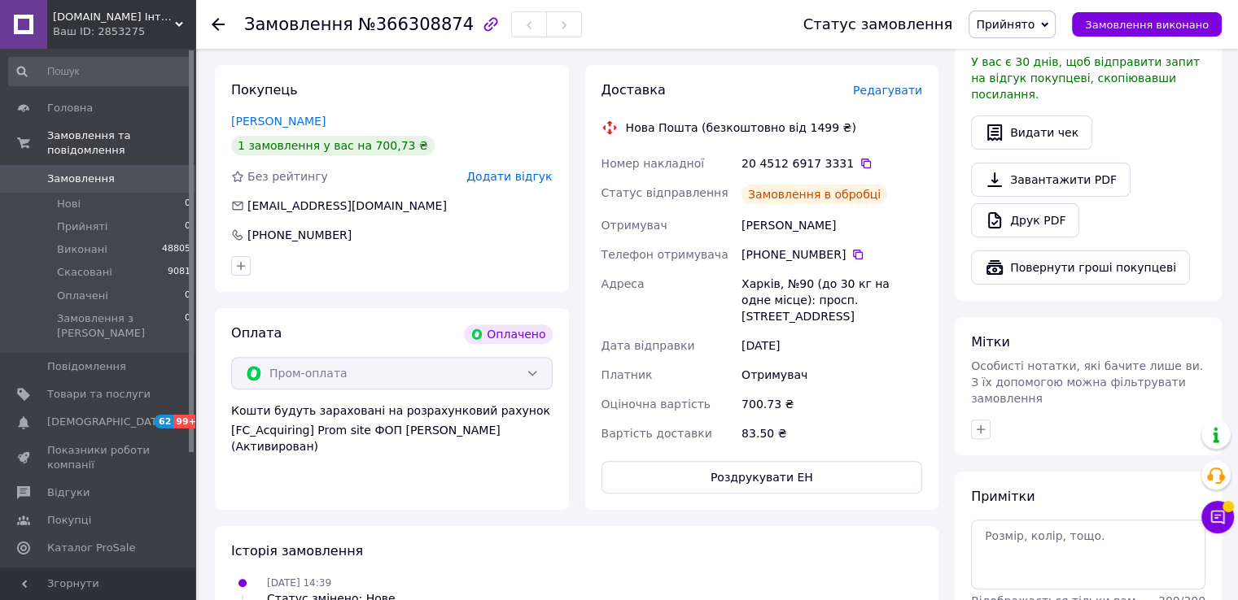
click at [843, 149] on div "20 4512 6917 3331" at bounding box center [831, 163] width 187 height 29
click at [859, 157] on icon at bounding box center [865, 163] width 13 height 13
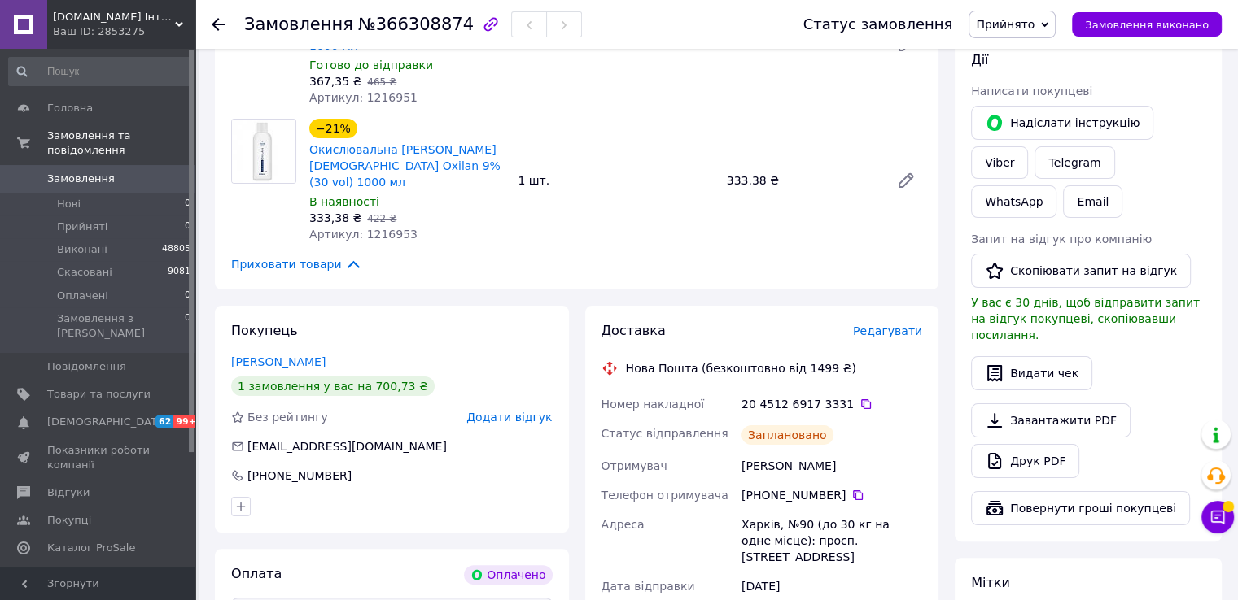
scroll to position [163, 0]
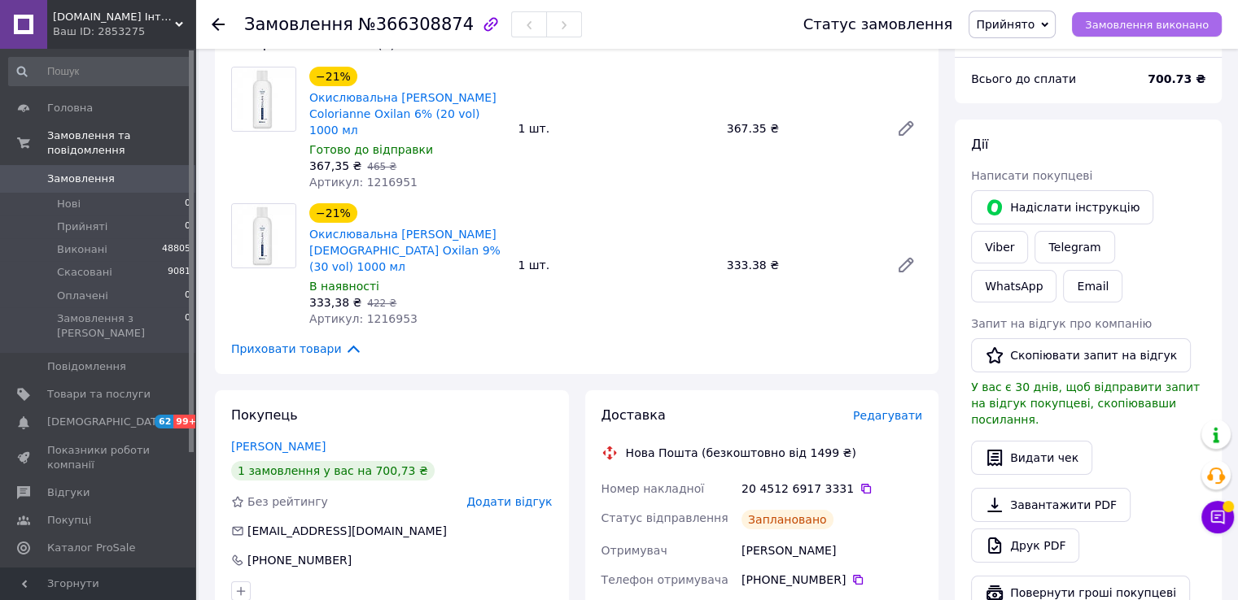
click at [1169, 26] on span "Замовлення виконано" at bounding box center [1147, 25] width 124 height 12
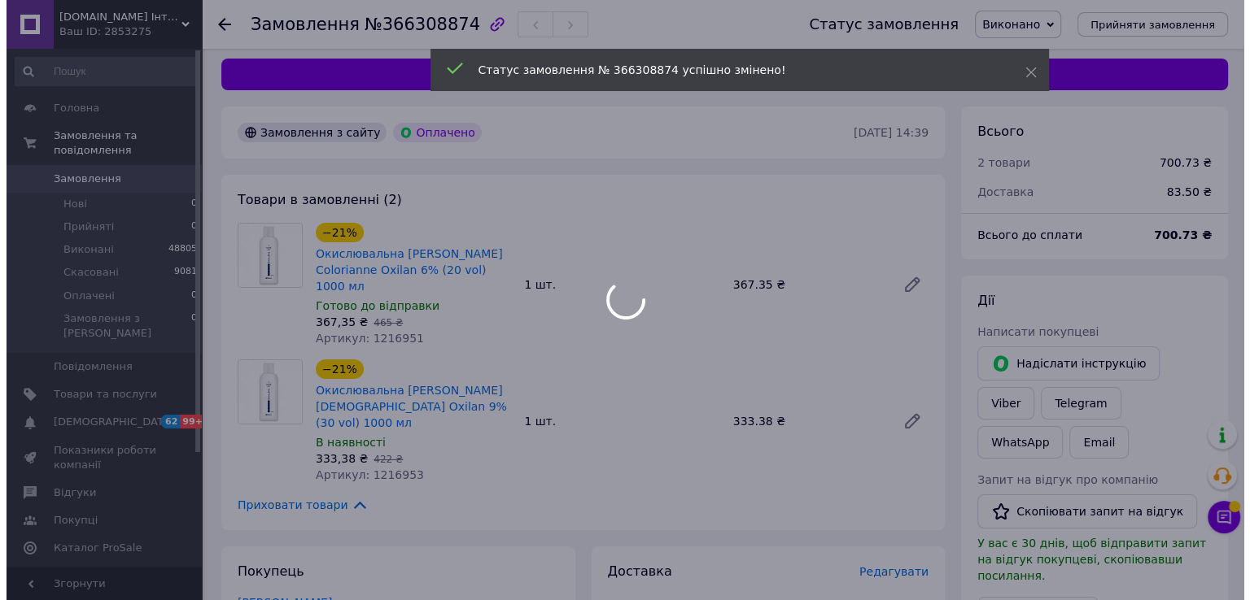
scroll to position [0, 0]
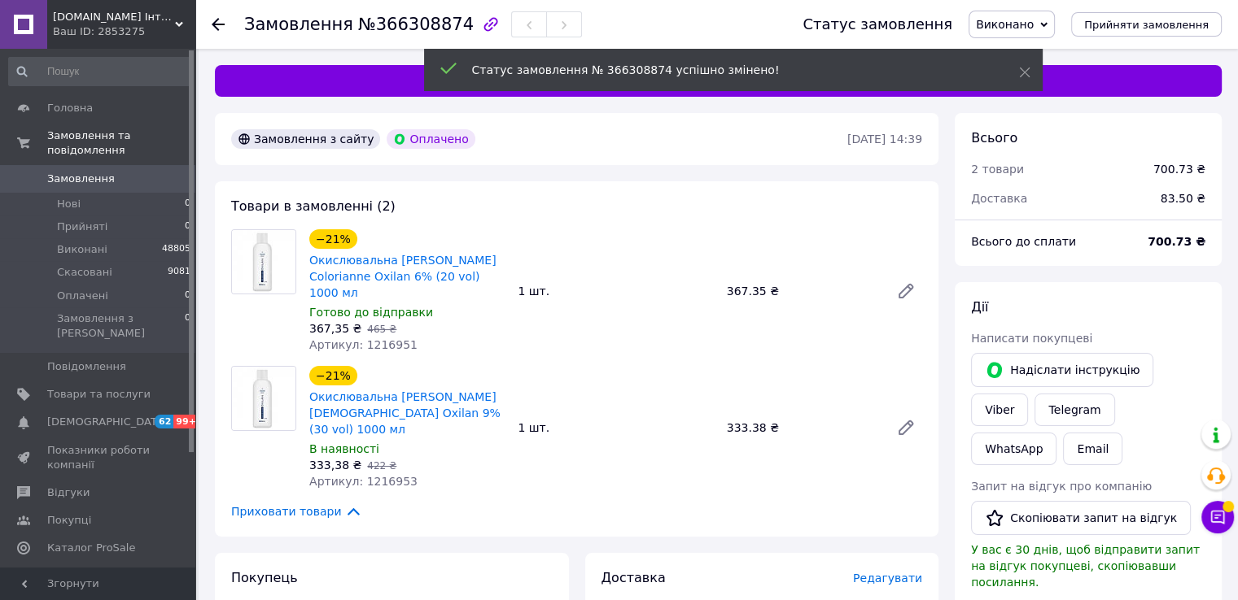
click at [140, 172] on span "Замовлення" at bounding box center [98, 179] width 103 height 15
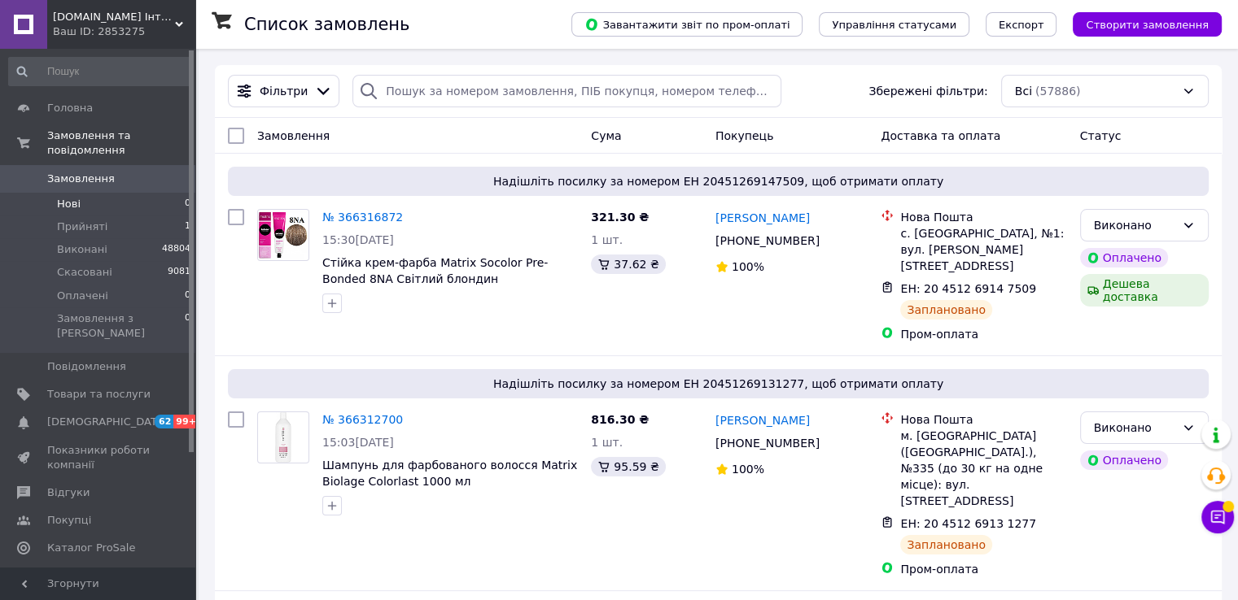
click at [65, 197] on span "Нові" at bounding box center [69, 204] width 24 height 15
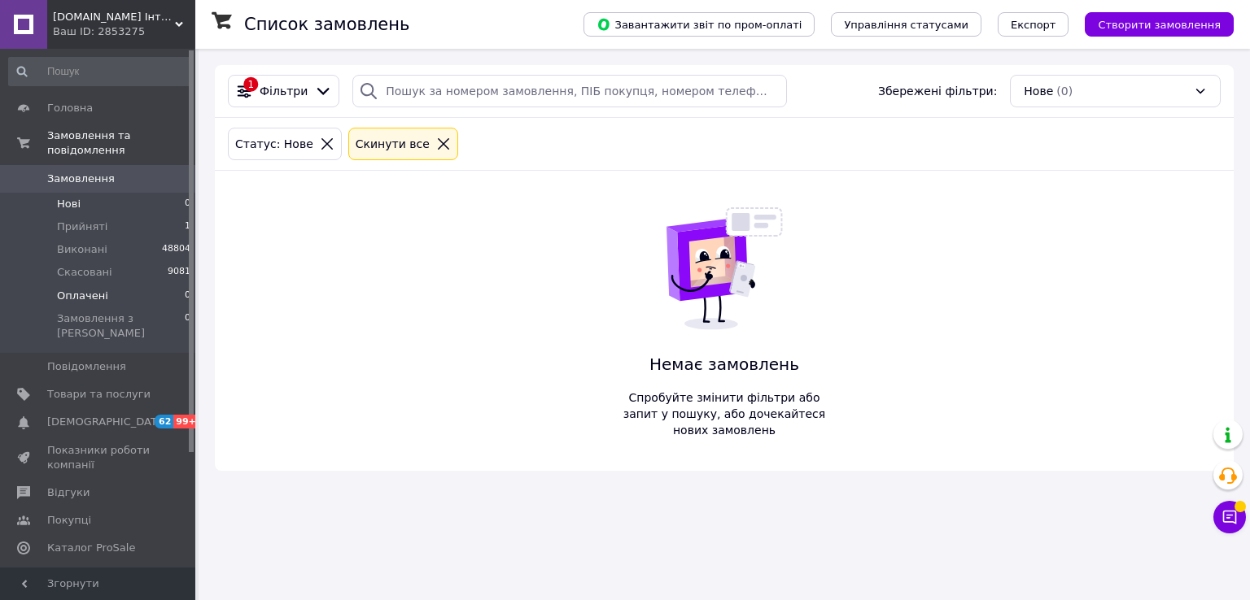
click at [107, 285] on li "Оплачені 0" at bounding box center [100, 296] width 200 height 23
drag, startPoint x: 73, startPoint y: 160, endPoint x: 88, endPoint y: 107, distance: 54.9
click at [72, 172] on span "Замовлення" at bounding box center [81, 179] width 68 height 15
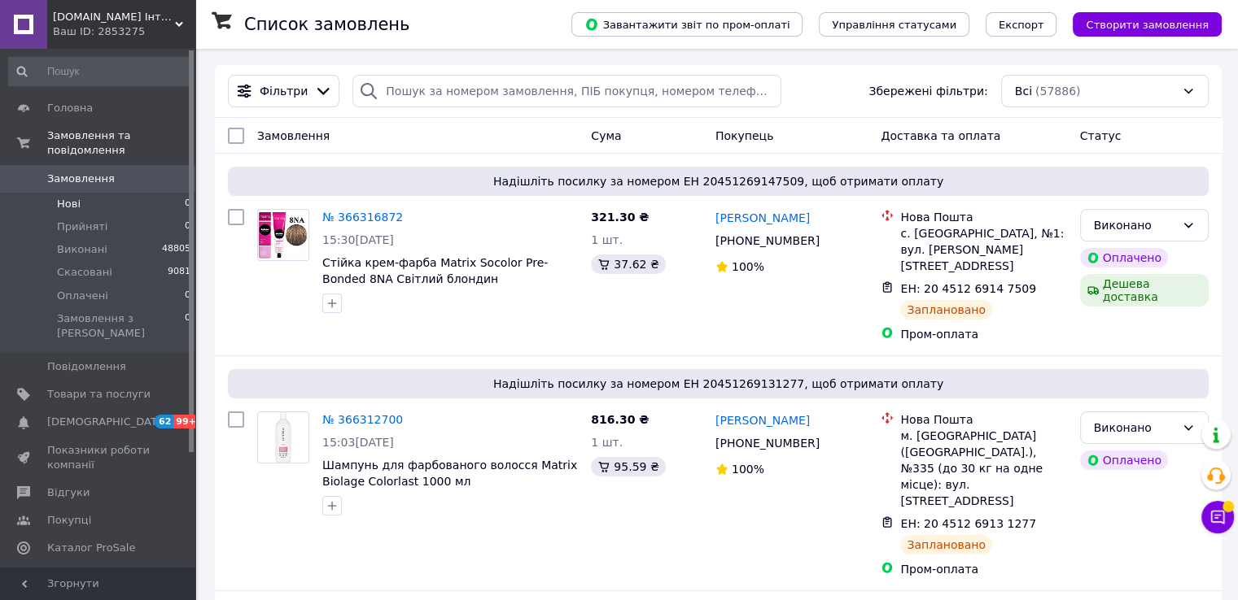
click at [99, 193] on li "Нові 0" at bounding box center [100, 204] width 200 height 23
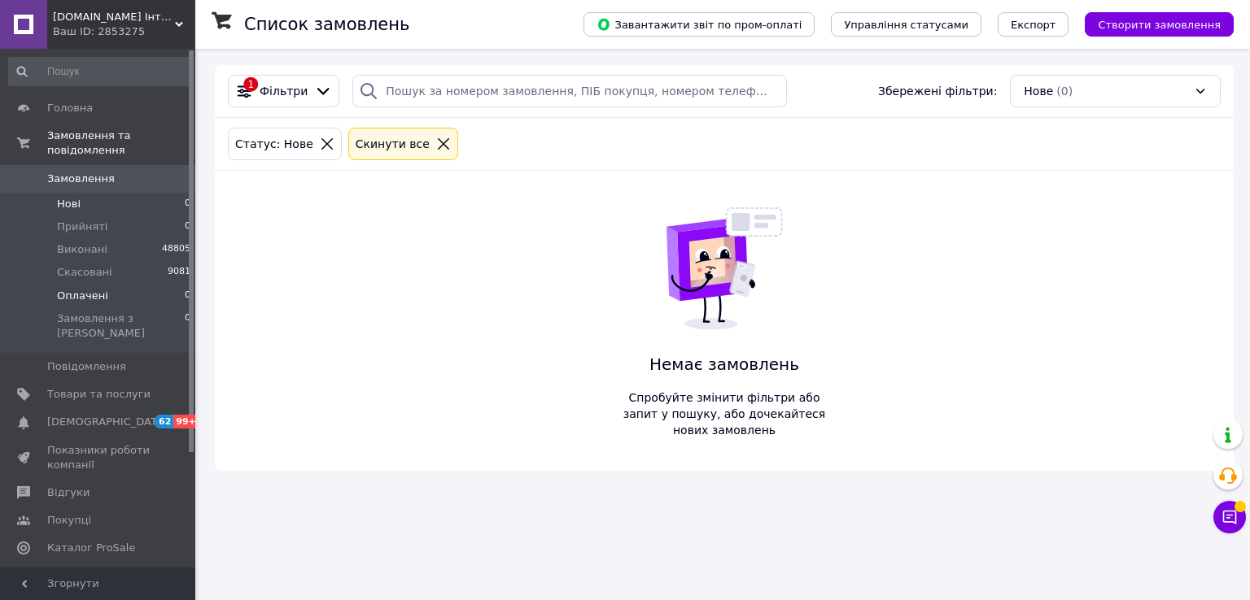
click at [109, 285] on li "Оплачені 0" at bounding box center [100, 296] width 200 height 23
click at [91, 172] on span "Замовлення" at bounding box center [81, 179] width 68 height 15
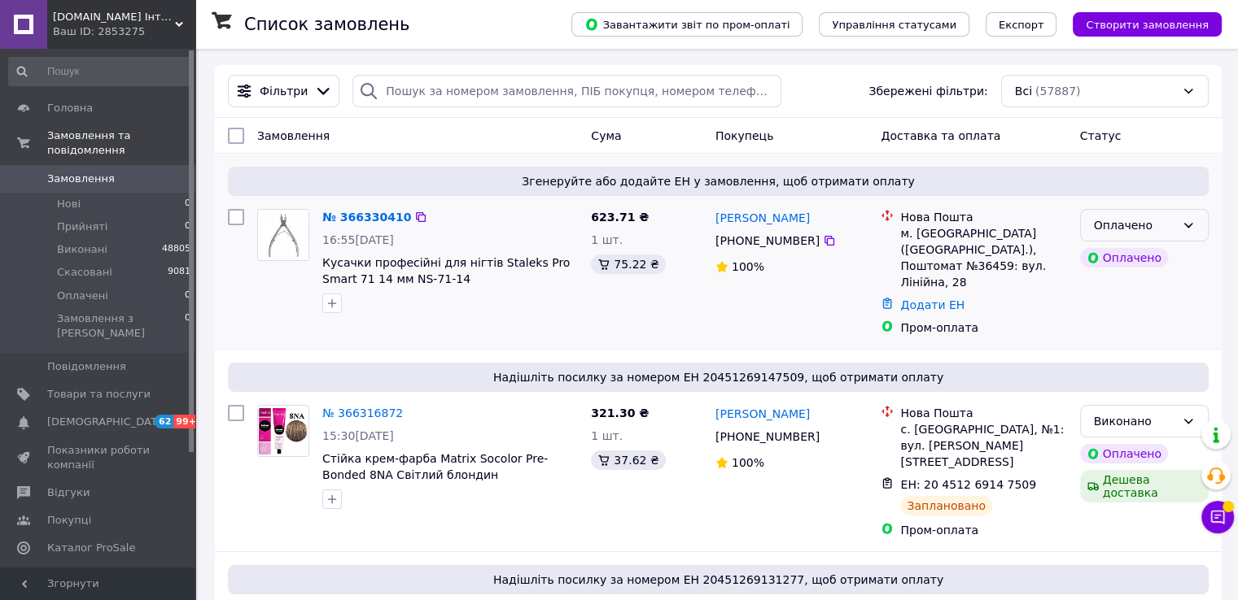
click at [1192, 233] on div "Оплачено" at bounding box center [1144, 225] width 129 height 33
click at [1136, 261] on li "Прийнято" at bounding box center [1143, 261] width 127 height 29
click at [356, 218] on link "№ 366330410" at bounding box center [366, 217] width 89 height 13
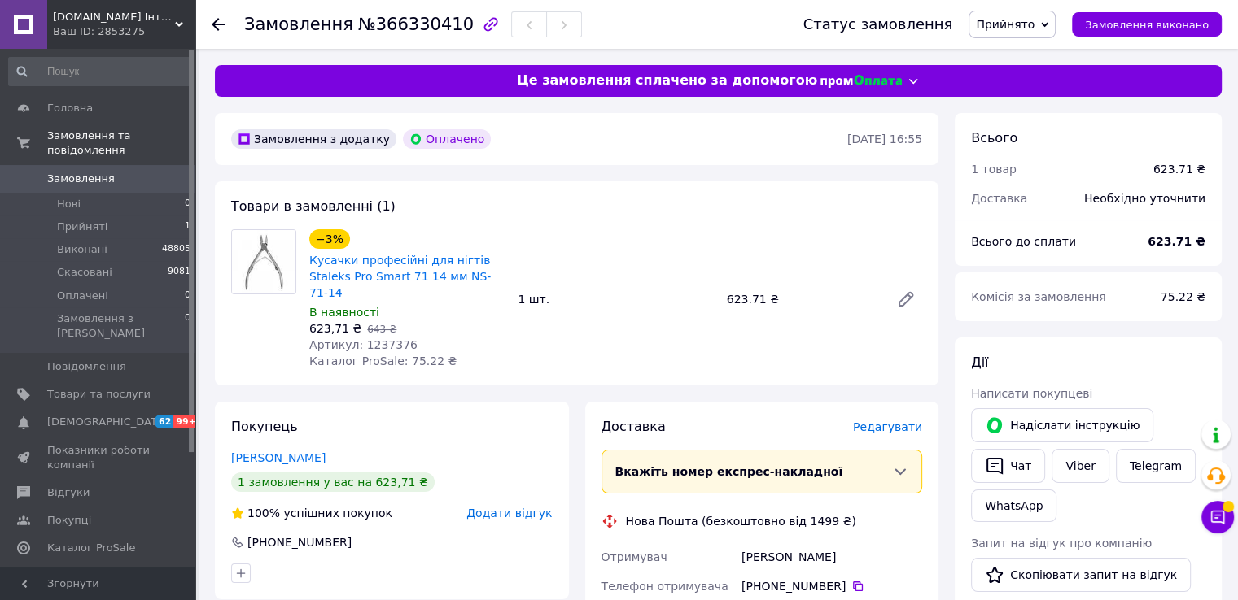
click at [372, 338] on span "Артикул: 1237376" at bounding box center [363, 344] width 108 height 13
copy span "1237376"
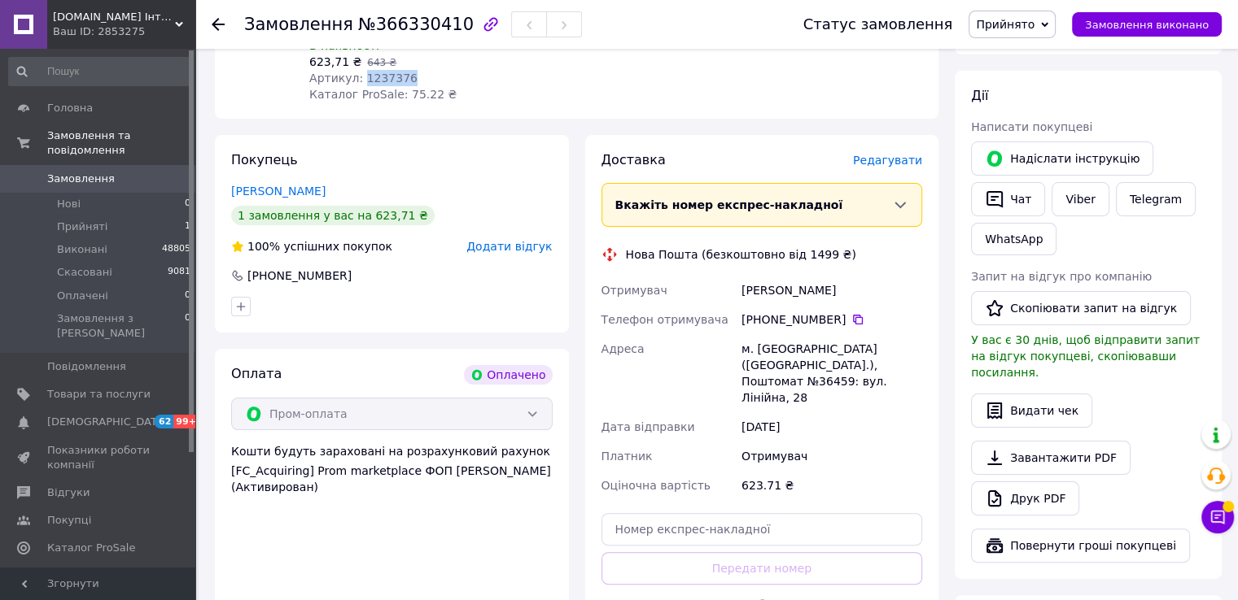
scroll to position [325, 0]
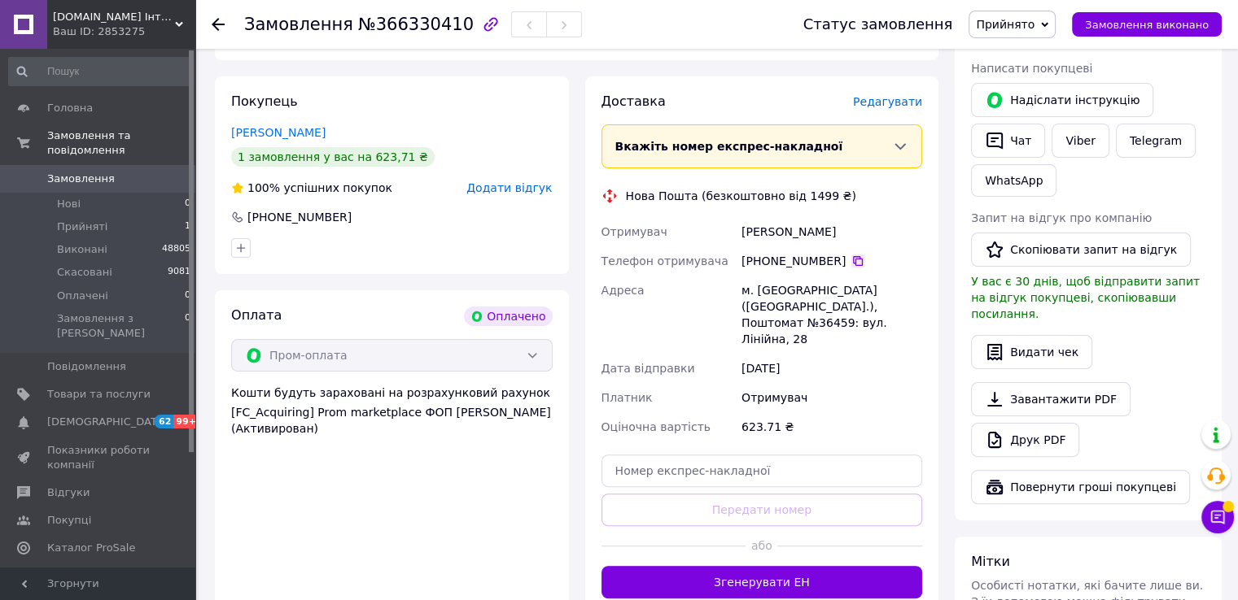
click at [851, 255] on icon at bounding box center [857, 261] width 13 height 13
drag, startPoint x: 836, startPoint y: 220, endPoint x: 733, endPoint y: 213, distance: 103.5
click at [735, 217] on div "Отримувач [PERSON_NAME] Телефон отримувача [PHONE_NUMBER]   Адреса м. [GEOGRAPH…" at bounding box center [762, 329] width 328 height 225
copy div "Отримувач [PERSON_NAME]"
drag, startPoint x: 740, startPoint y: 277, endPoint x: 840, endPoint y: 291, distance: 101.0
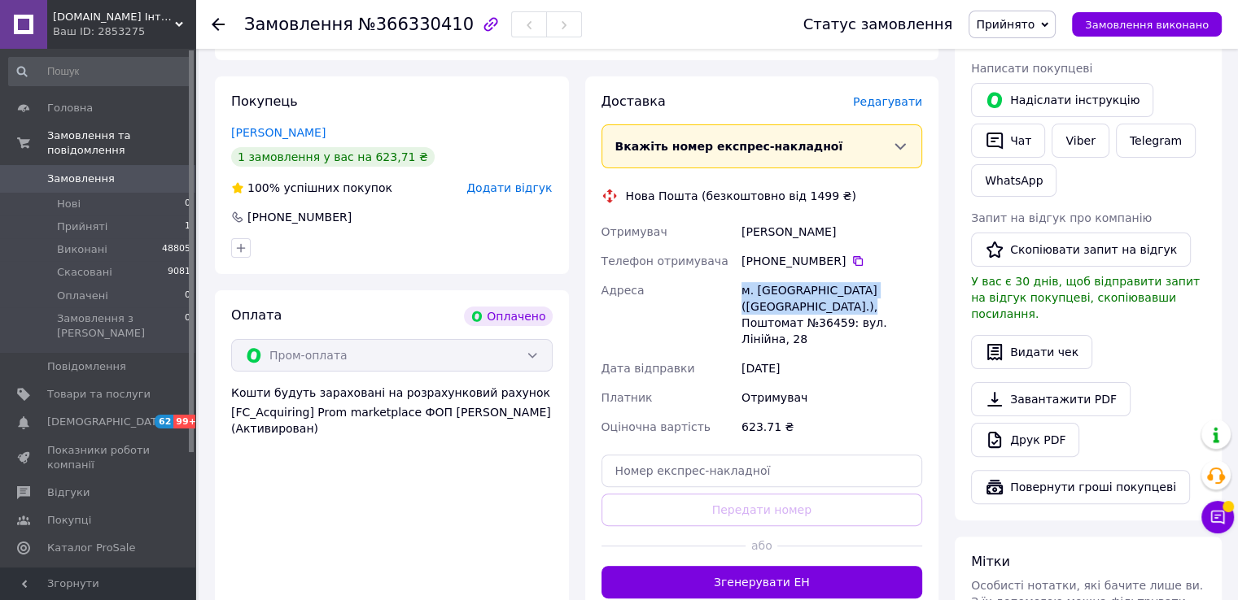
click at [840, 291] on div "м. [GEOGRAPHIC_DATA] ([GEOGRAPHIC_DATA].), Поштомат №36459: вул. Лінійна, 28" at bounding box center [831, 315] width 187 height 78
copy div "м. [GEOGRAPHIC_DATA] ([GEOGRAPHIC_DATA].), Поштомат №36459"
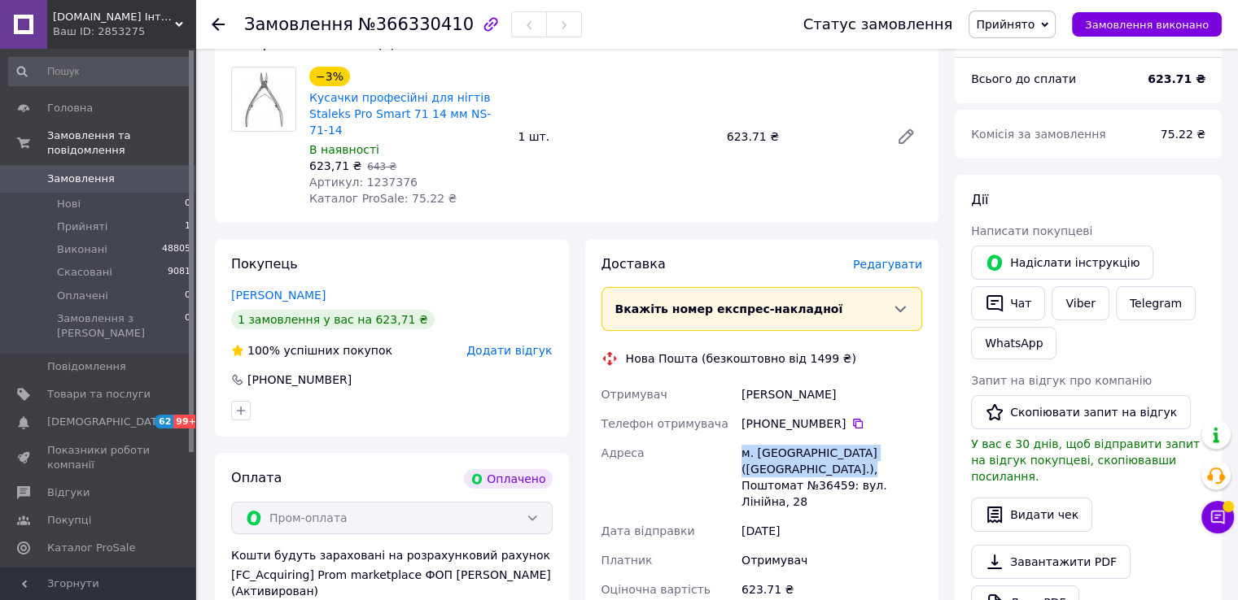
scroll to position [0, 0]
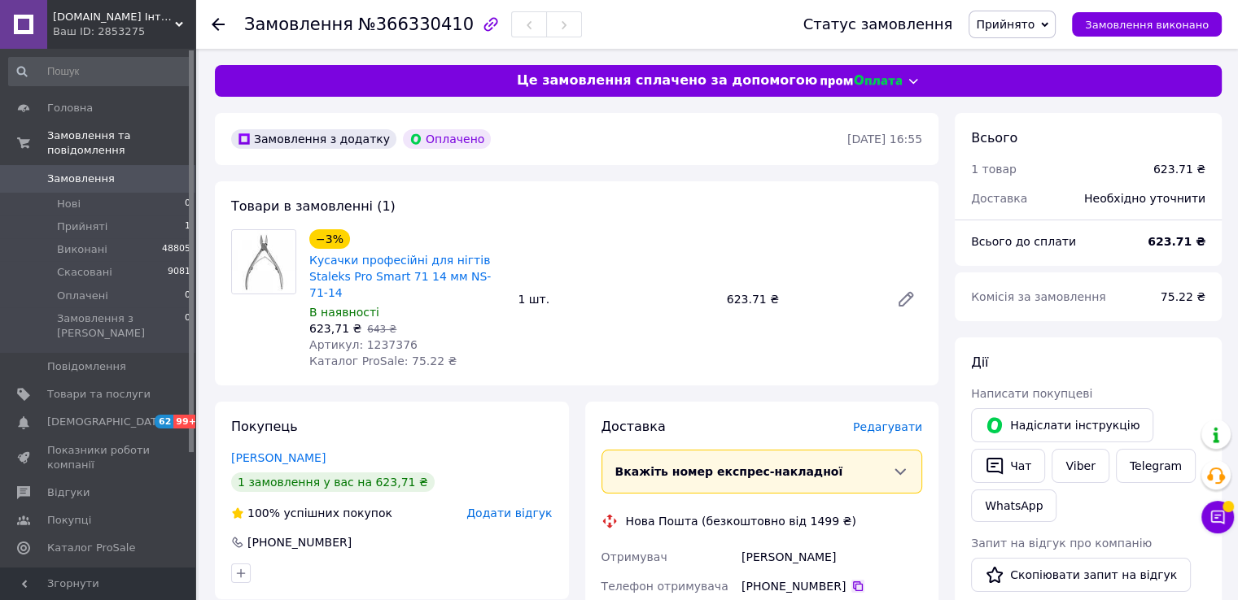
click at [851, 580] on icon at bounding box center [857, 586] width 13 height 13
drag, startPoint x: 1198, startPoint y: 246, endPoint x: 1146, endPoint y: 239, distance: 52.5
click at [1146, 239] on div "Всього до сплати 623.71 ₴" at bounding box center [1088, 242] width 254 height 36
copy div "Всього до сплати 623.71"
drag, startPoint x: 469, startPoint y: 273, endPoint x: 305, endPoint y: 266, distance: 164.5
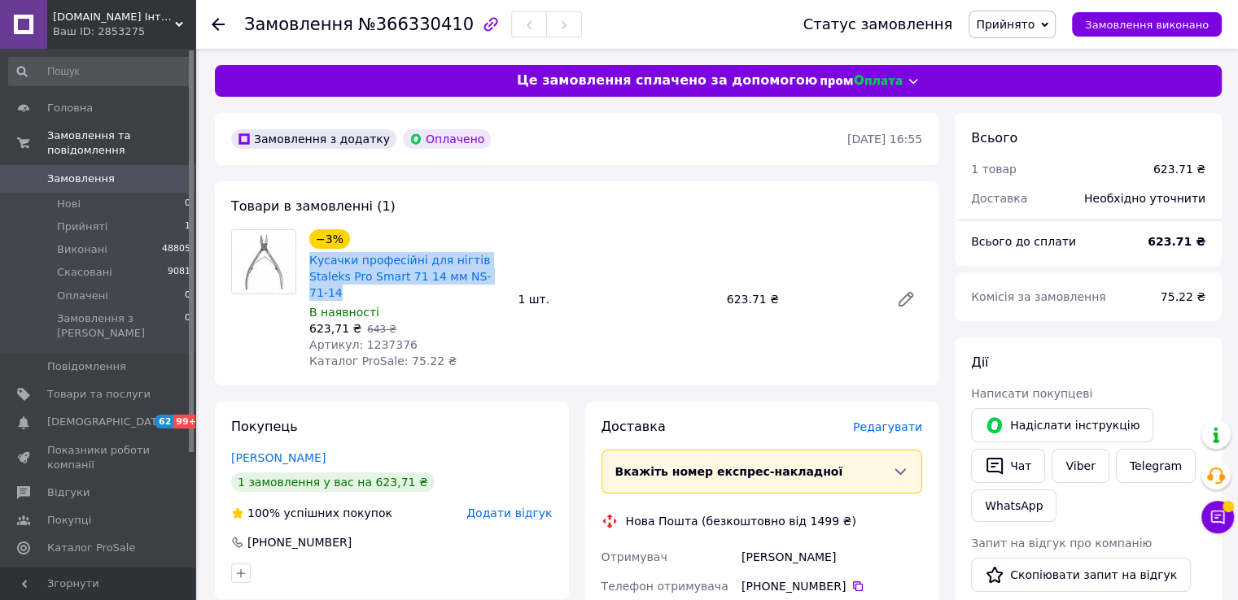
click at [305, 266] on div "−3% Кусачки професійні для нігтів Staleks Pro Smart 71 14 мм NS-71-14 В наявнос…" at bounding box center [407, 299] width 208 height 146
copy link "Кусачки професійні для нігтів Staleks Pro Smart 71 14 мм NS-71-14"
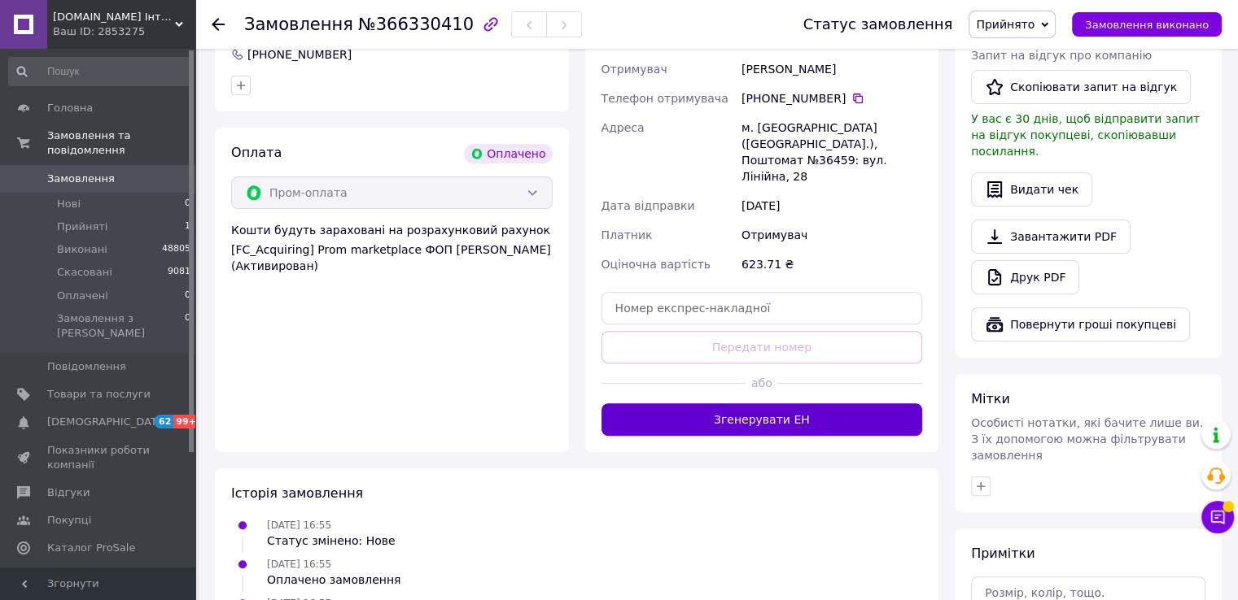
click at [758, 404] on button "Згенерувати ЕН" at bounding box center [761, 420] width 321 height 33
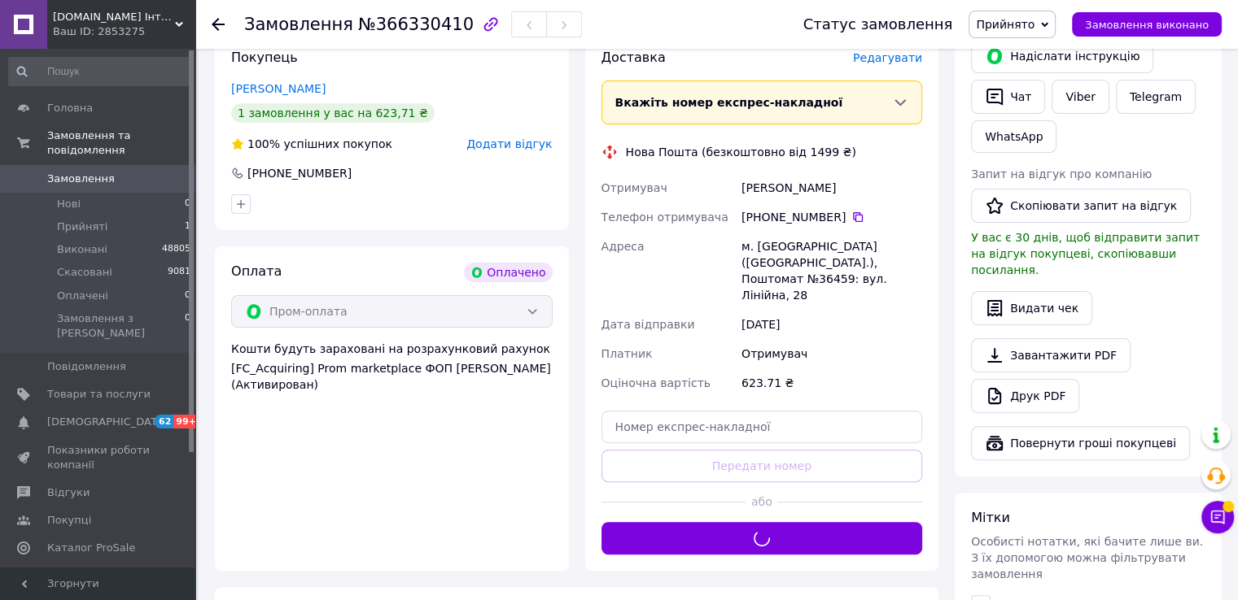
scroll to position [244, 0]
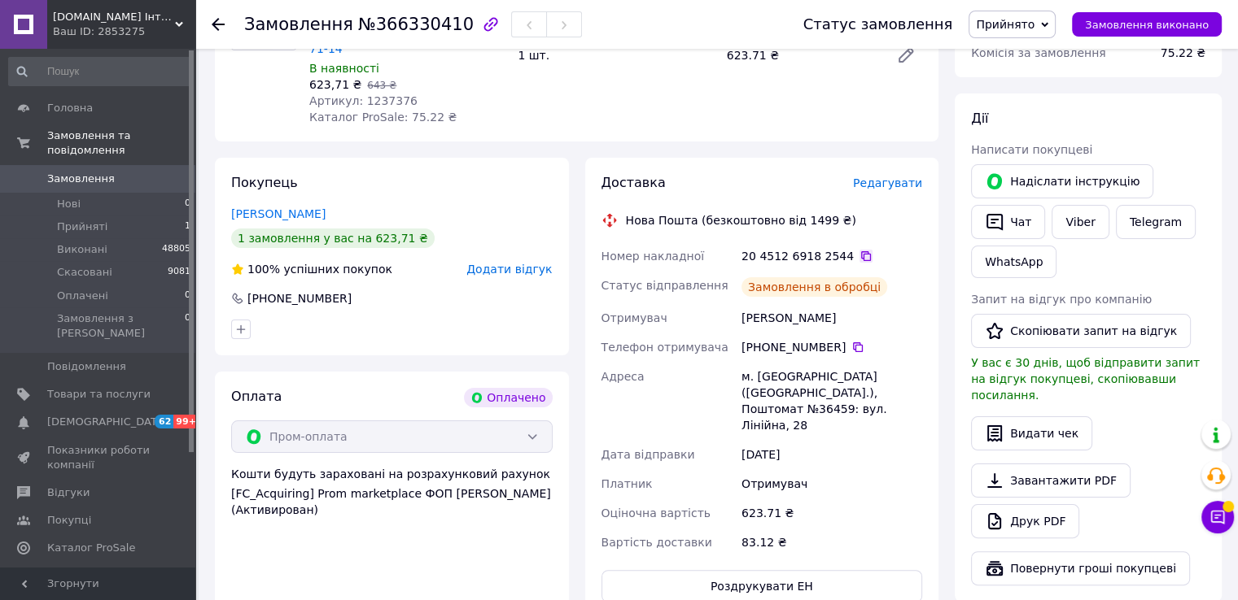
click at [859, 250] on icon at bounding box center [865, 256] width 13 height 13
click at [1115, 32] on button "Замовлення виконано" at bounding box center [1147, 24] width 150 height 24
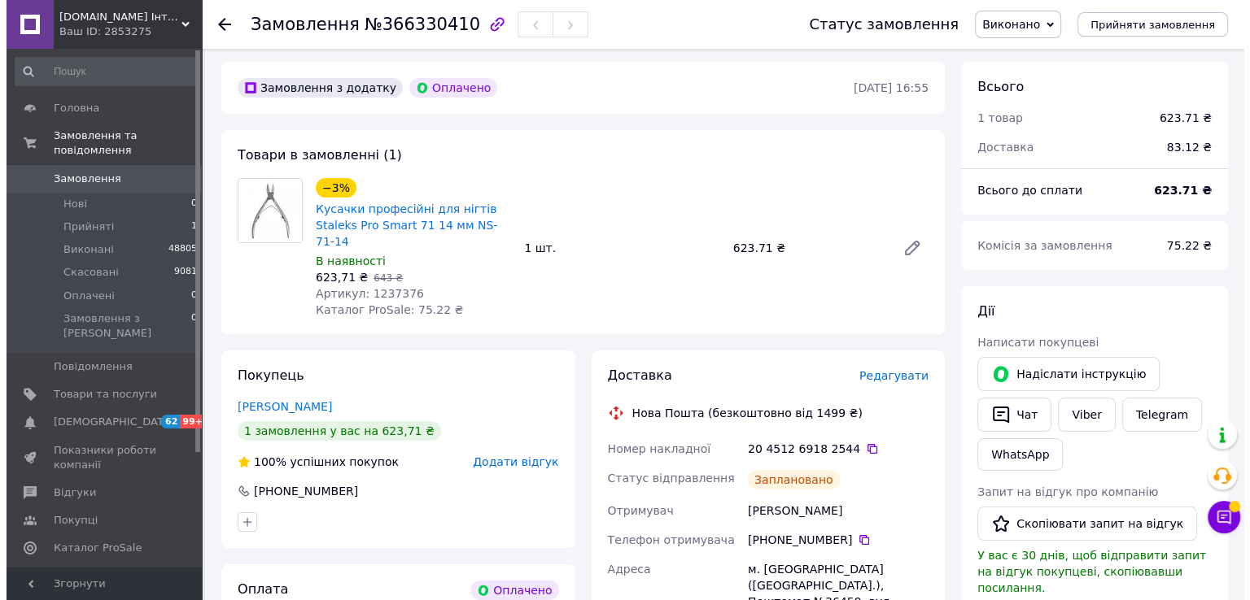
scroll to position [0, 0]
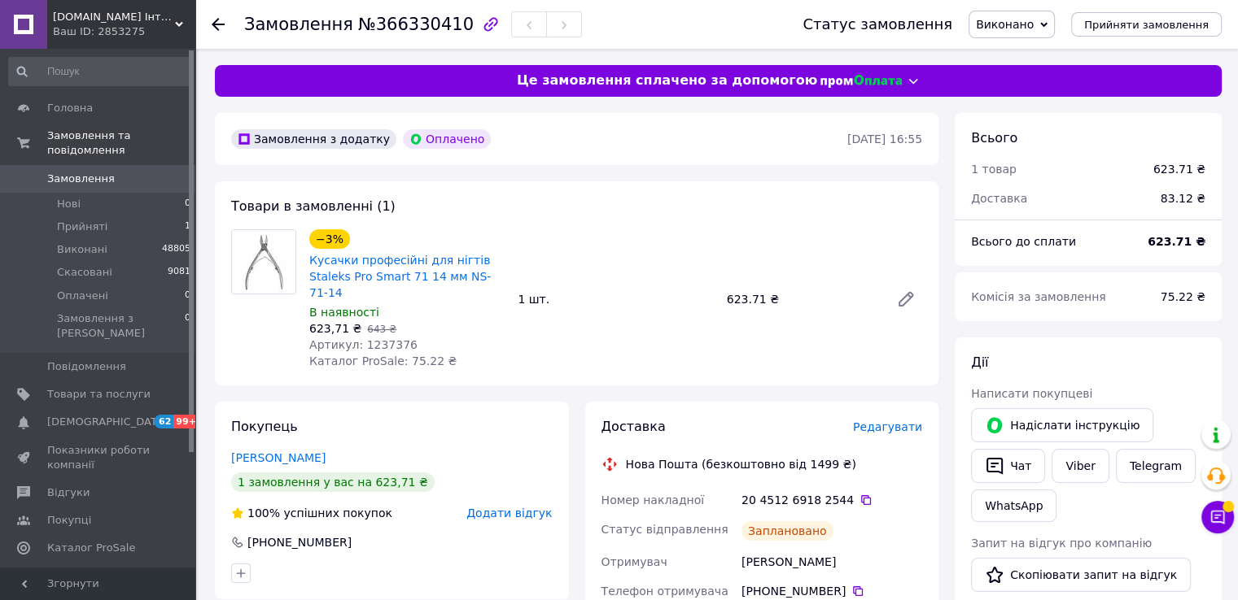
click at [111, 172] on span "Замовлення" at bounding box center [98, 179] width 103 height 15
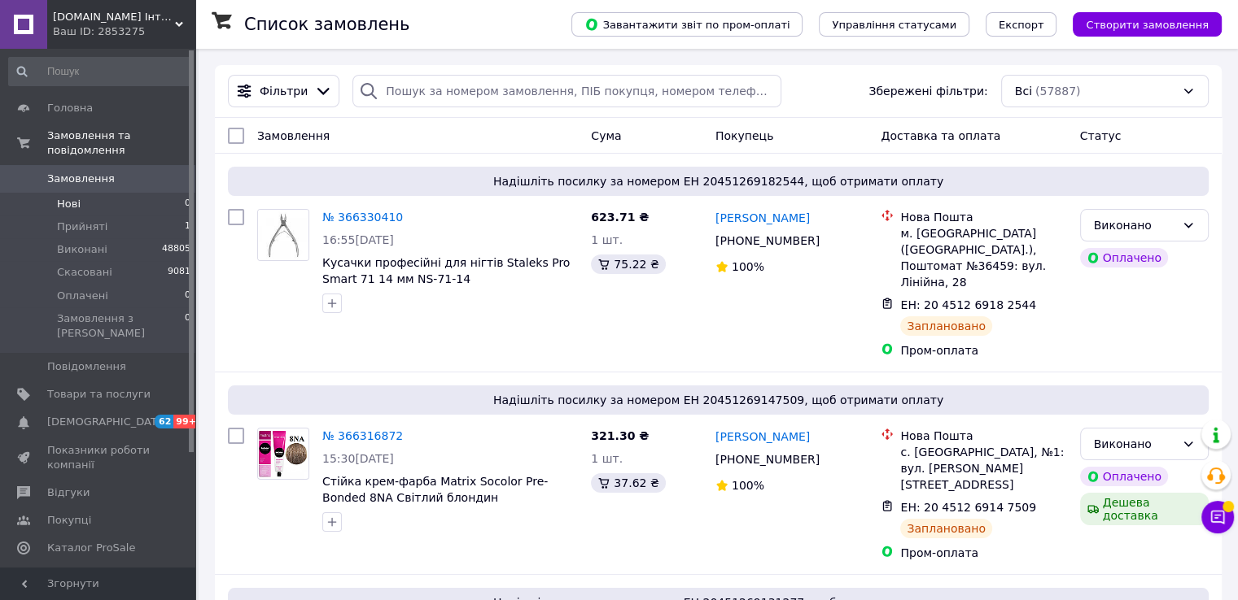
click at [76, 197] on span "Нові" at bounding box center [69, 204] width 24 height 15
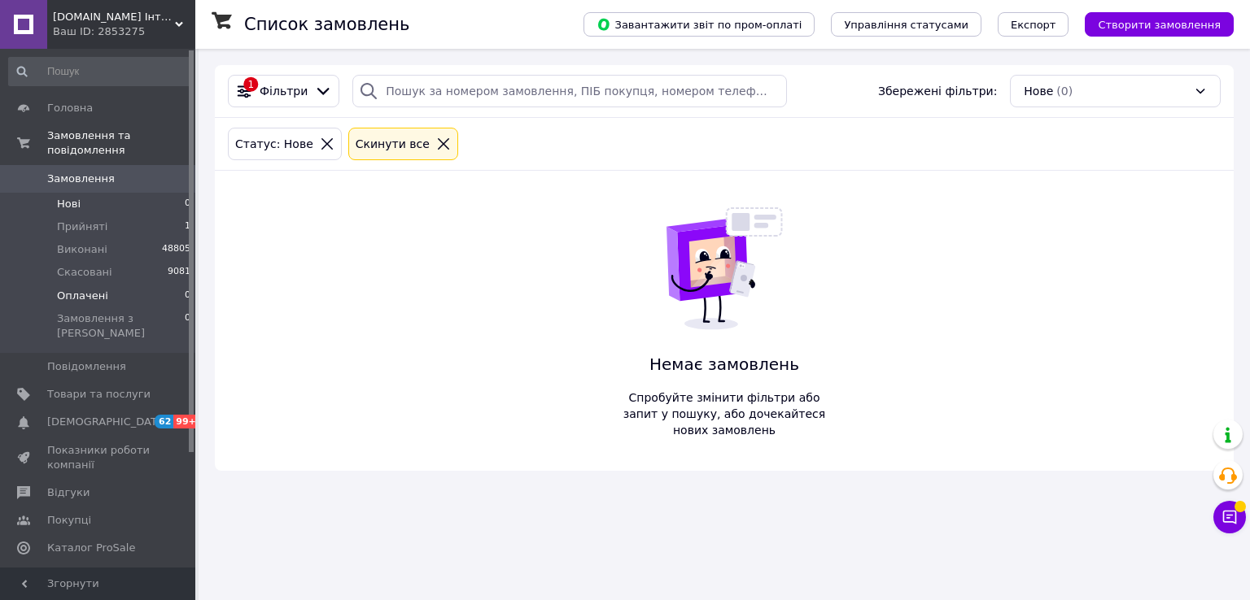
click at [90, 289] on span "Оплачені" at bounding box center [82, 296] width 51 height 15
